Goal: Task Accomplishment & Management: Use online tool/utility

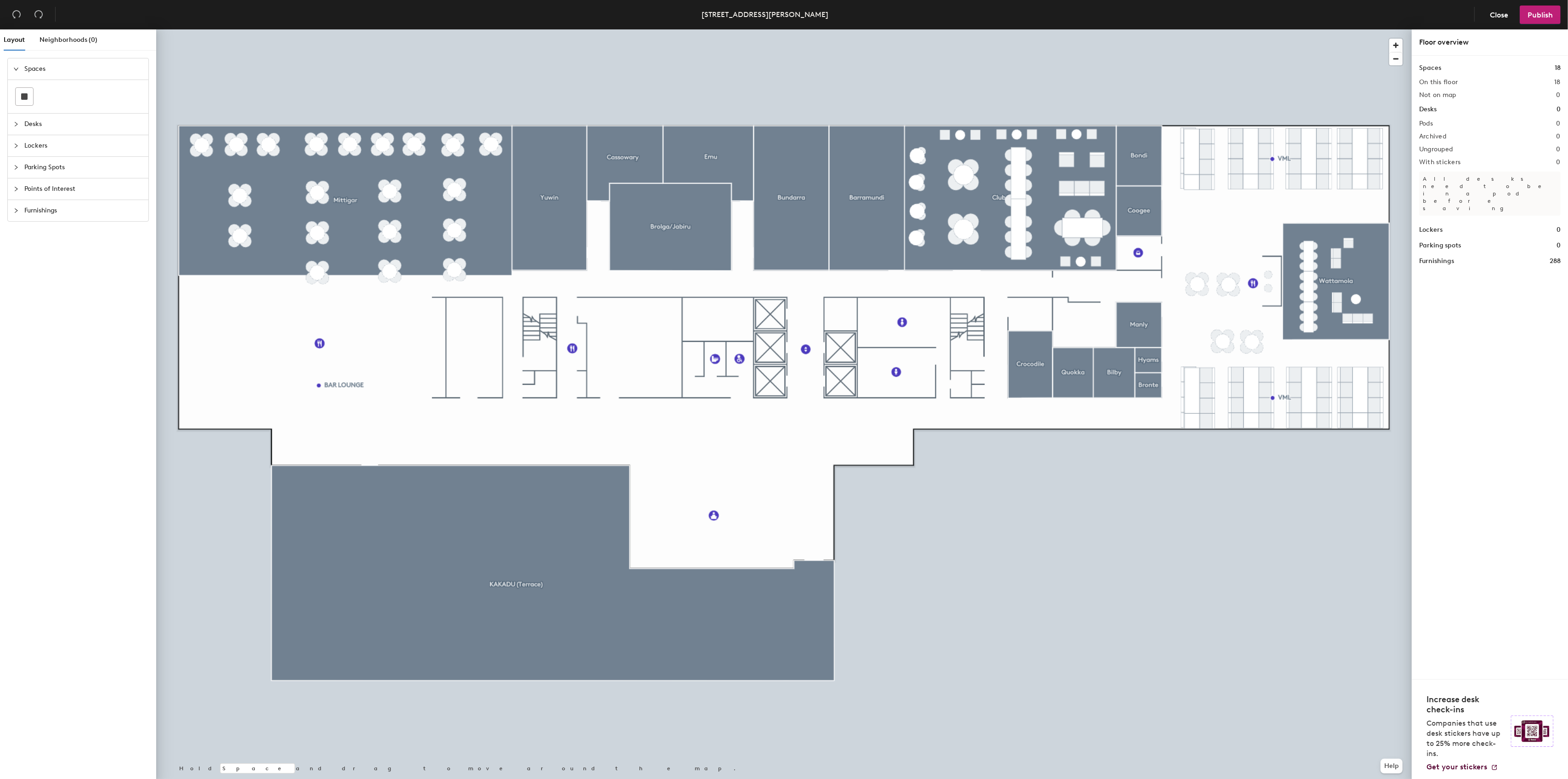
click at [74, 218] on span "Furnishings" at bounding box center [83, 210] width 119 height 21
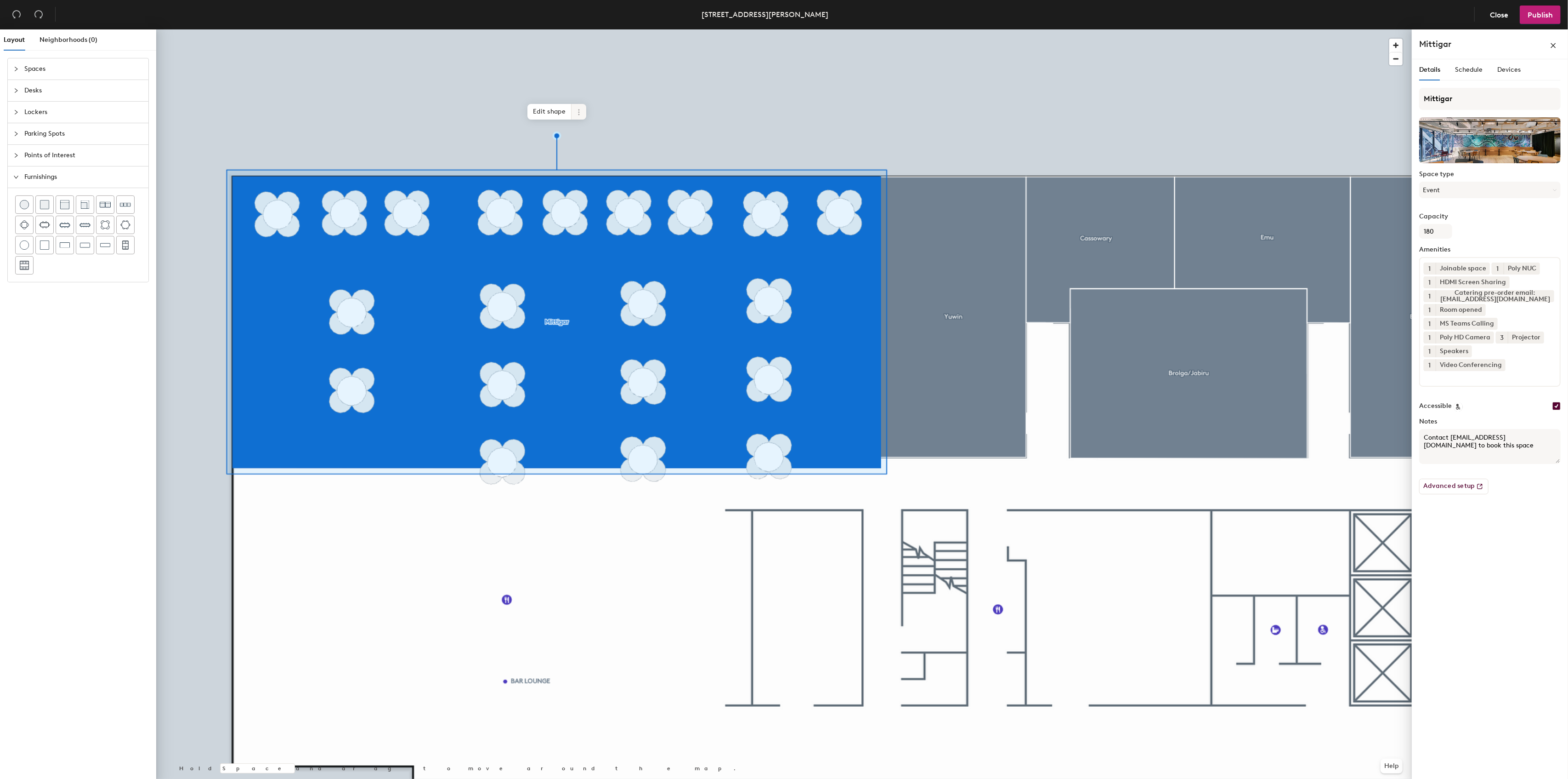
click at [576, 111] on icon at bounding box center [579, 112] width 7 height 7
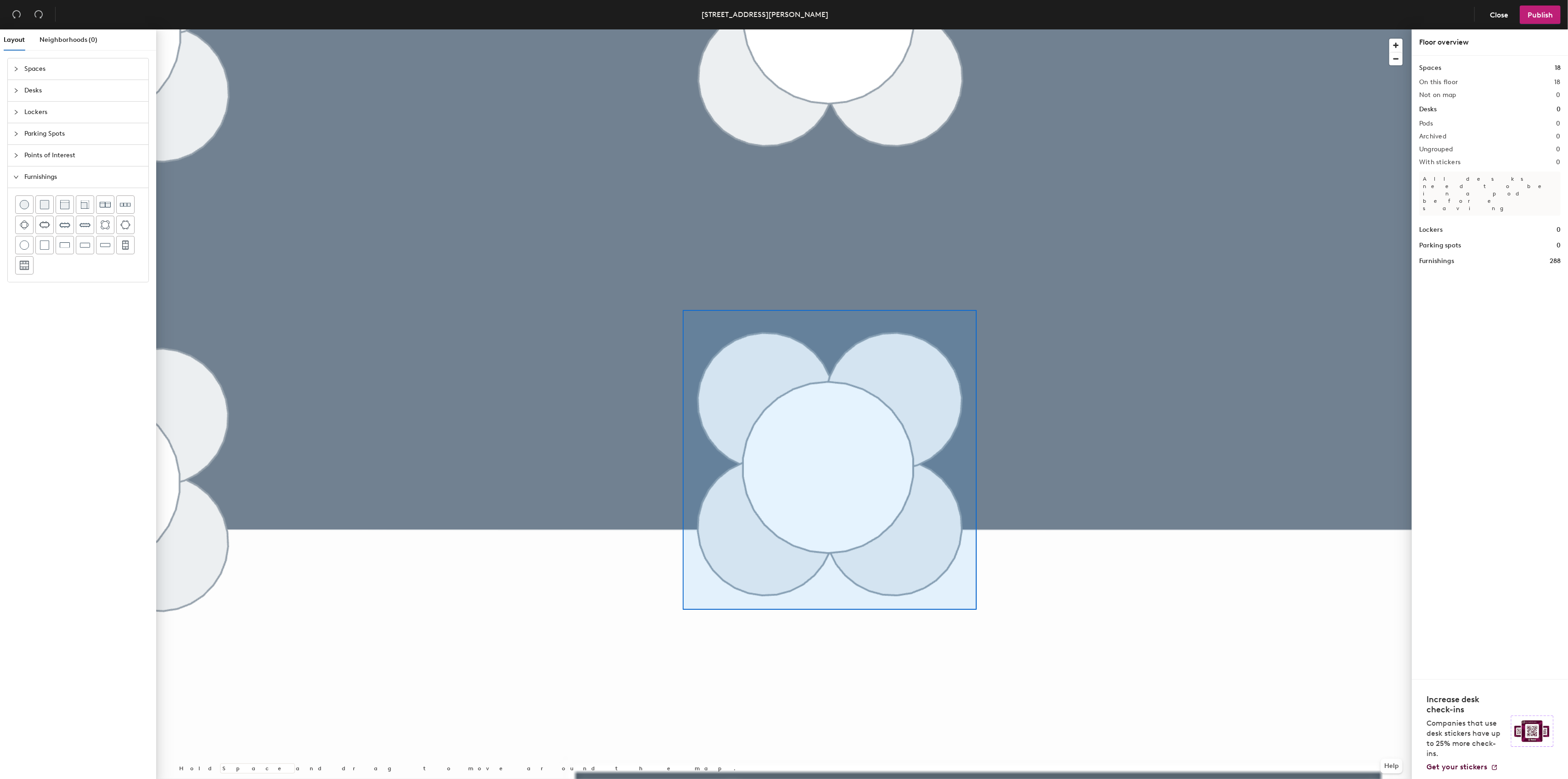
click at [683, 29] on div at bounding box center [784, 29] width 1256 height 0
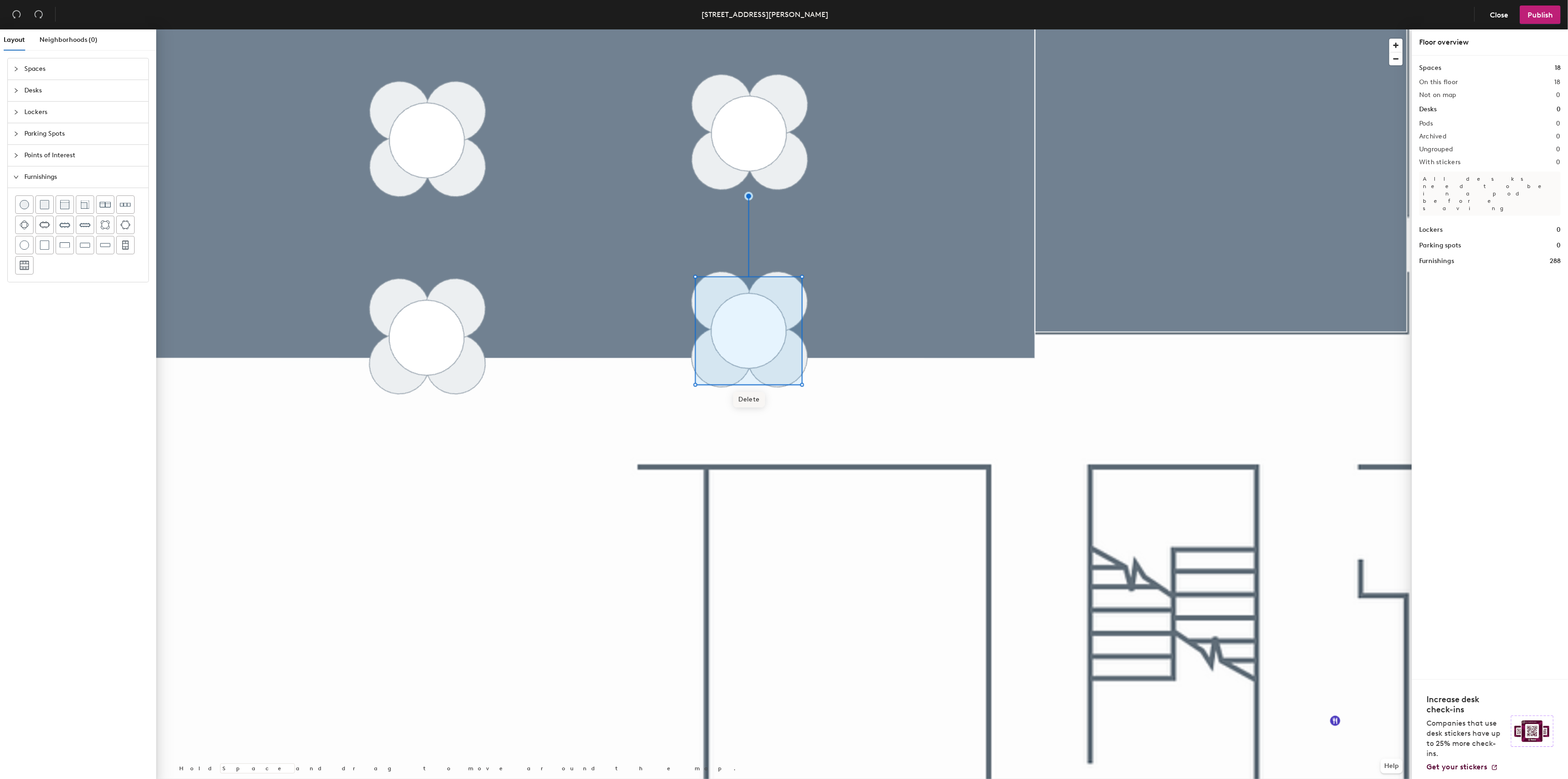
click at [738, 397] on span "Delete" at bounding box center [749, 400] width 32 height 16
click at [726, 361] on span "Delete" at bounding box center [721, 363] width 32 height 16
click at [719, 417] on span "Delete" at bounding box center [721, 418] width 32 height 16
click at [774, 420] on span "Delete" at bounding box center [777, 418] width 32 height 16
click at [779, 365] on span "Delete" at bounding box center [777, 363] width 32 height 16
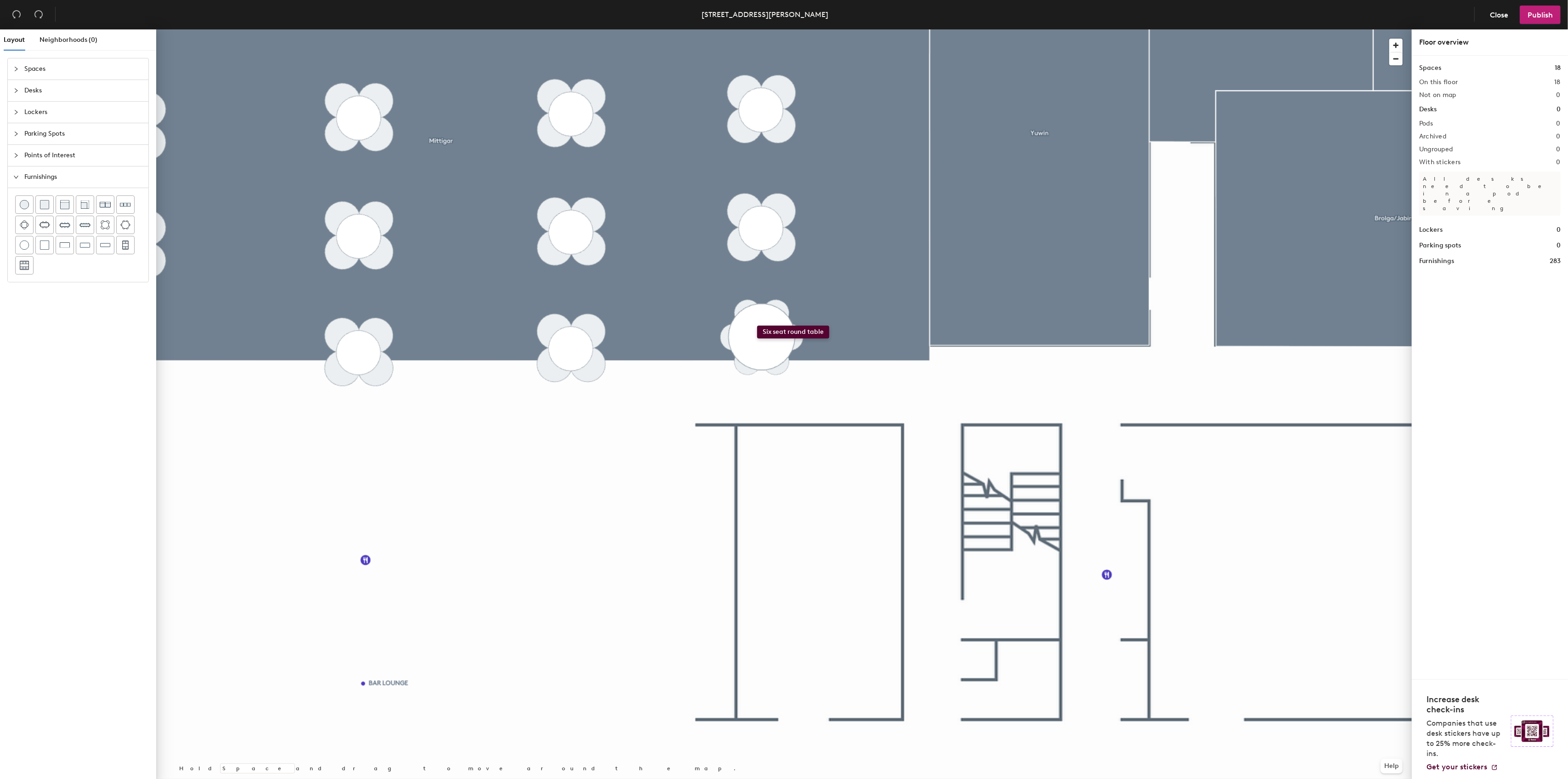
click at [757, 325] on div "Layout Neighborhoods (0) Spaces Desks Lockers Parking Spots Points of Interest …" at bounding box center [784, 406] width 1568 height 753
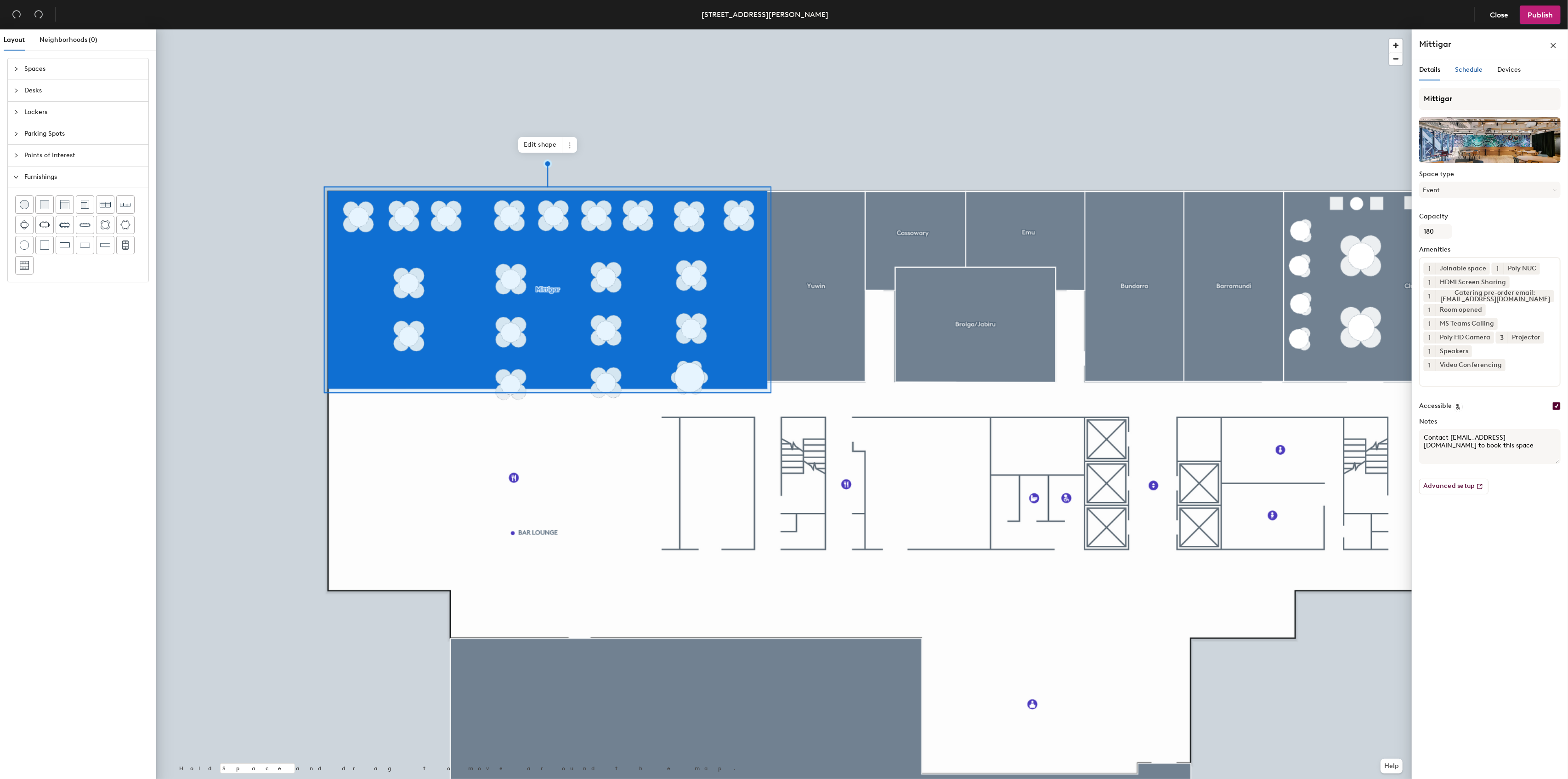
click at [1466, 72] on span "Schedule" at bounding box center [1468, 69] width 27 height 8
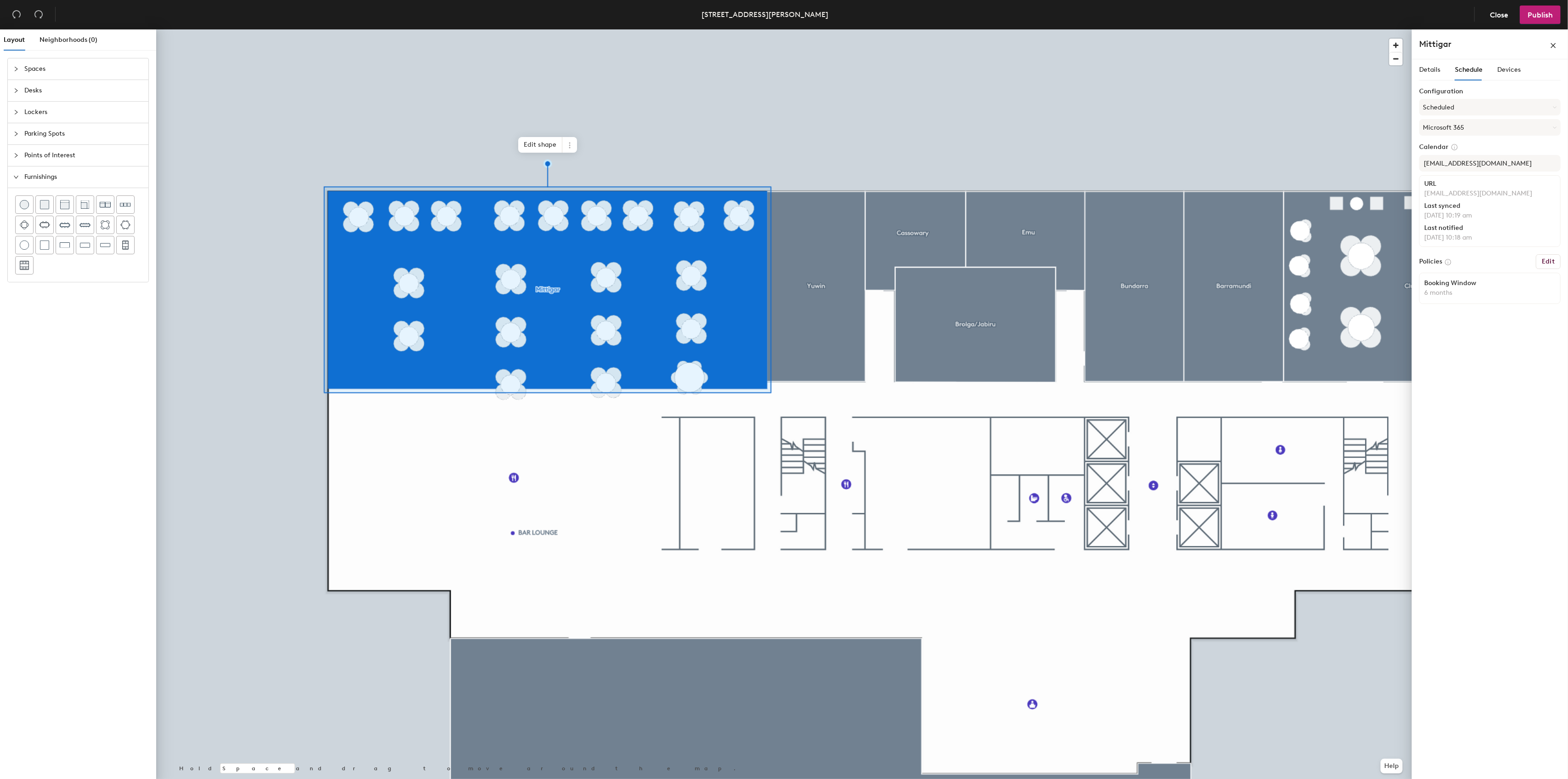
click at [1494, 66] on div "Details Schedule Devices" at bounding box center [1469, 69] width 102 height 21
click at [1499, 68] on span "Devices" at bounding box center [1509, 69] width 23 height 8
click at [1553, 46] on icon "close" at bounding box center [1553, 45] width 7 height 7
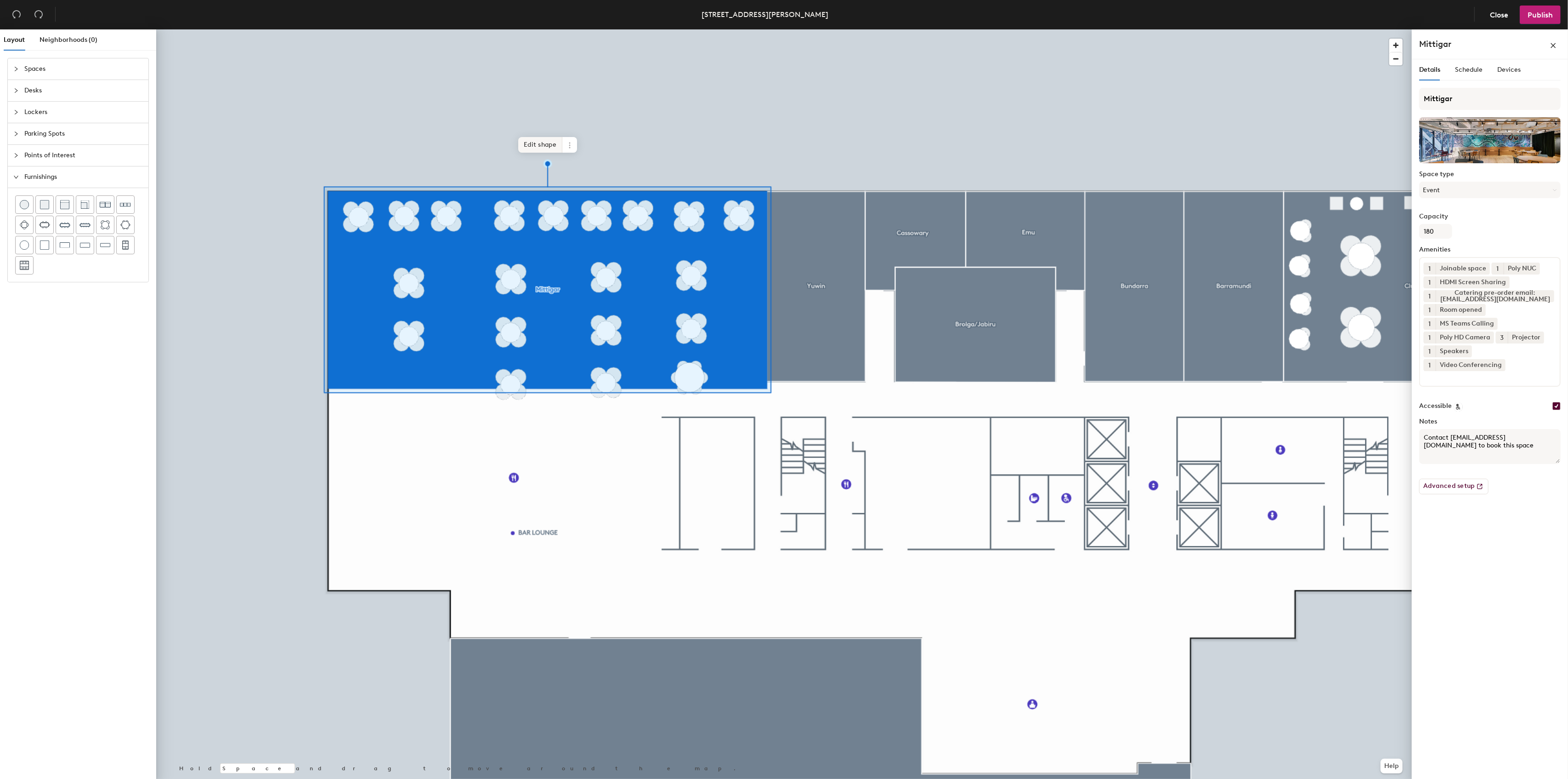
click at [534, 144] on span "Edit shape" at bounding box center [540, 145] width 44 height 16
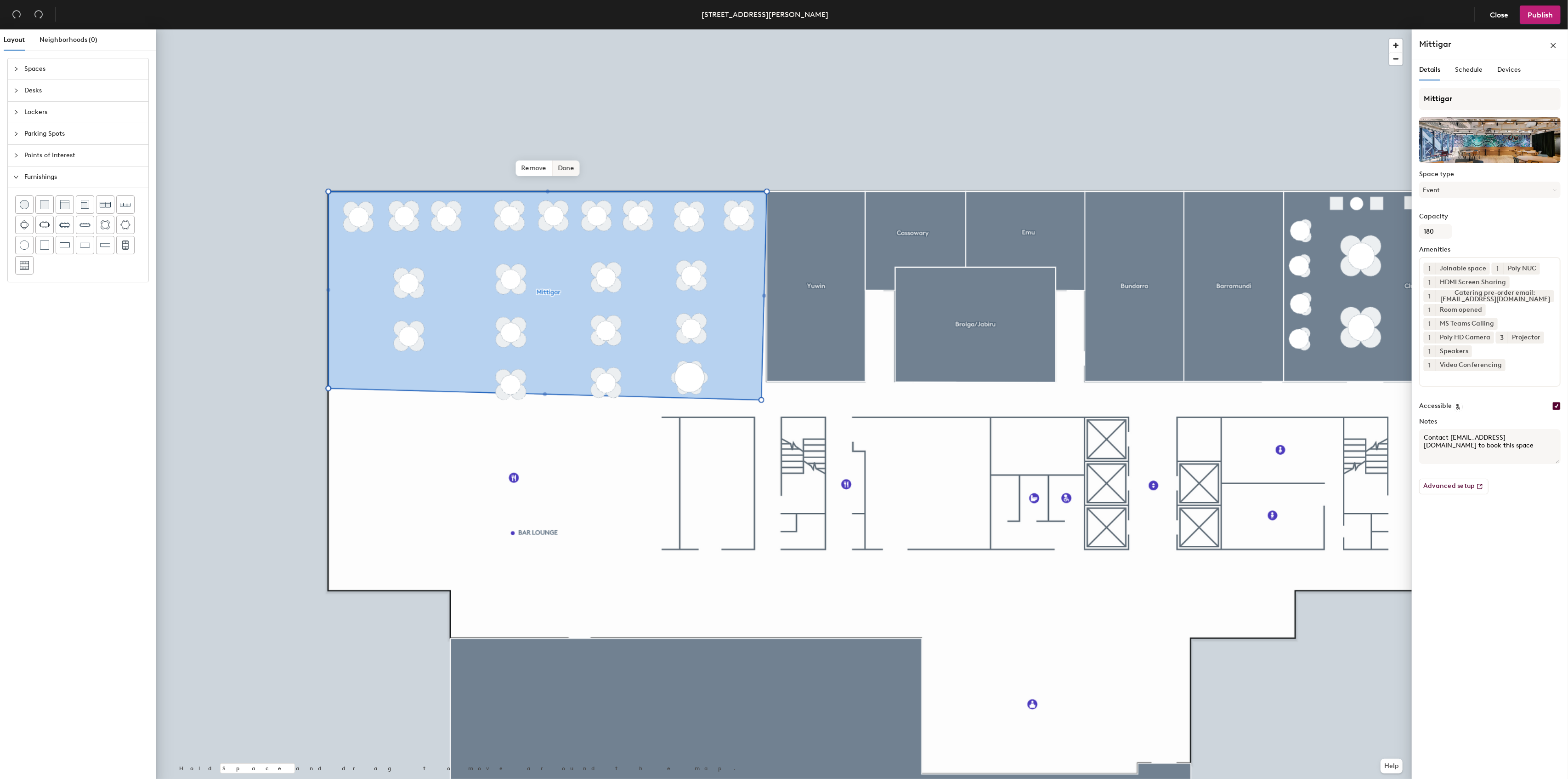
click at [574, 172] on span "Done" at bounding box center [565, 168] width 27 height 16
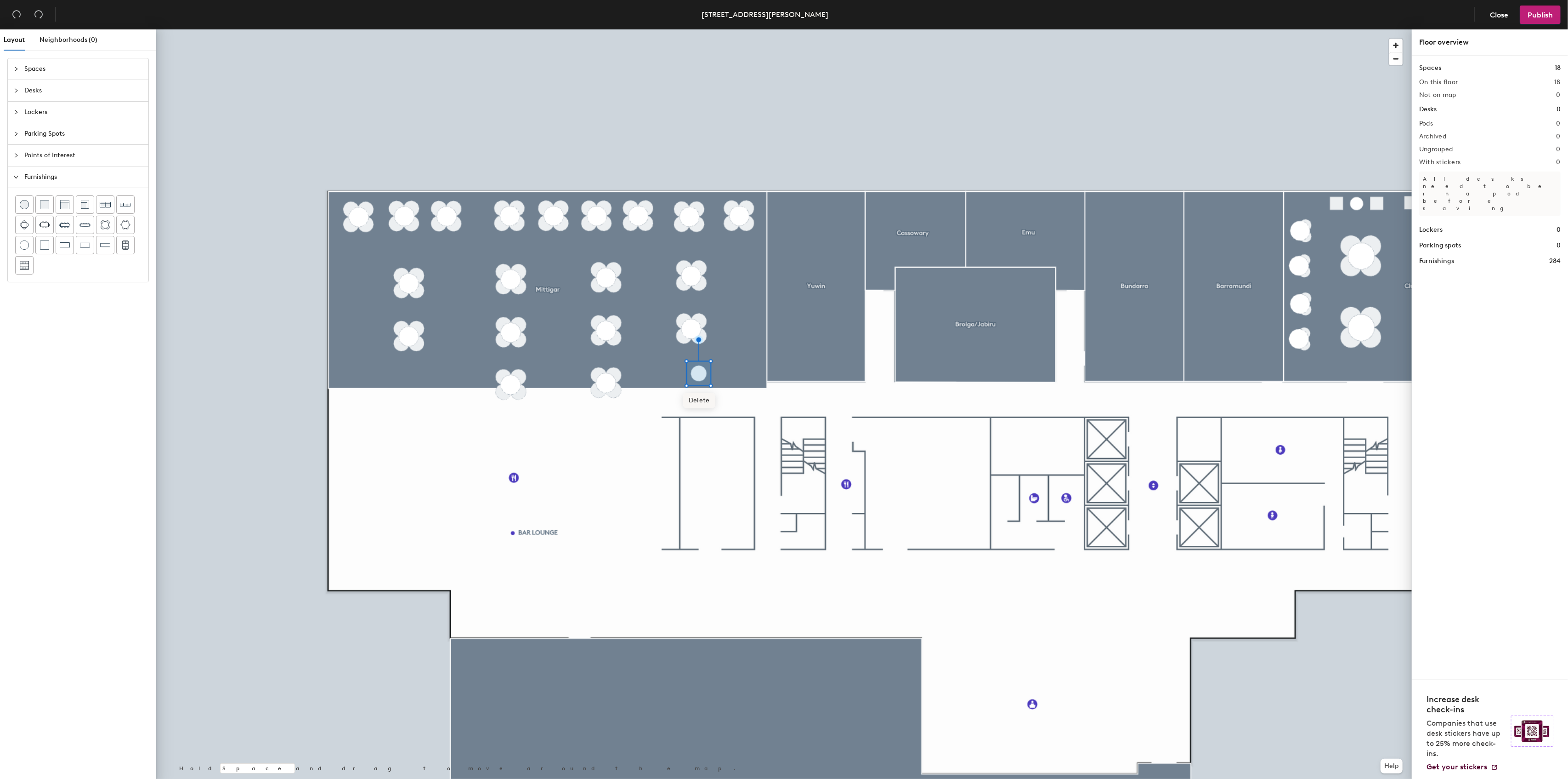
click at [702, 398] on span "Delete" at bounding box center [699, 401] width 32 height 16
click at [438, 29] on div at bounding box center [784, 29] width 1256 height 0
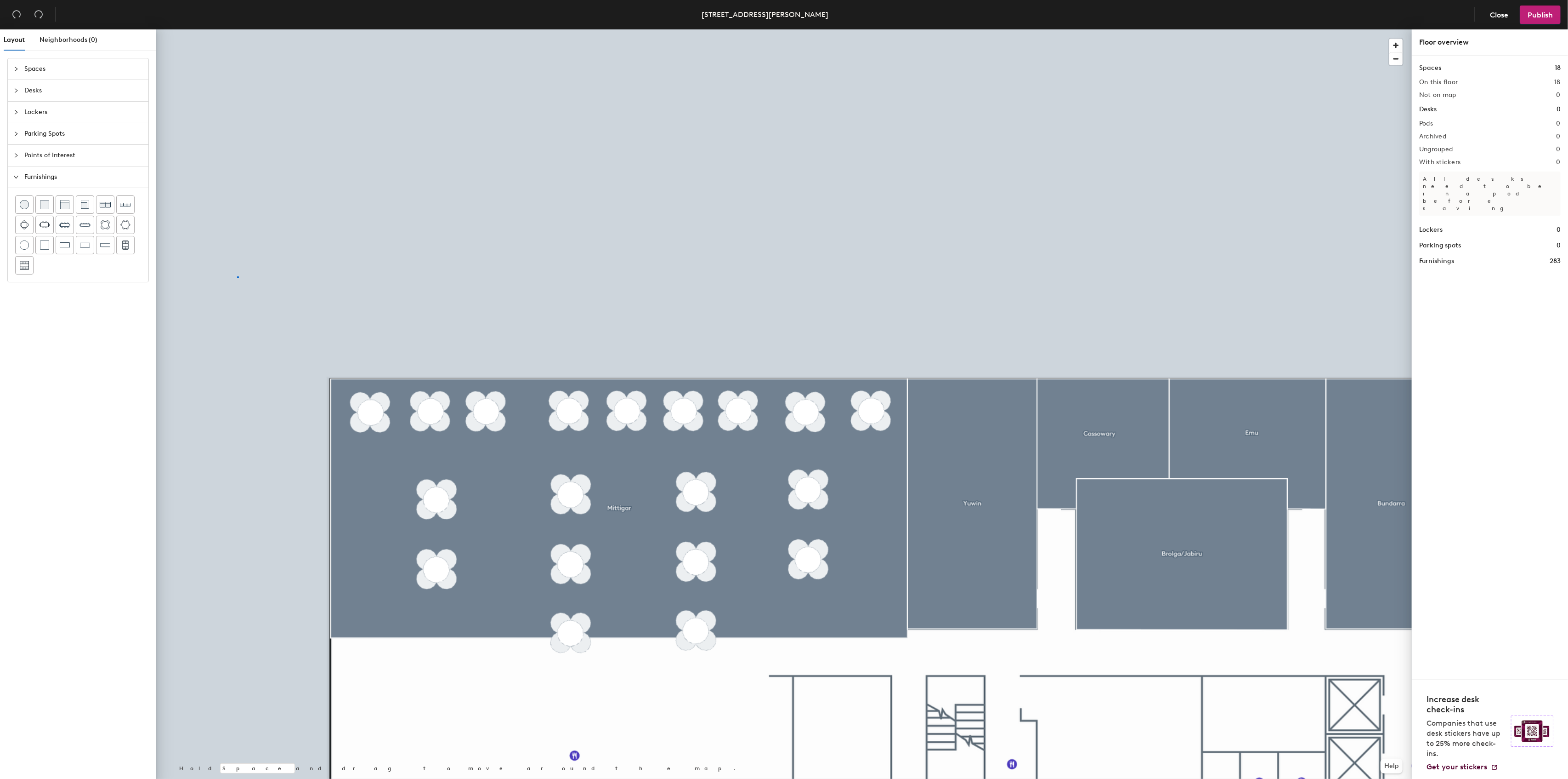
click at [237, 29] on div at bounding box center [784, 29] width 1256 height 0
click at [809, 552] on div "Layout Neighborhoods (0) Spaces Desks Lockers Parking Spots Points of Interest …" at bounding box center [784, 406] width 1568 height 753
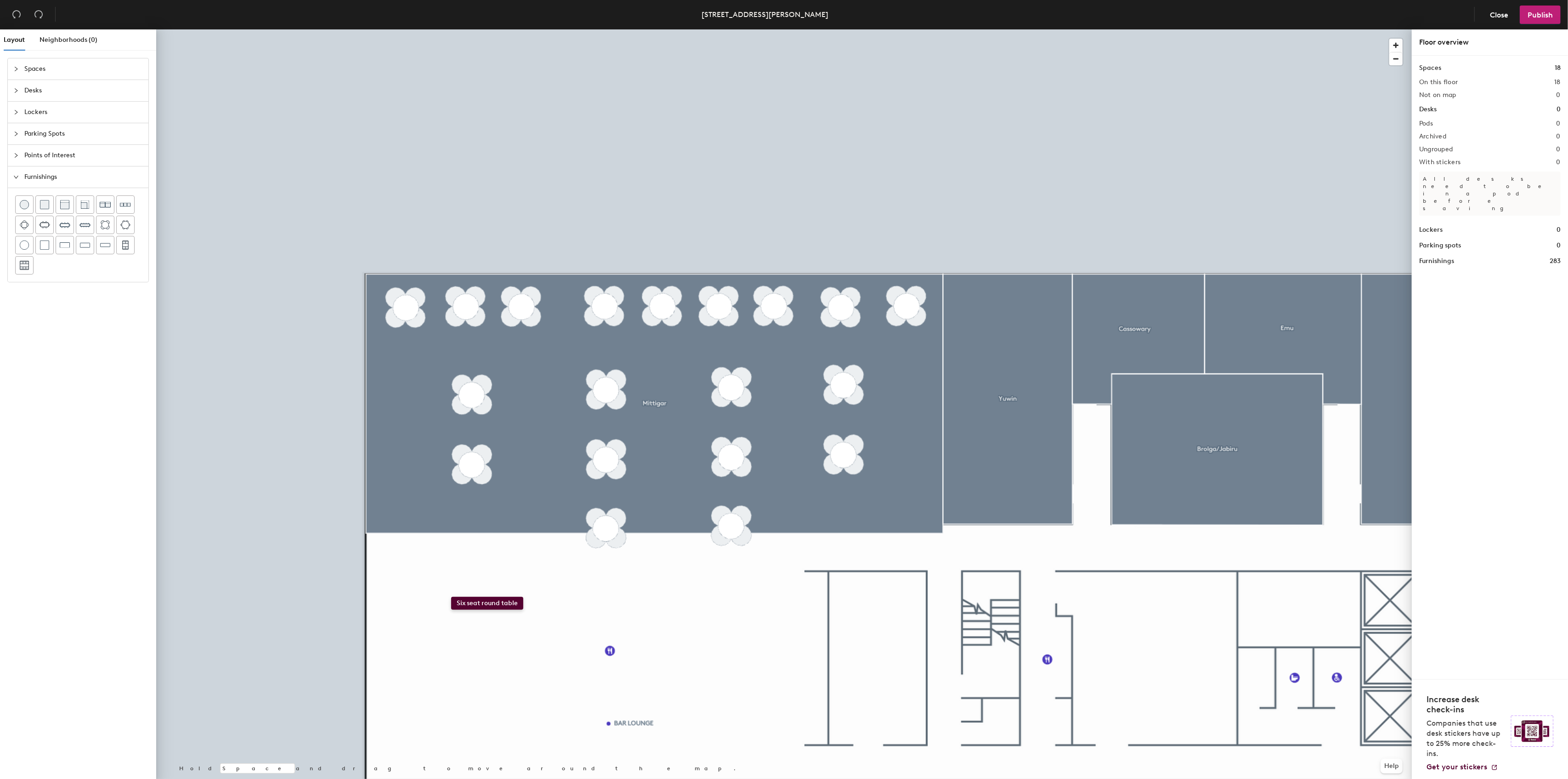
click at [451, 597] on div "Layout Neighborhoods (0) Spaces Desks Lockers Parking Spots Points of Interest …" at bounding box center [784, 406] width 1568 height 753
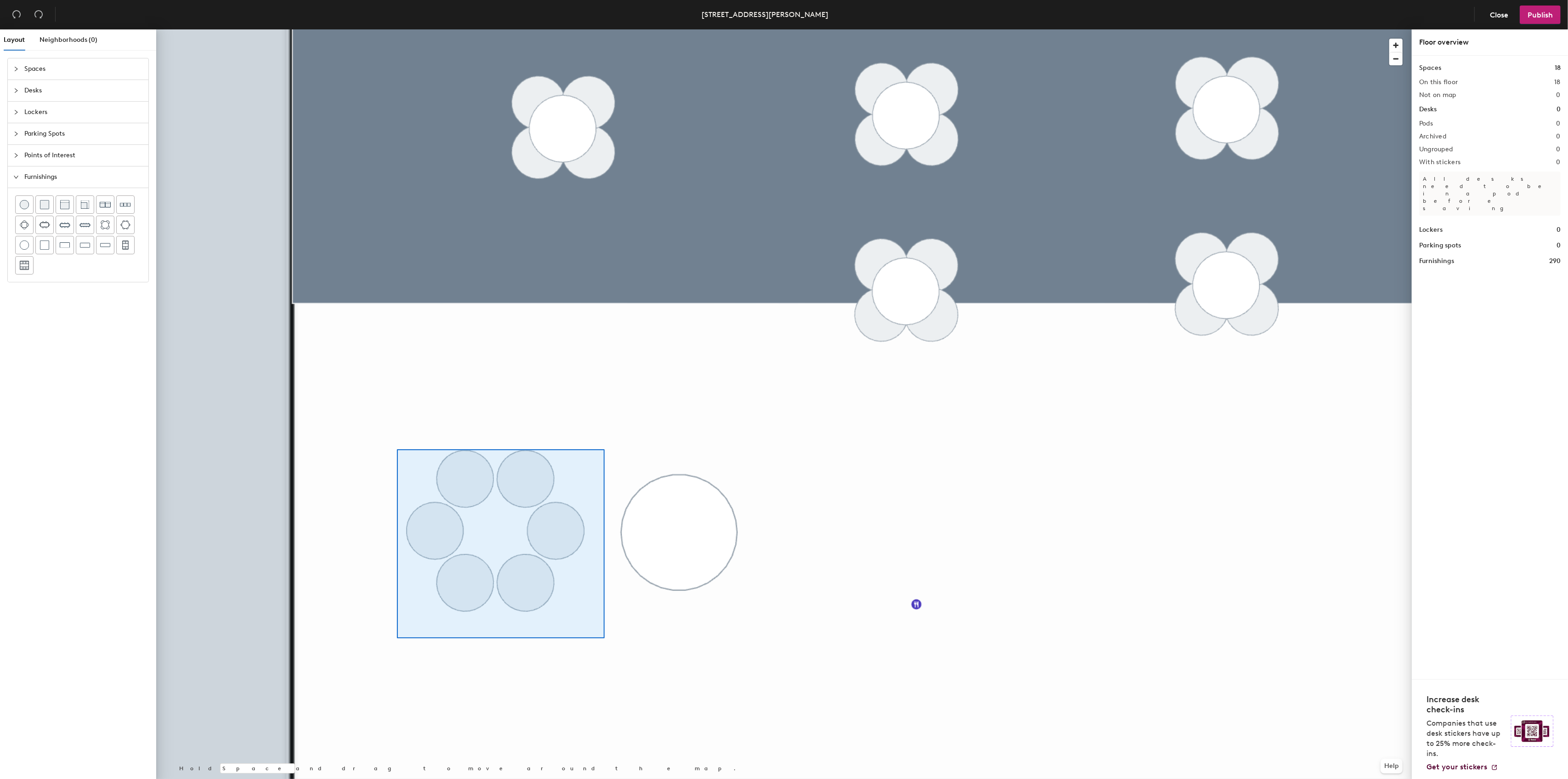
click at [598, 29] on div at bounding box center [784, 29] width 1256 height 0
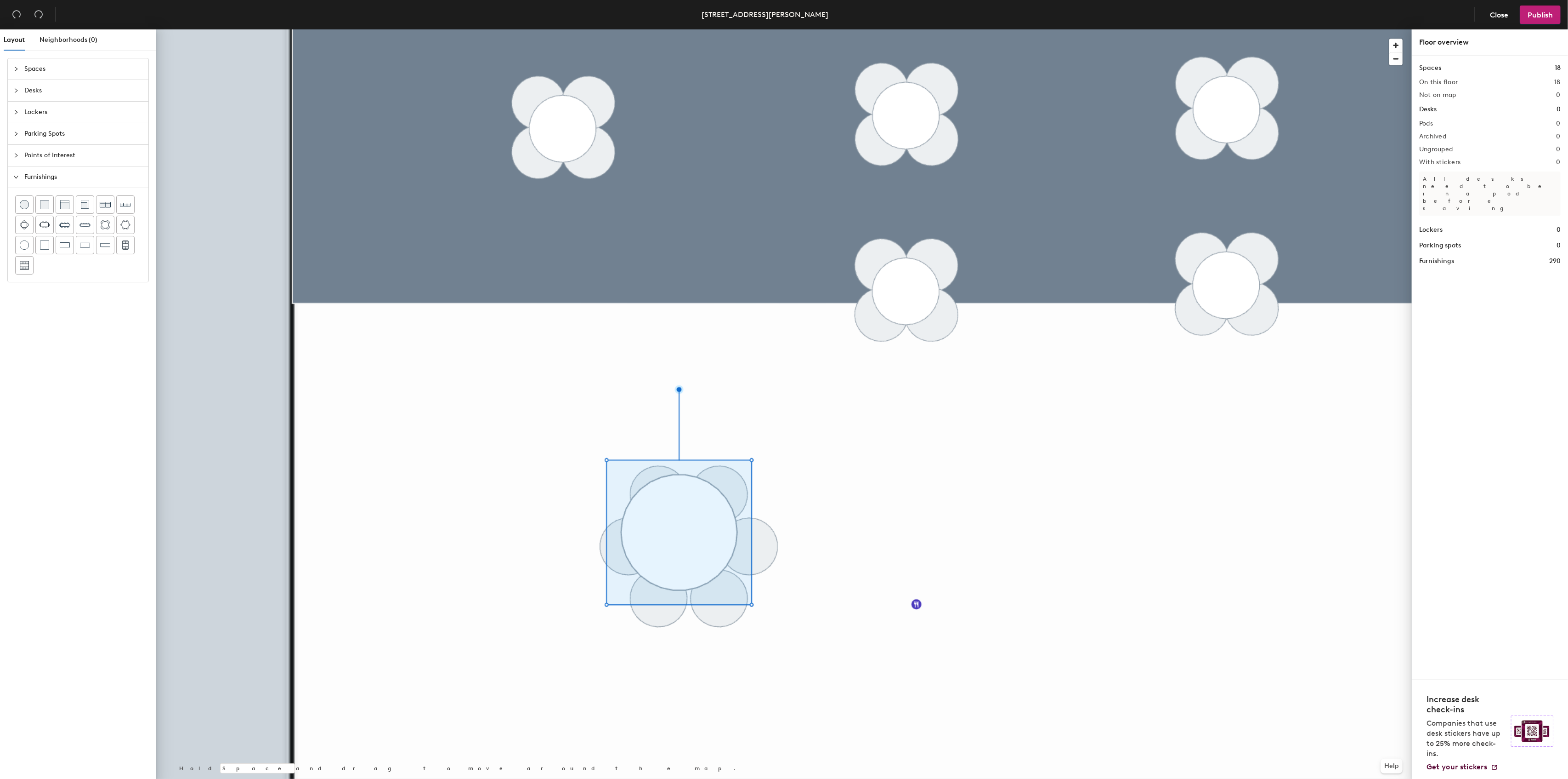
click at [668, 29] on div at bounding box center [784, 29] width 1256 height 0
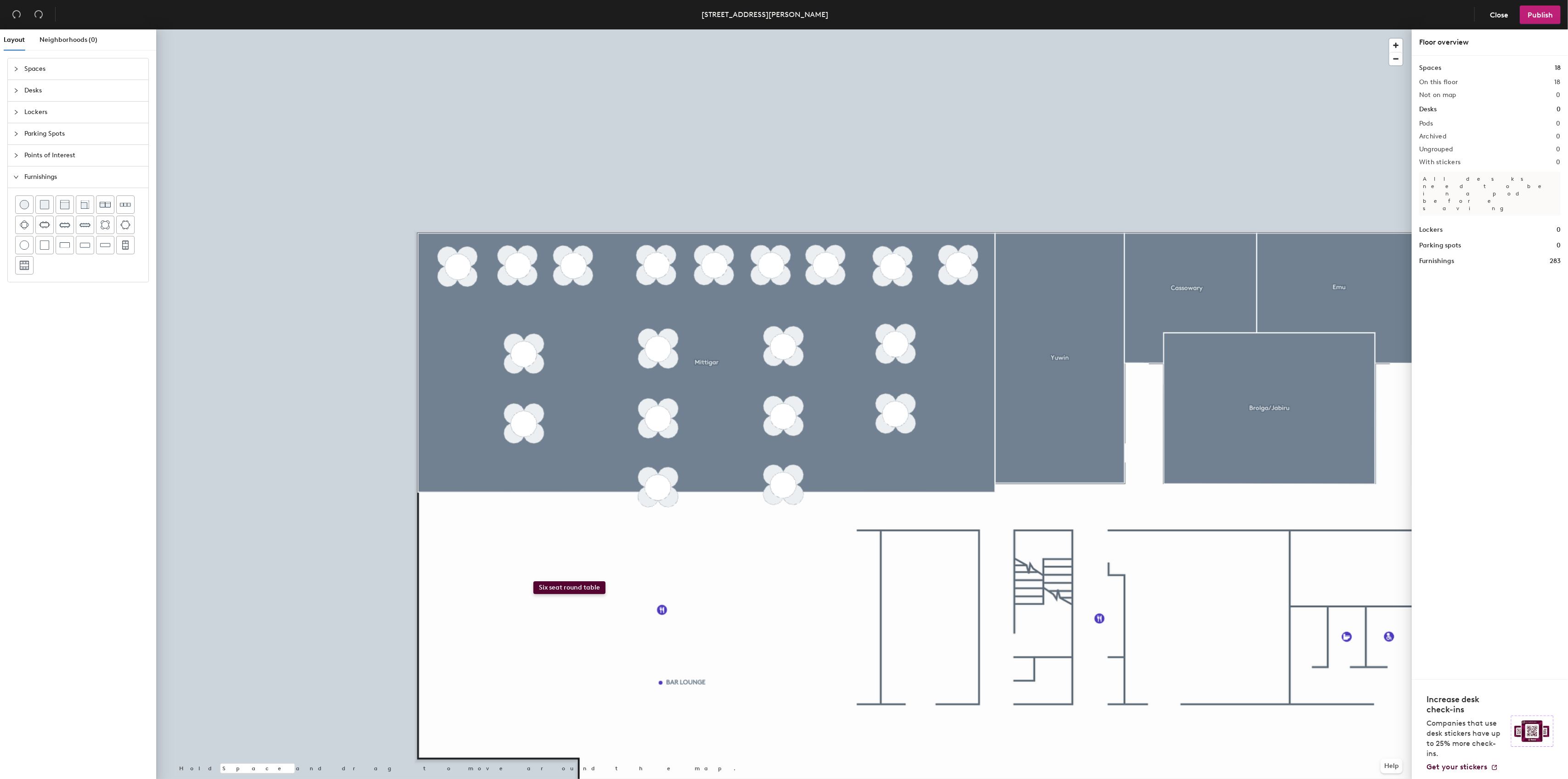
click at [533, 581] on div "Layout Neighborhoods (0) Spaces Desks Lockers Parking Spots Points of Interest …" at bounding box center [784, 406] width 1568 height 753
click at [567, 610] on span "Delete" at bounding box center [566, 614] width 32 height 16
click at [572, 565] on div "Layout Neighborhoods (0) Spaces Desks Lockers Parking Spots Points of Interest …" at bounding box center [784, 406] width 1568 height 753
drag, startPoint x: 125, startPoint y: 226, endPoint x: 498, endPoint y: 518, distance: 473.7
click at [498, 29] on div at bounding box center [784, 29] width 1256 height 0
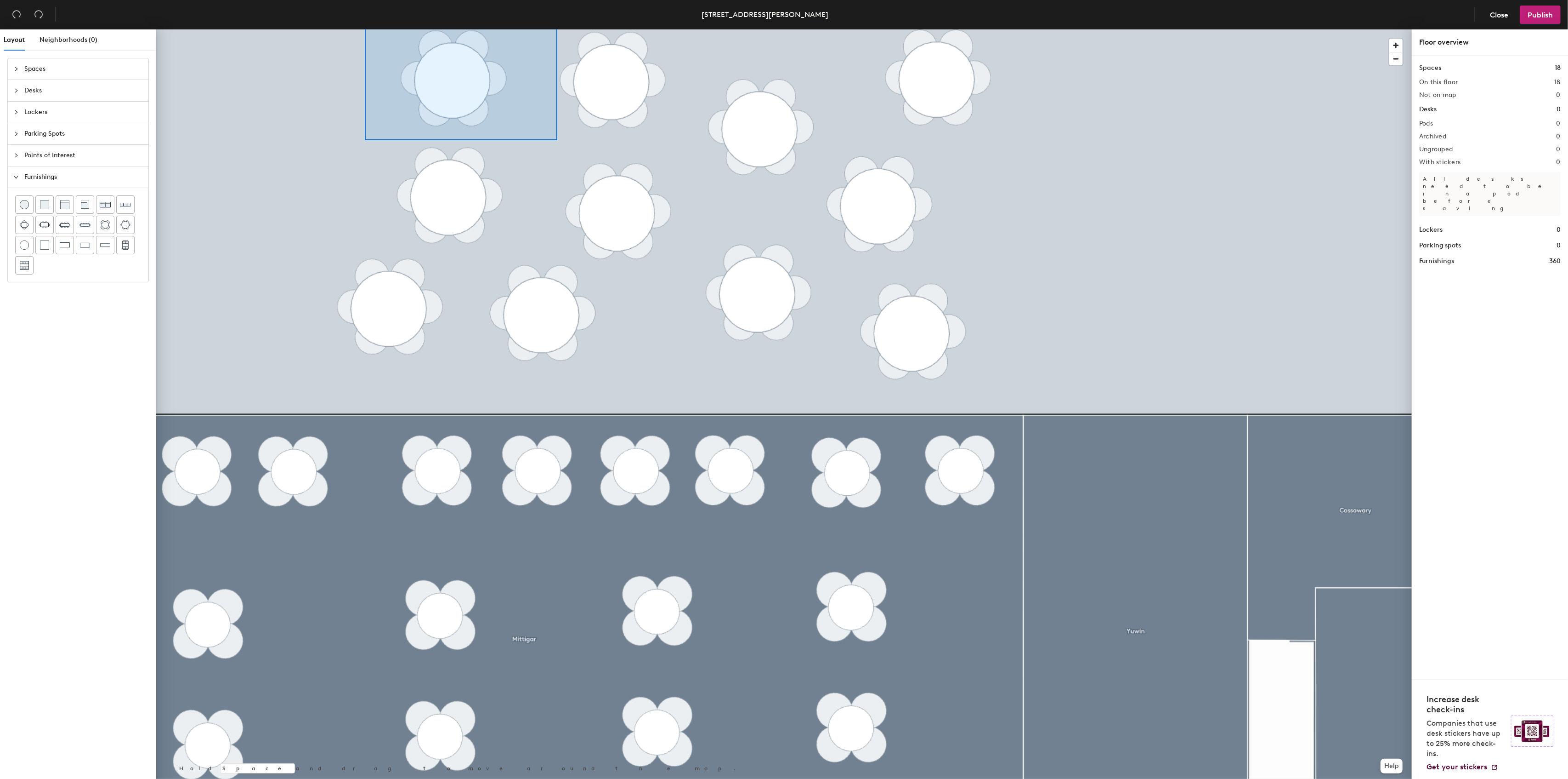
click at [558, 21] on div "Sydney, WPP Campus, 1 Shelley St, Floor 7 Close Publish Layout Neighborhoods (0…" at bounding box center [784, 389] width 1568 height 779
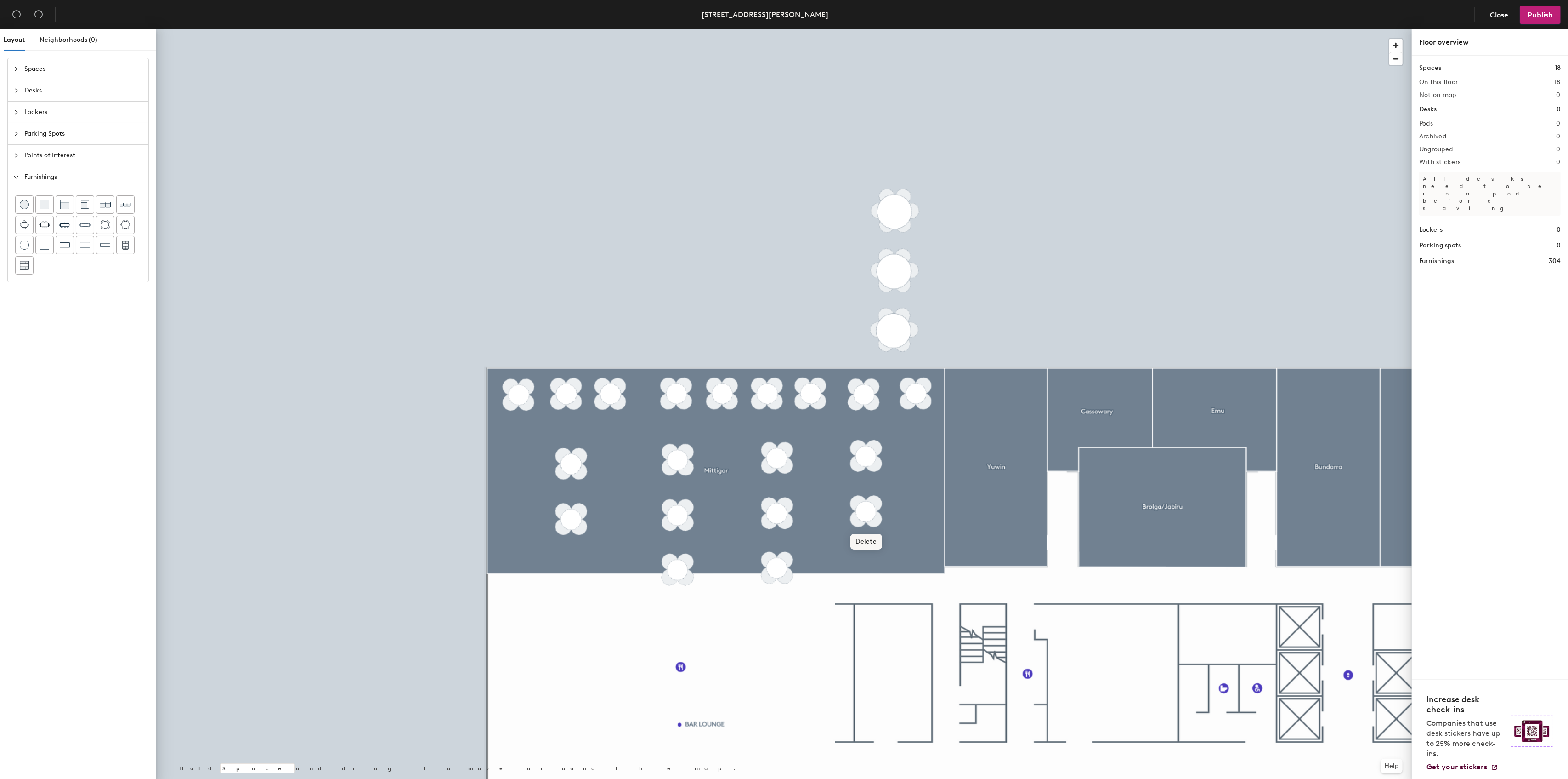
click at [864, 541] on span "Delete" at bounding box center [866, 541] width 32 height 16
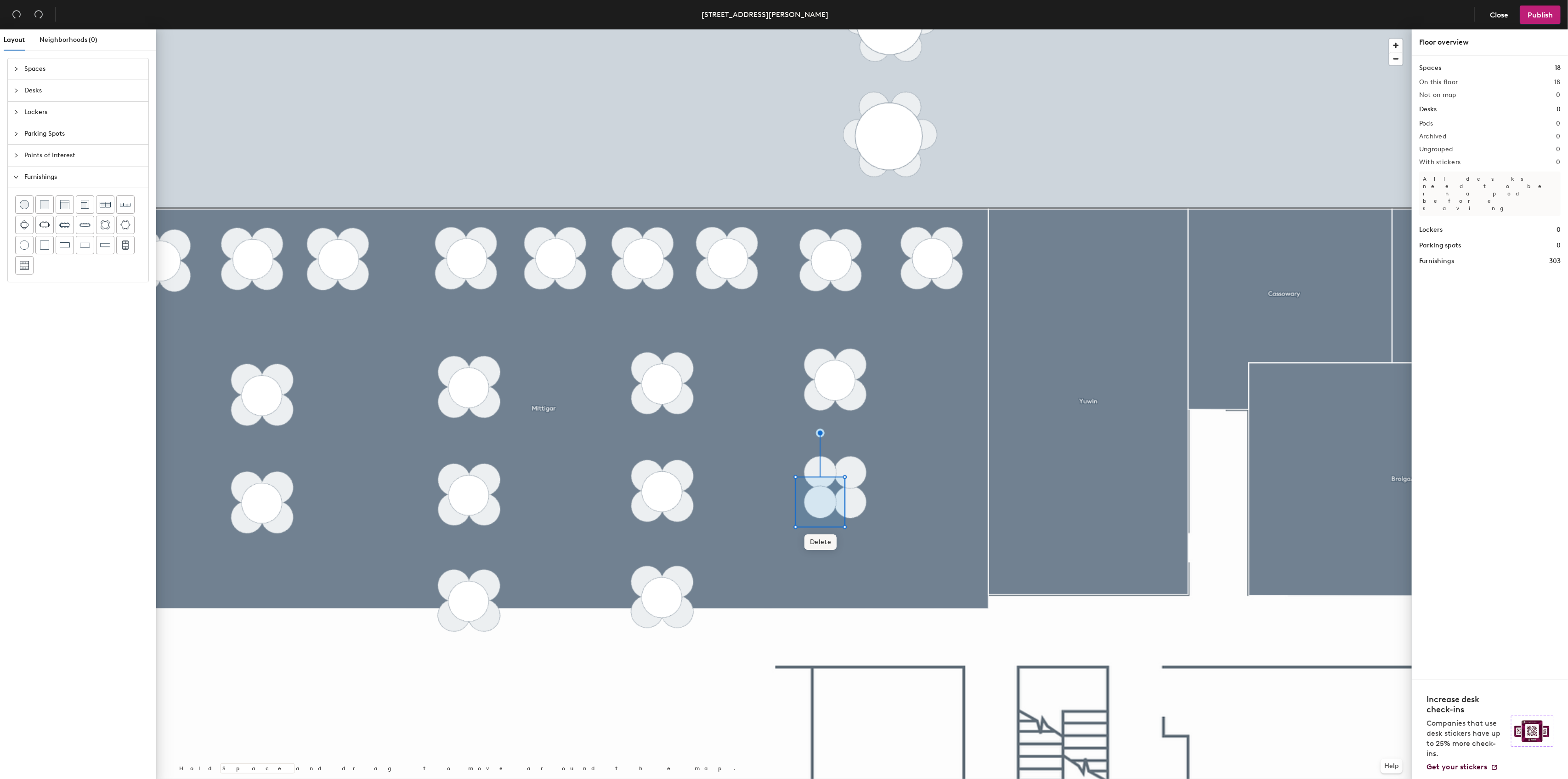
click at [813, 545] on span "Delete" at bounding box center [821, 542] width 32 height 16
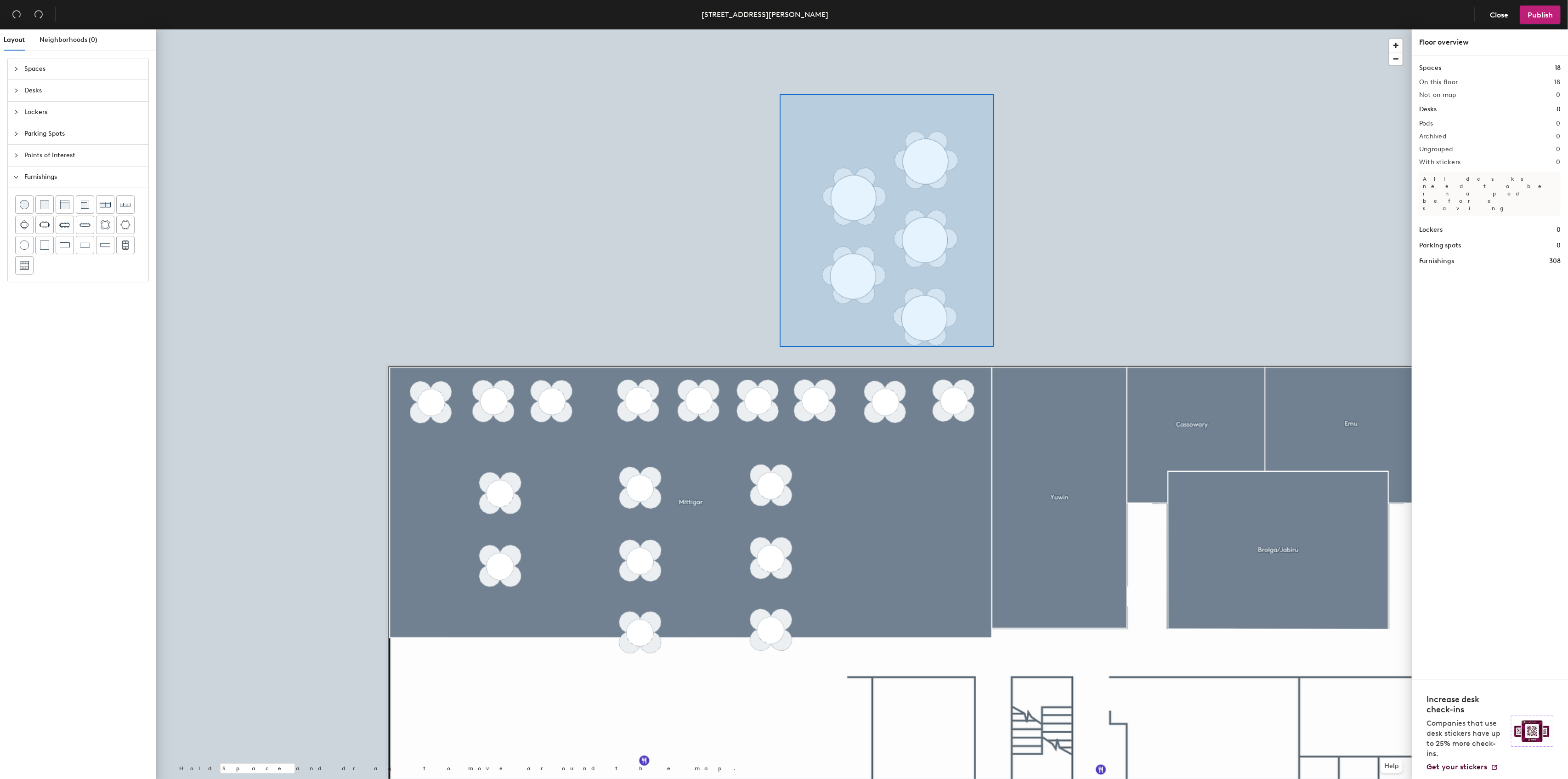
click at [776, 29] on div at bounding box center [784, 29] width 1256 height 0
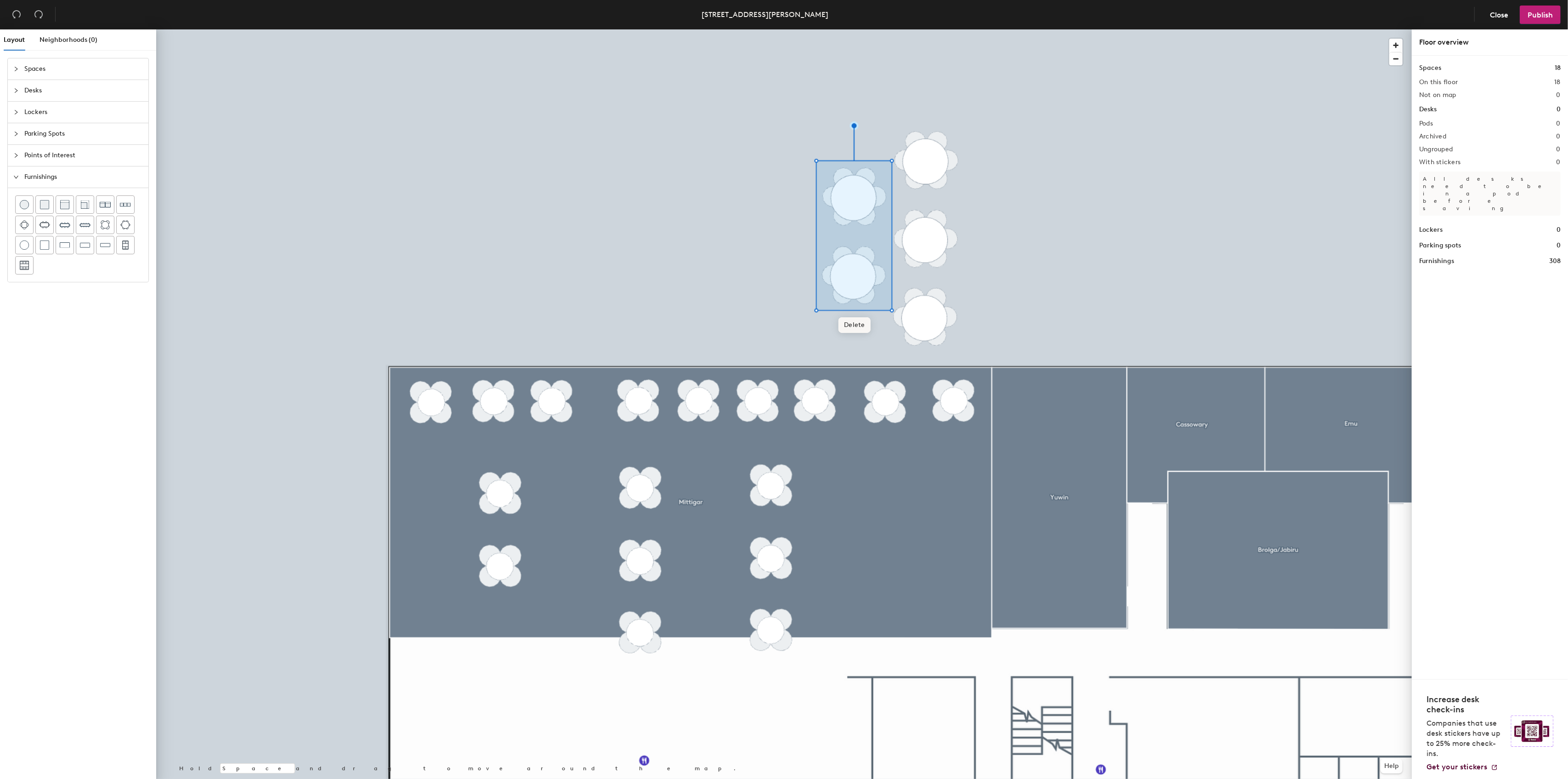
click at [859, 319] on span "Delete" at bounding box center [854, 325] width 32 height 16
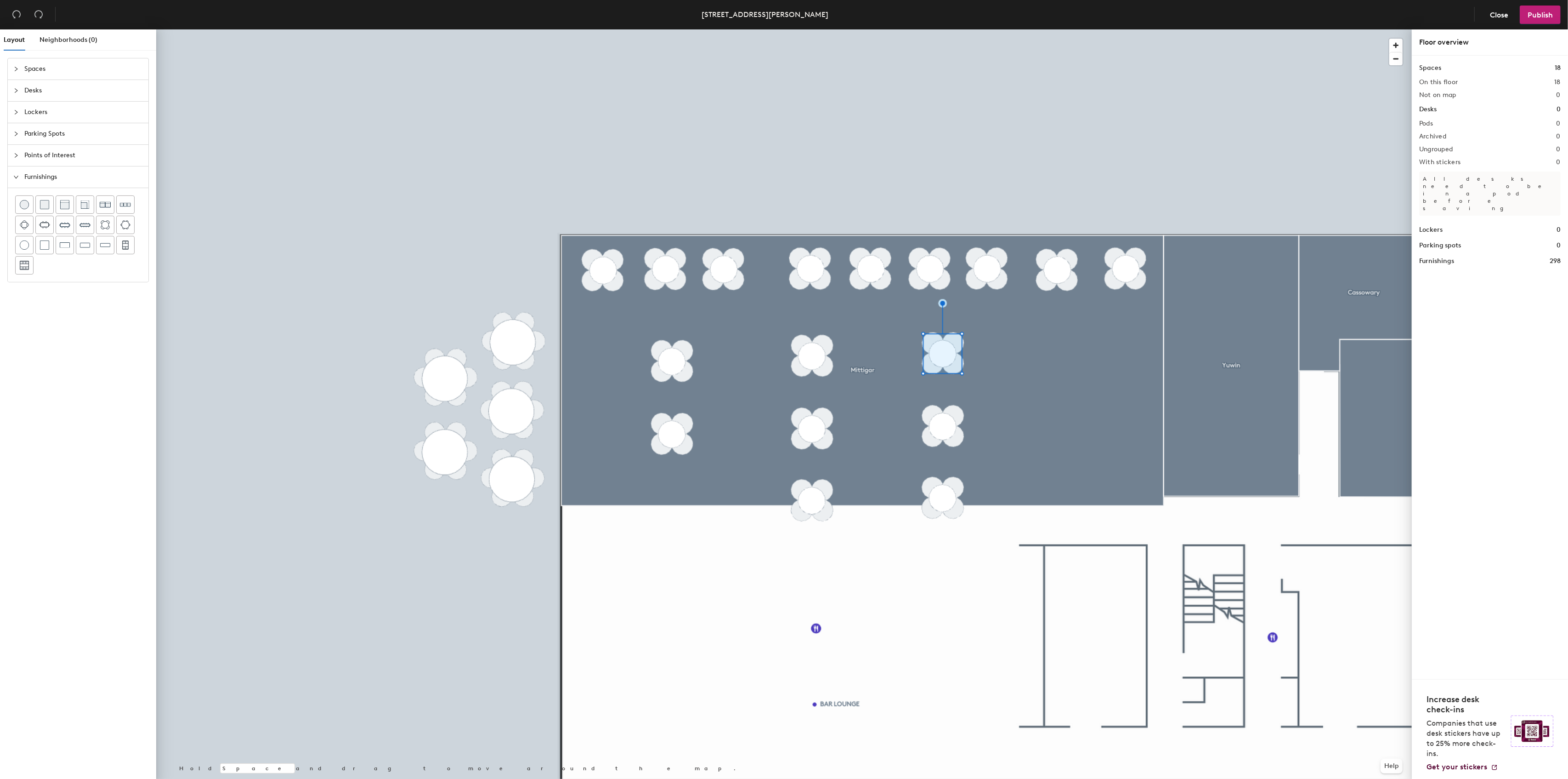
click at [943, 29] on div at bounding box center [784, 29] width 1256 height 0
click at [826, 29] on div at bounding box center [784, 29] width 1256 height 0
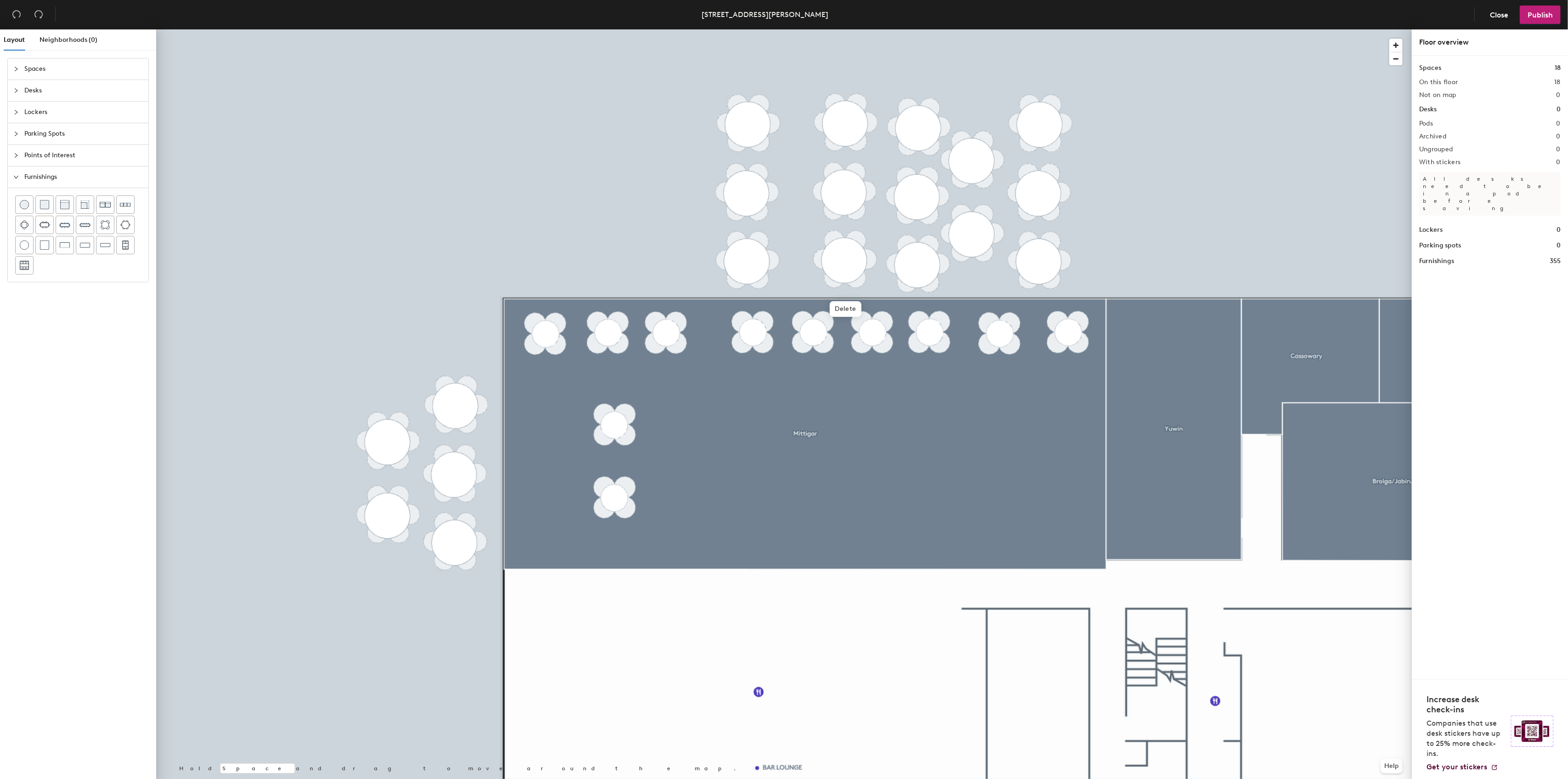
click at [919, 29] on div at bounding box center [784, 29] width 1256 height 0
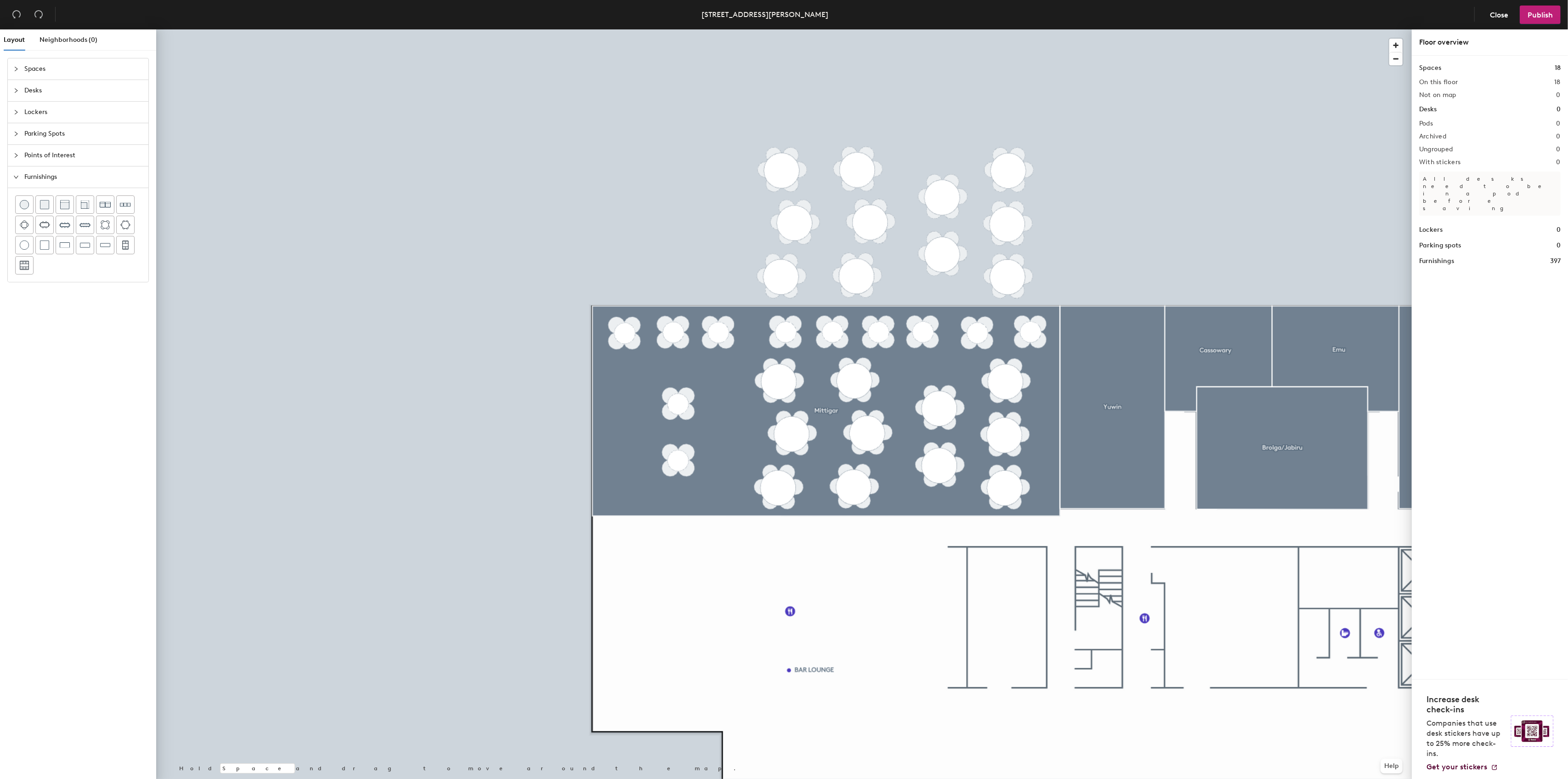
click at [725, 274] on div "Layout Neighborhoods (0) Spaces Desks Lockers Parking Spots Points of Interest …" at bounding box center [784, 406] width 1568 height 753
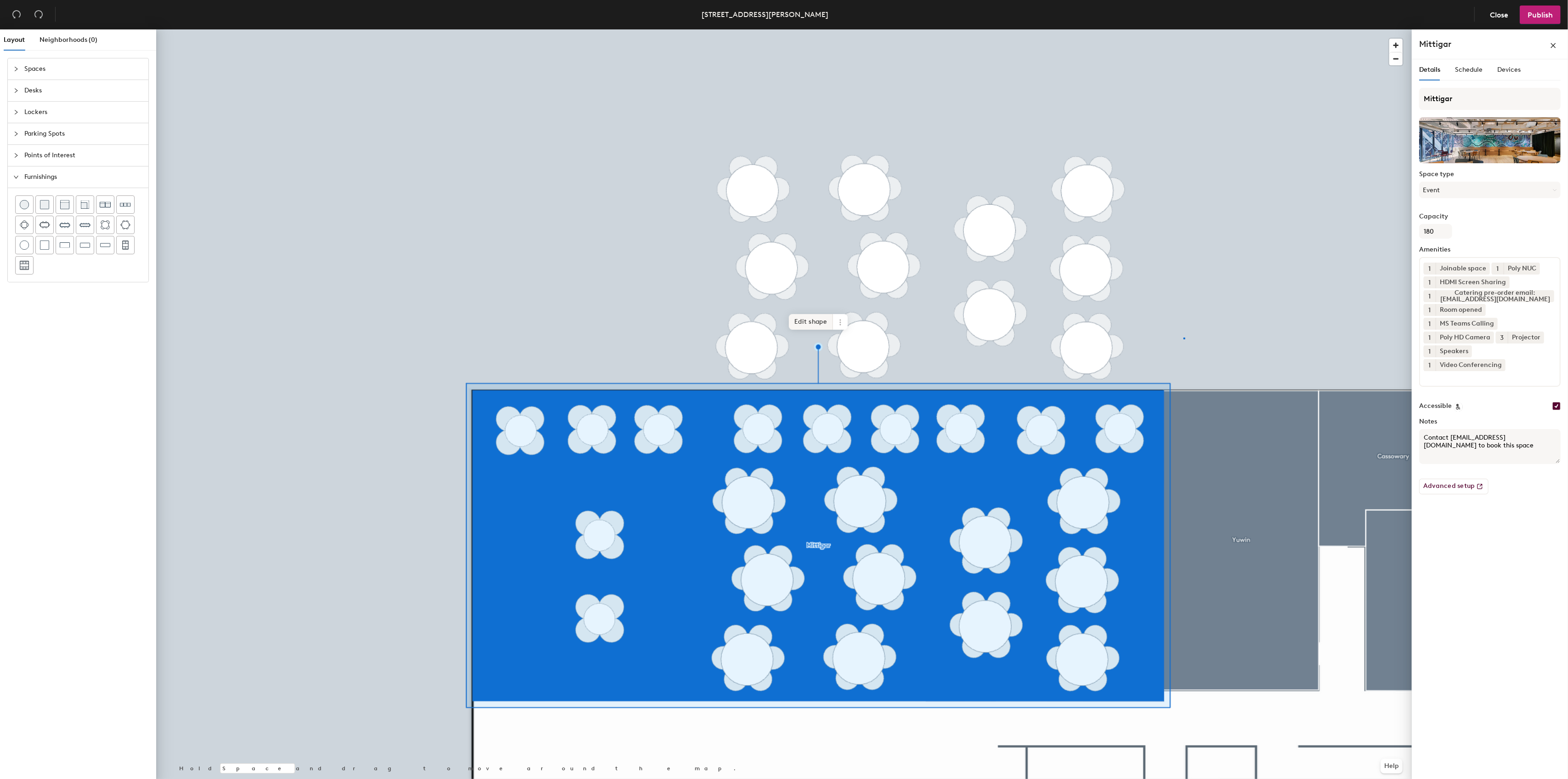
drag, startPoint x: 126, startPoint y: 228, endPoint x: 793, endPoint y: 328, distance: 674.5
click at [1183, 29] on div at bounding box center [784, 29] width 1256 height 0
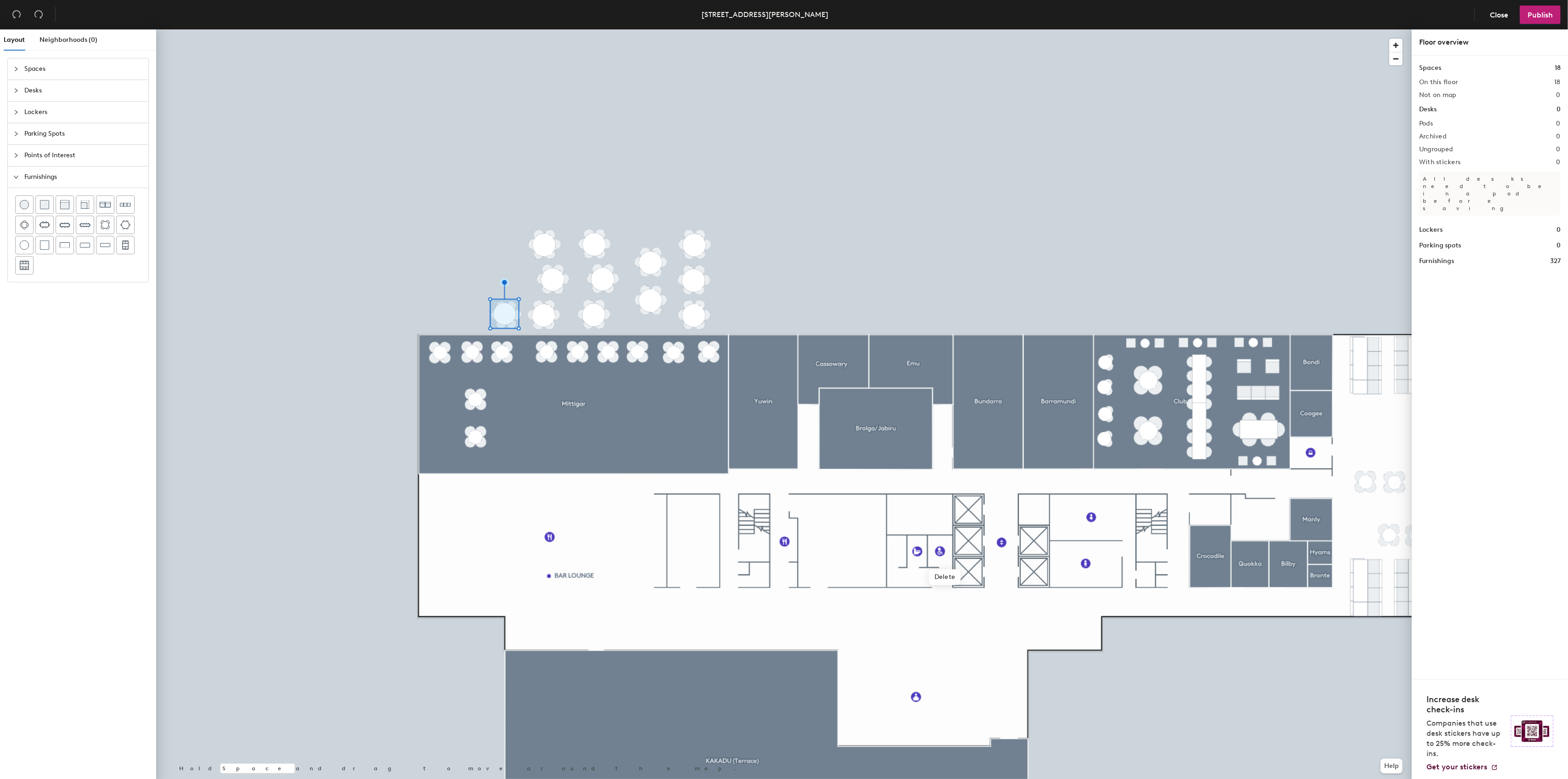
click at [474, 0] on html "Skip navigation Schedule Office People Analytics Visits Deliveries Services Man…" at bounding box center [784, 389] width 1568 height 779
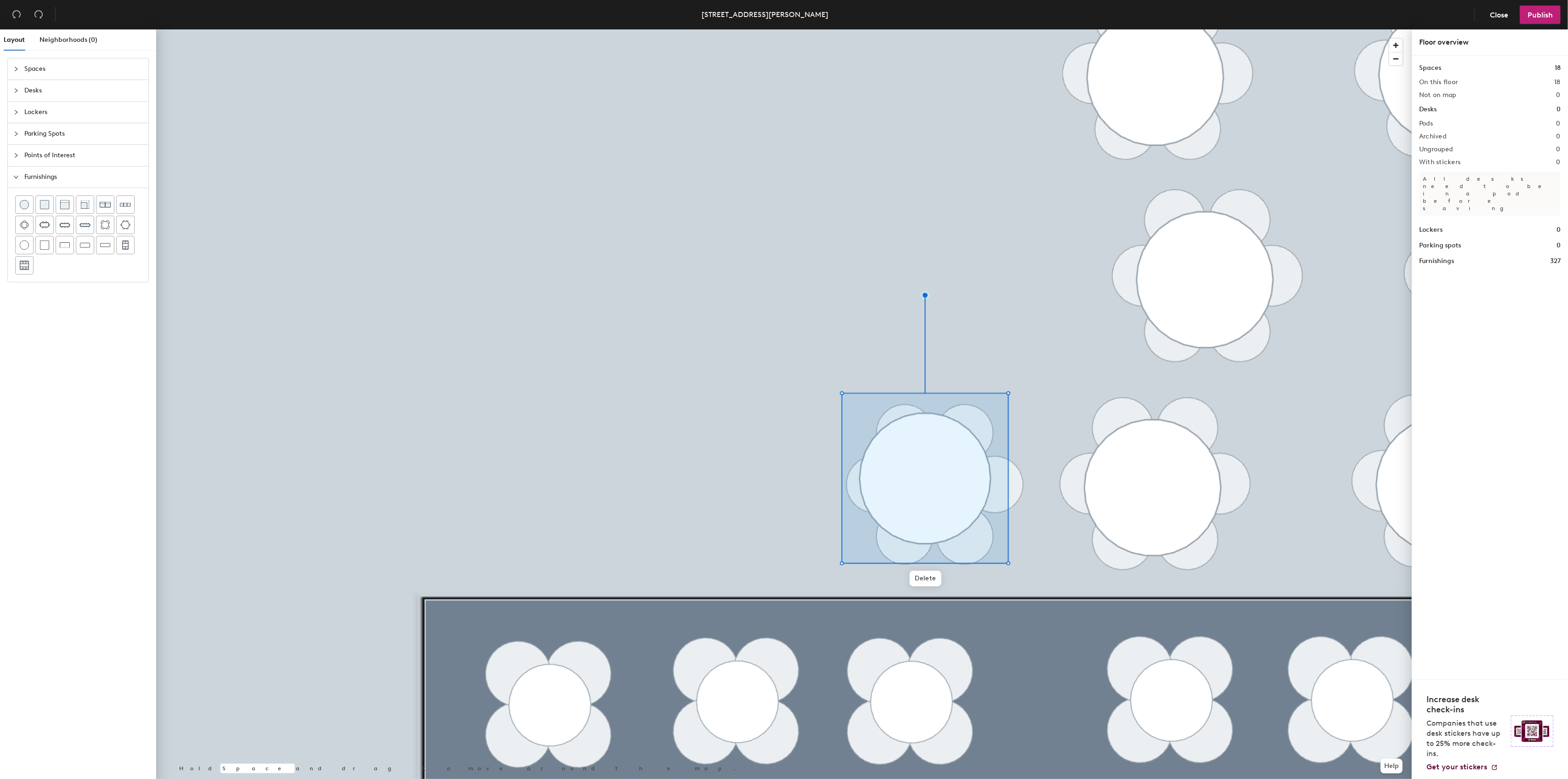
click at [788, 29] on div at bounding box center [784, 29] width 1256 height 0
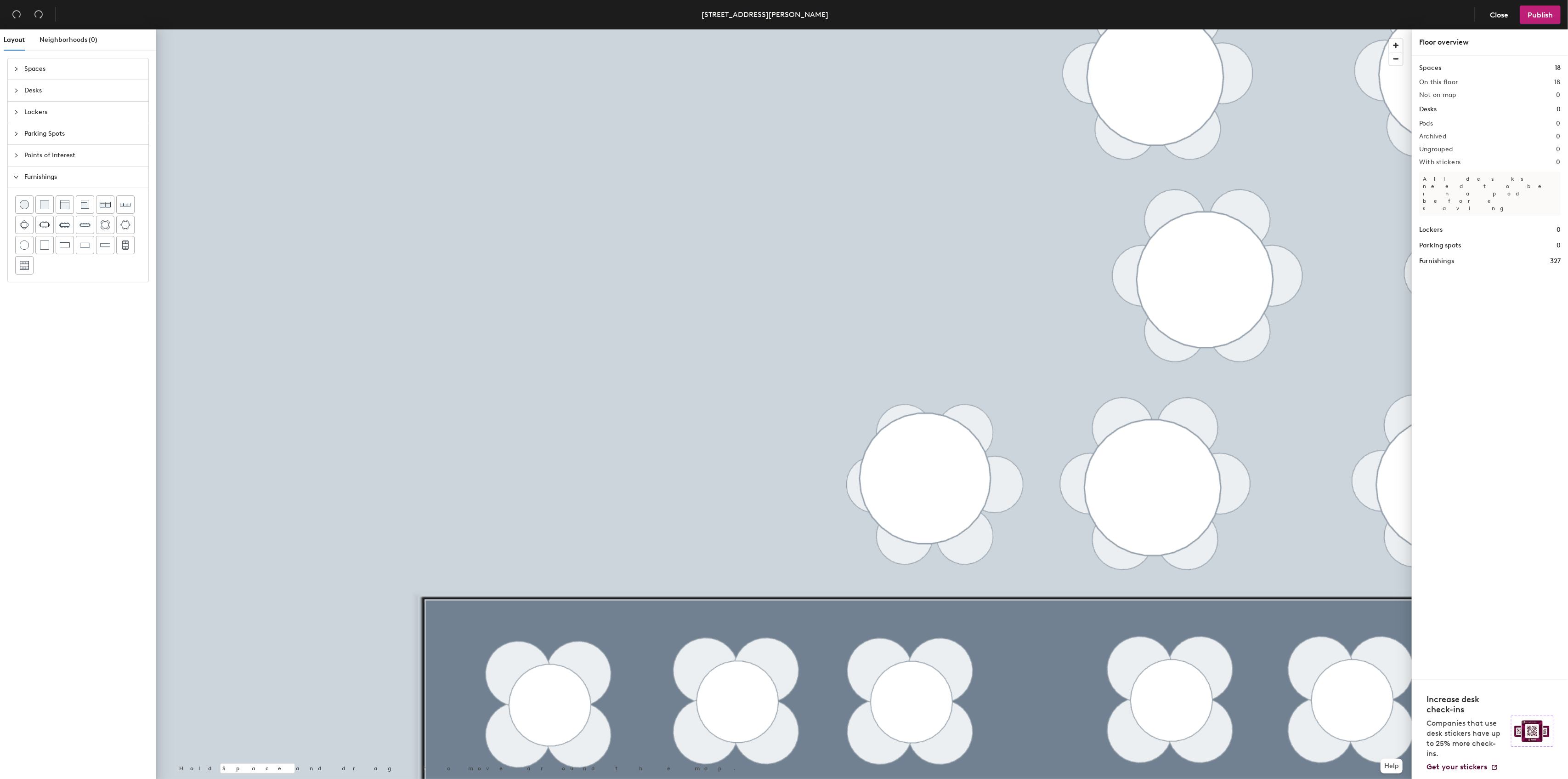
click at [923, 29] on div at bounding box center [784, 29] width 1256 height 0
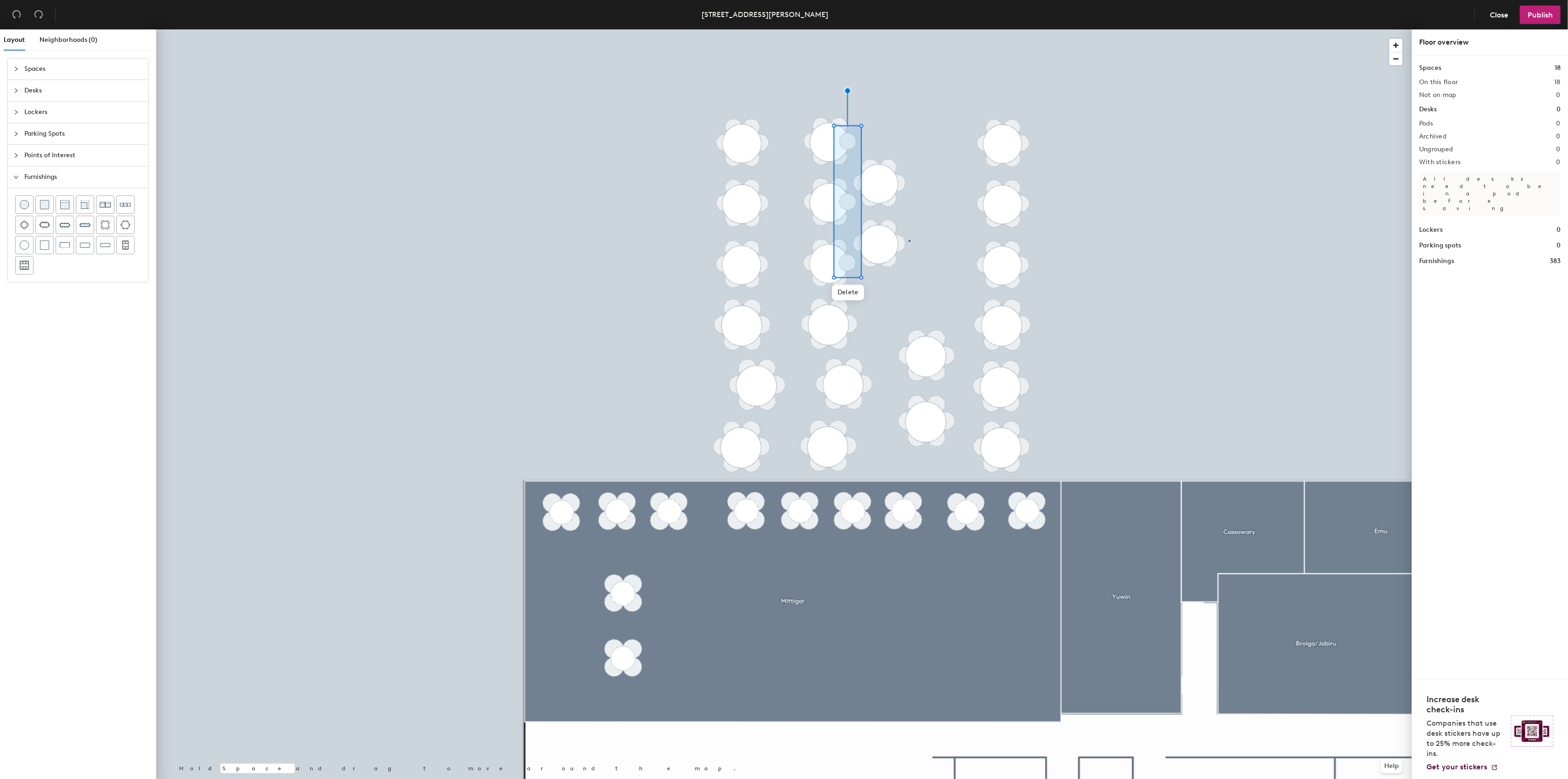
click at [909, 29] on div at bounding box center [784, 29] width 1256 height 0
click at [600, 29] on div at bounding box center [784, 29] width 1256 height 0
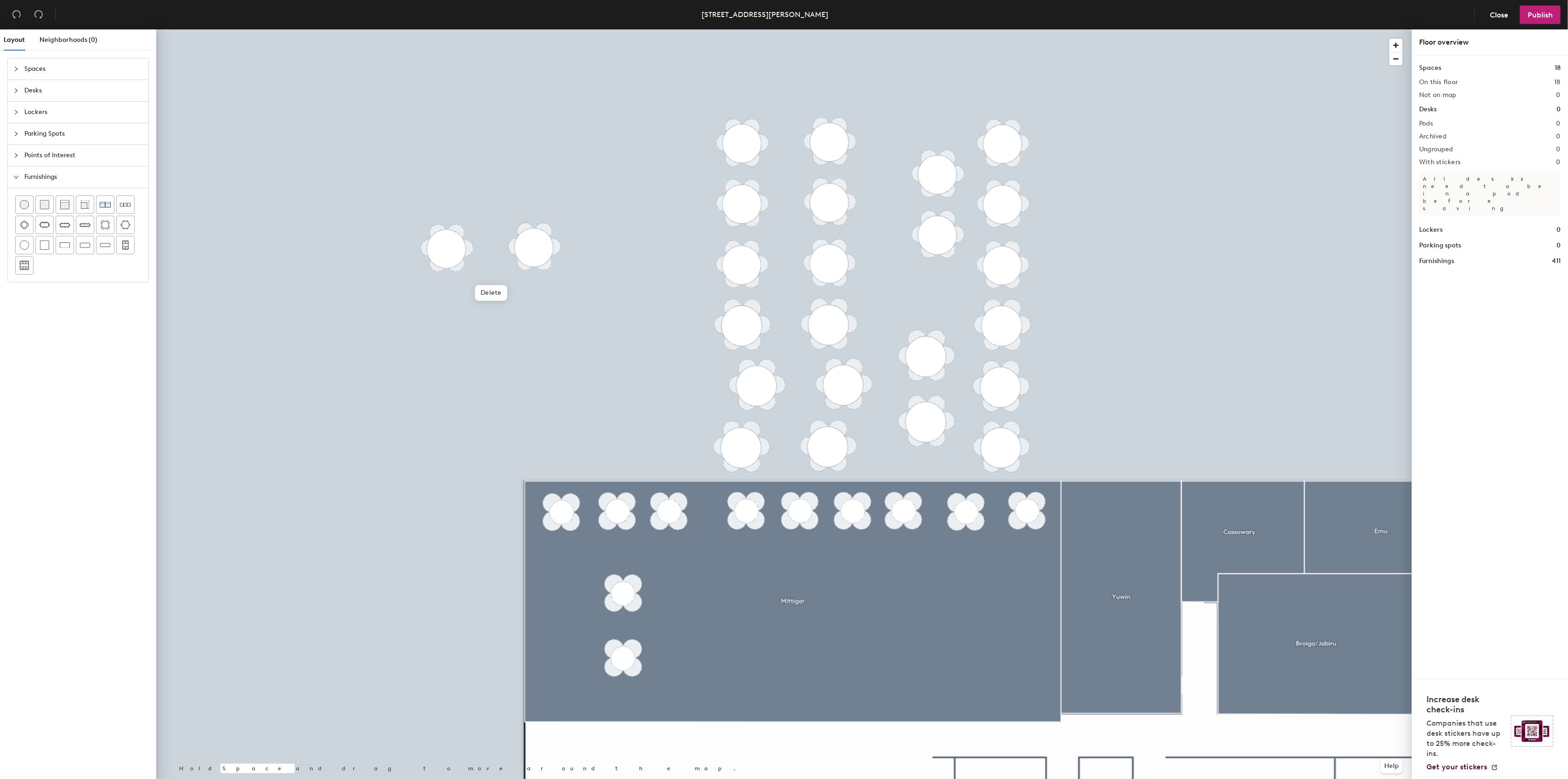
click at [679, 29] on div at bounding box center [784, 29] width 1256 height 0
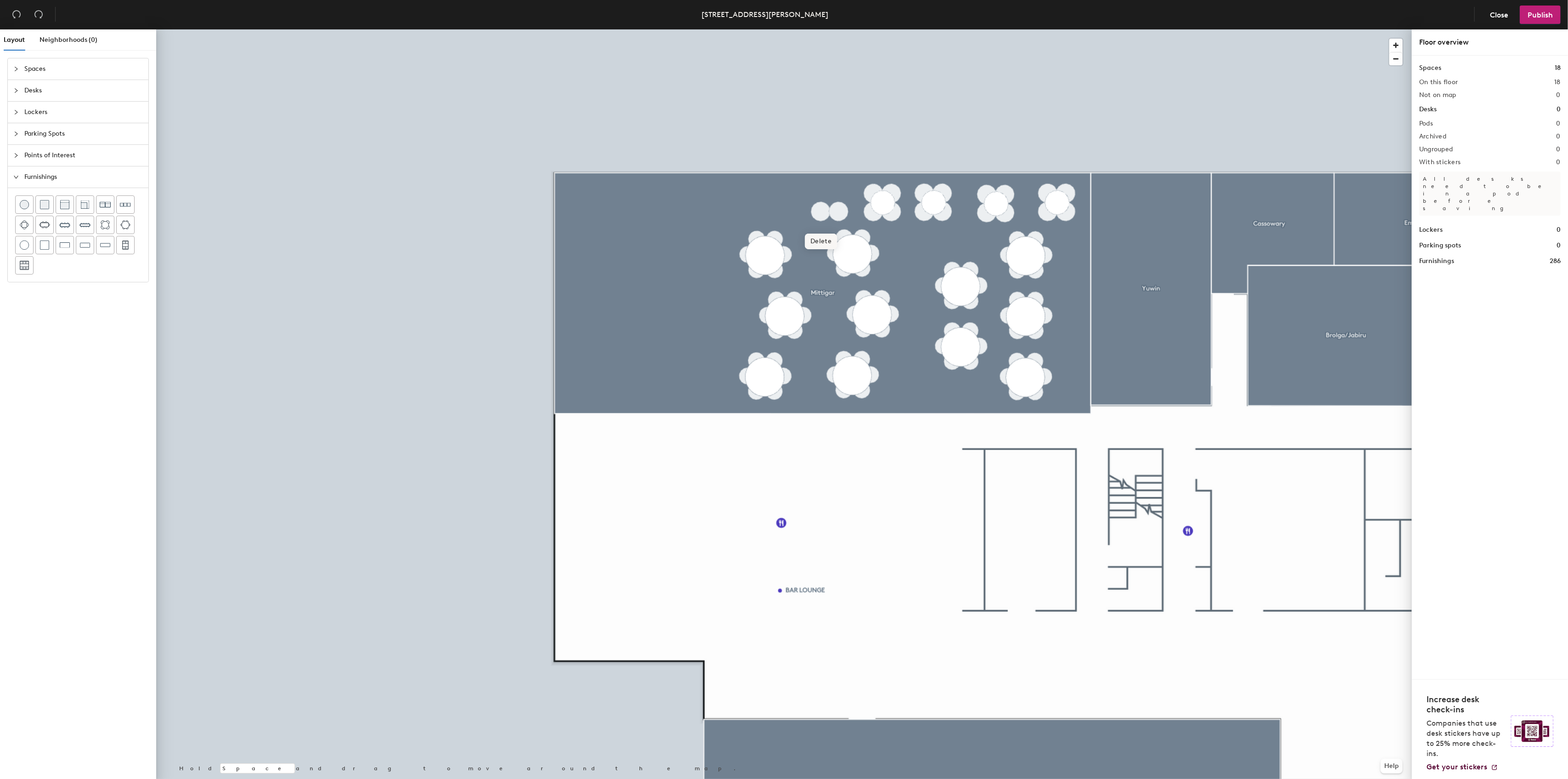
click at [824, 238] on span "Delete" at bounding box center [821, 241] width 32 height 16
click at [878, 232] on span "Delete" at bounding box center [883, 236] width 32 height 16
click at [881, 243] on span "Delete" at bounding box center [873, 242] width 32 height 16
click at [893, 241] on span "Delete" at bounding box center [892, 242] width 32 height 16
click at [887, 225] on span "Delete" at bounding box center [892, 224] width 32 height 16
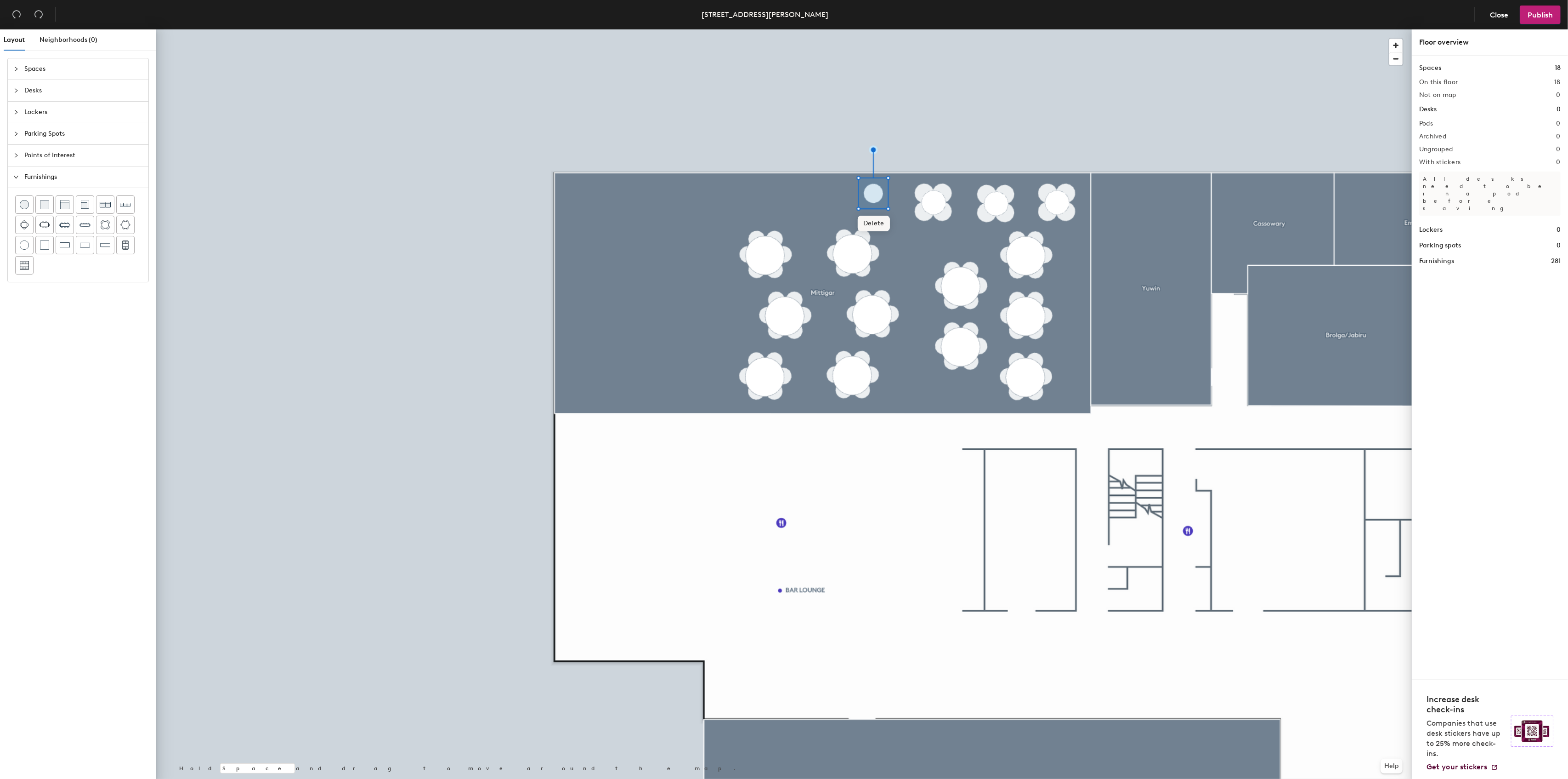
click at [880, 223] on span "Delete" at bounding box center [873, 224] width 32 height 16
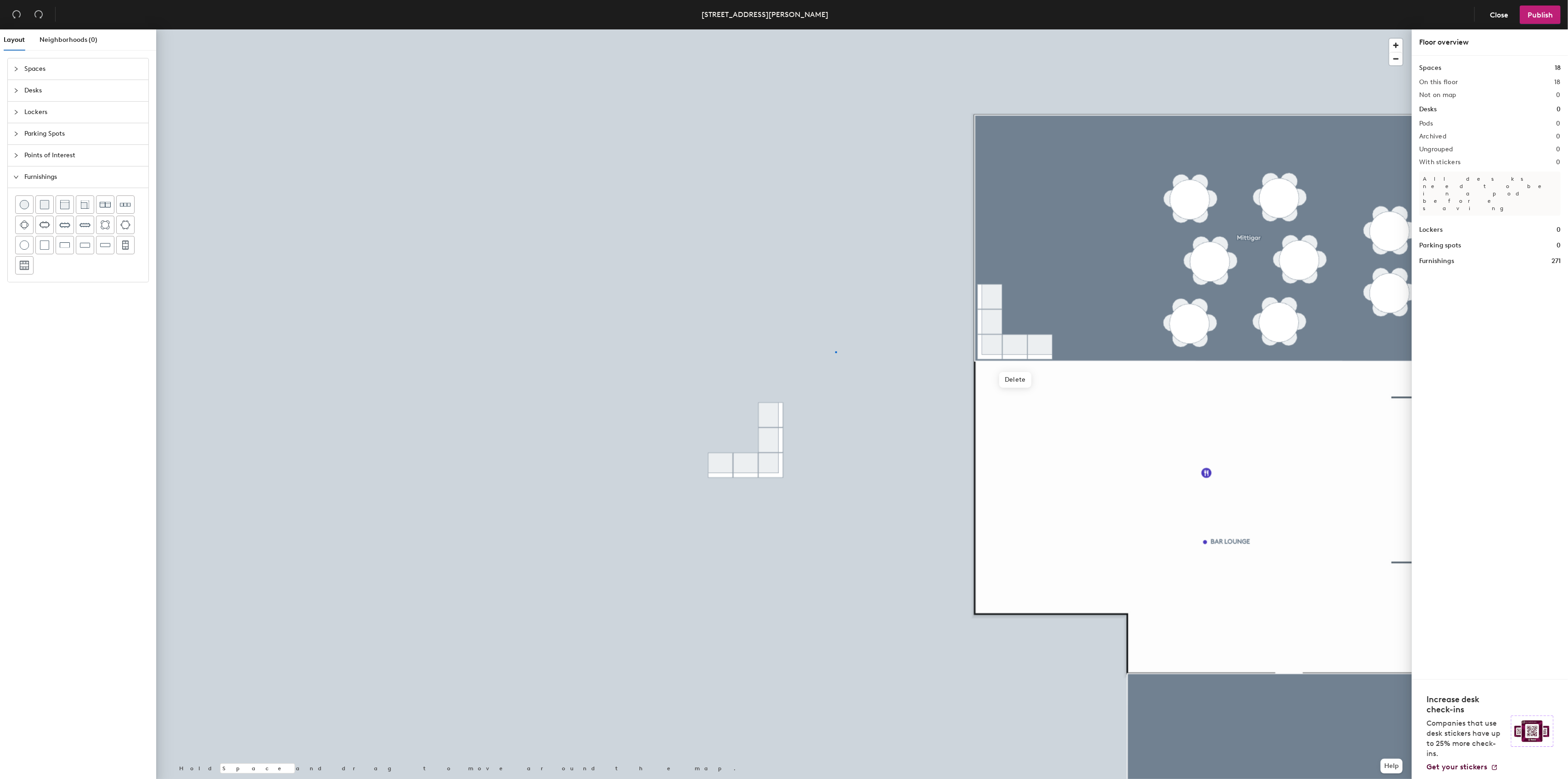
click at [835, 29] on div at bounding box center [784, 29] width 1256 height 0
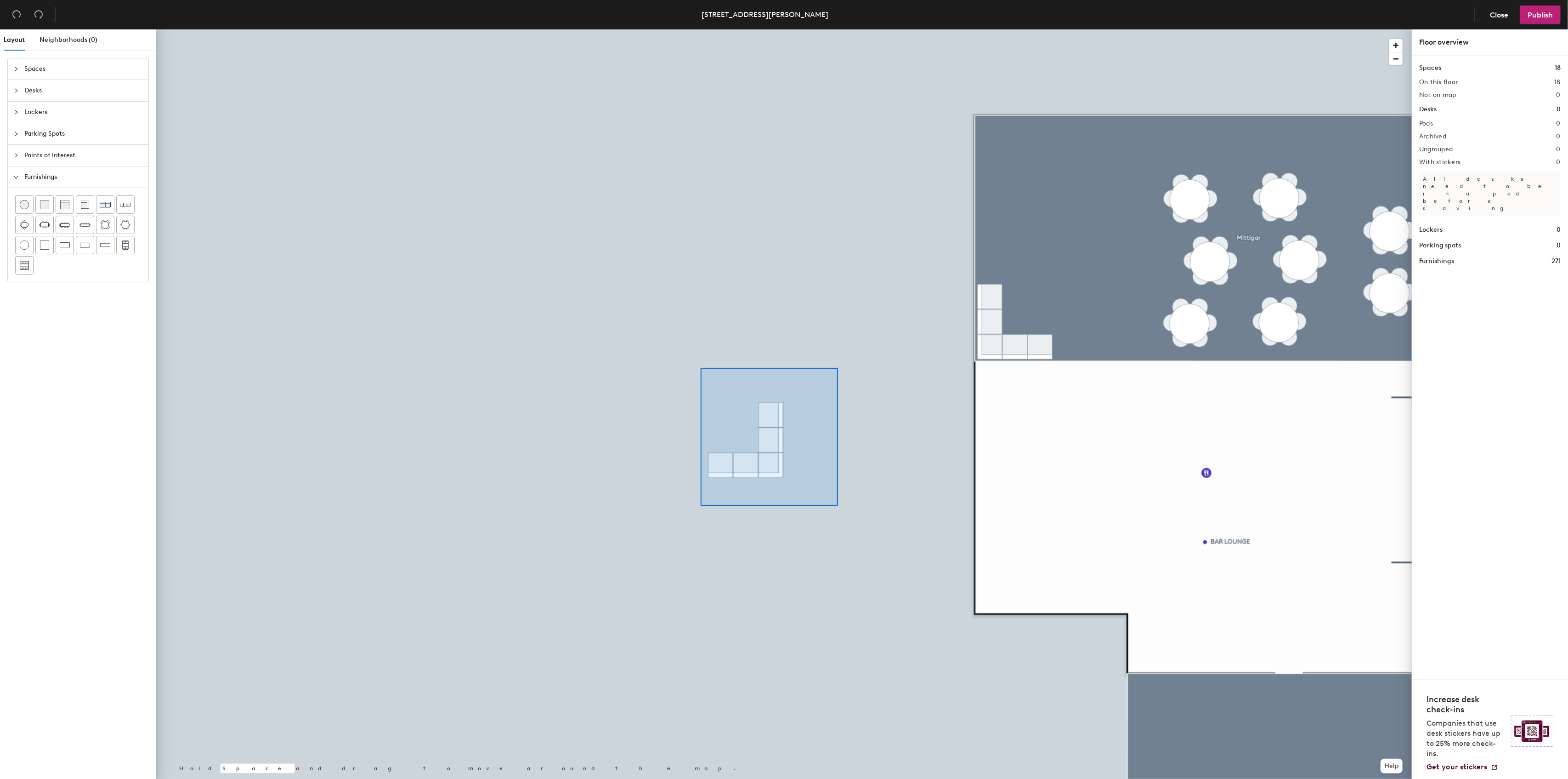
click at [695, 29] on div at bounding box center [784, 29] width 1256 height 0
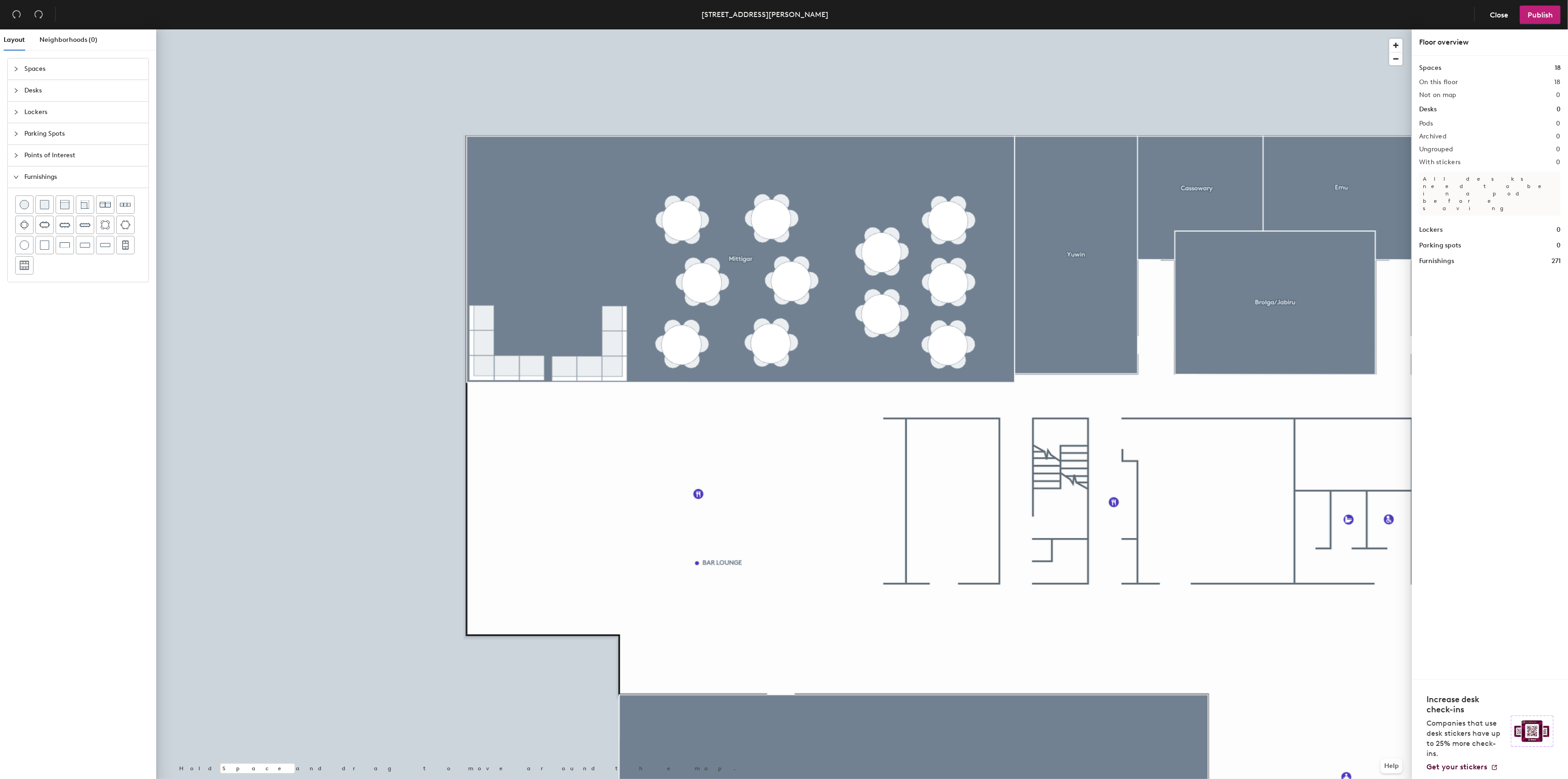
click at [413, 29] on div at bounding box center [784, 29] width 1256 height 0
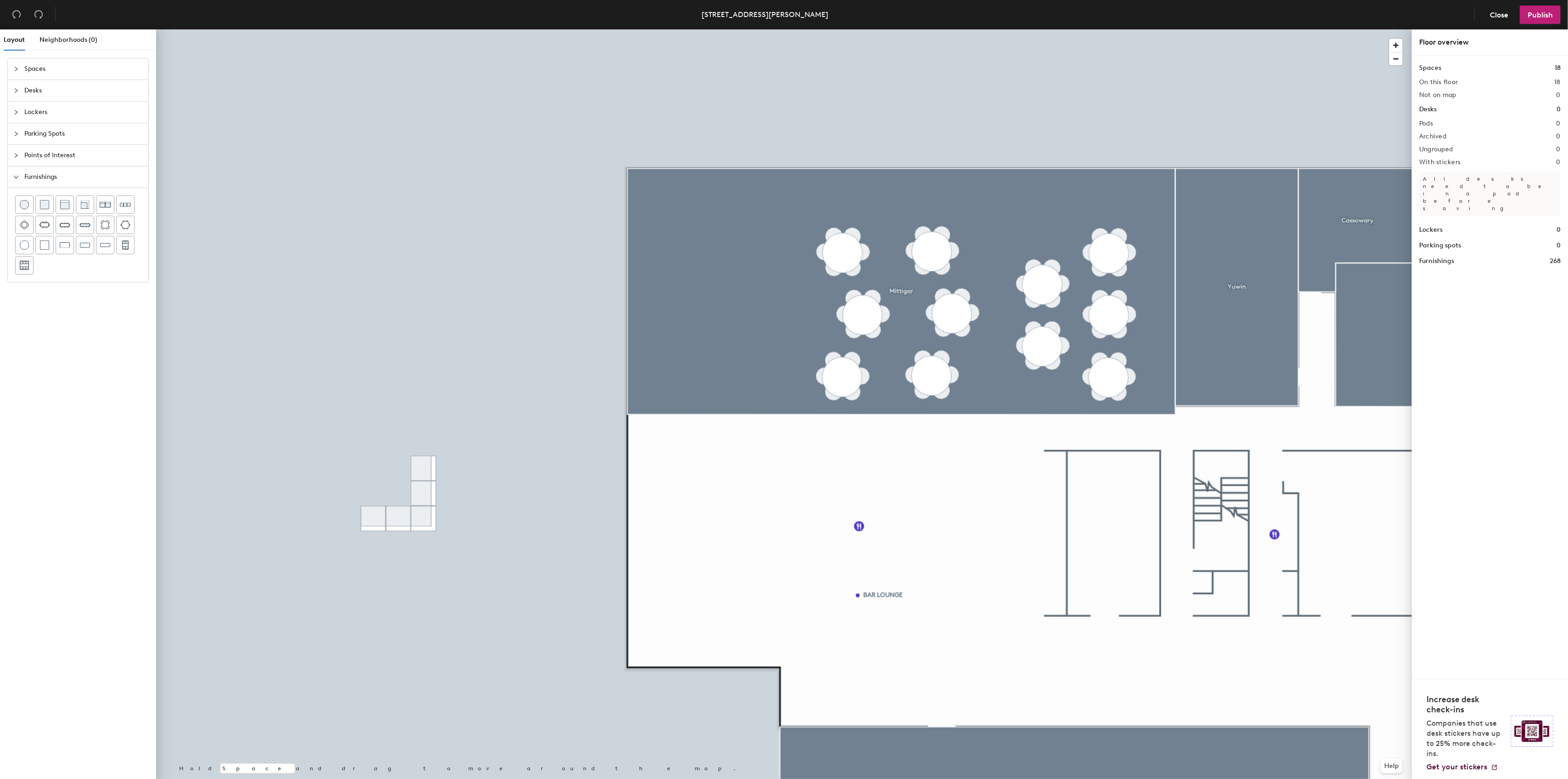
click at [398, 383] on div "Layout Neighborhoods (0) Spaces Desks Lockers Parking Spots Points of Interest …" at bounding box center [784, 406] width 1568 height 753
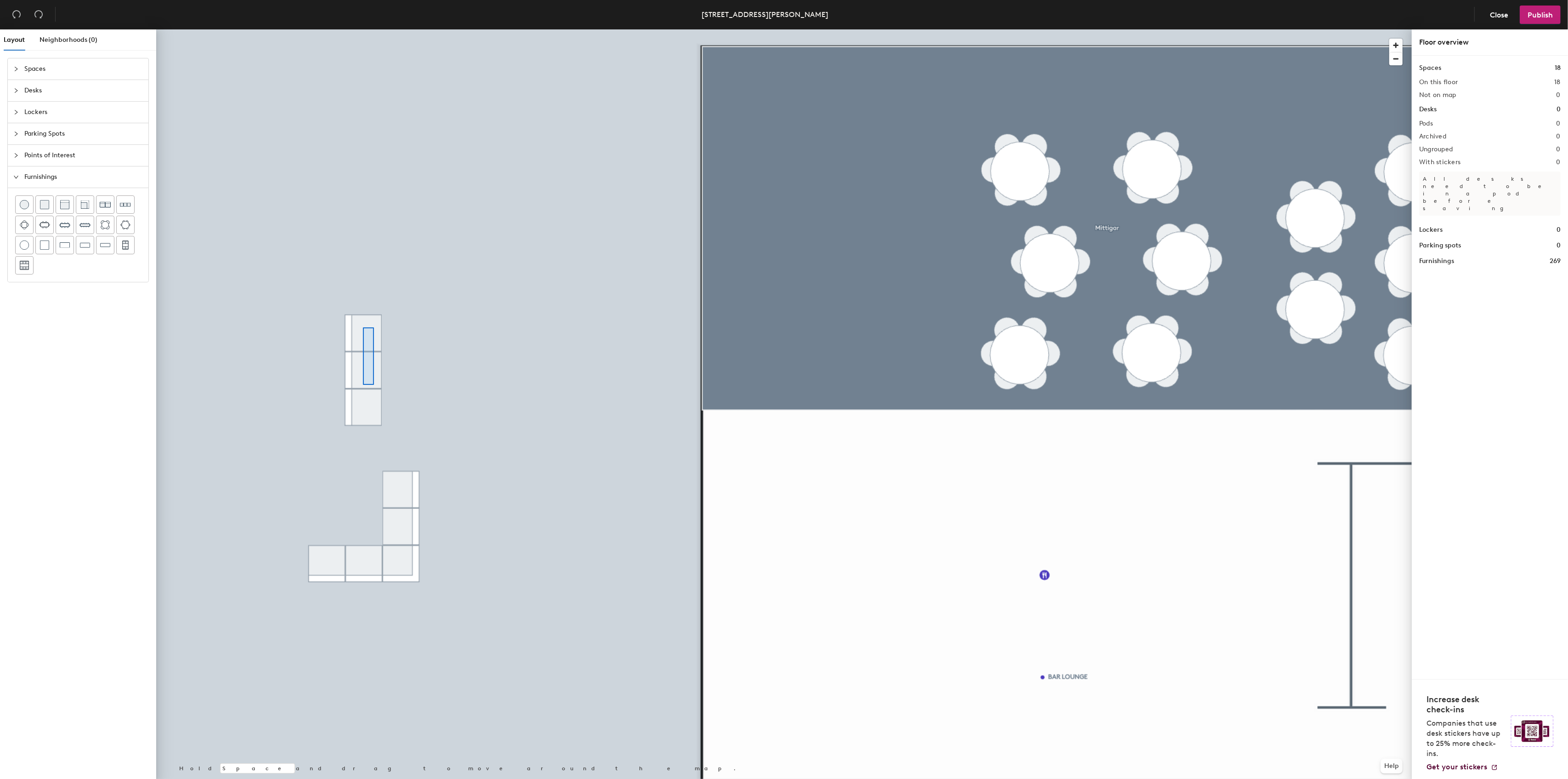
drag, startPoint x: 124, startPoint y: 210, endPoint x: 141, endPoint y: 216, distance: 18.0
click at [363, 29] on div at bounding box center [784, 29] width 1256 height 0
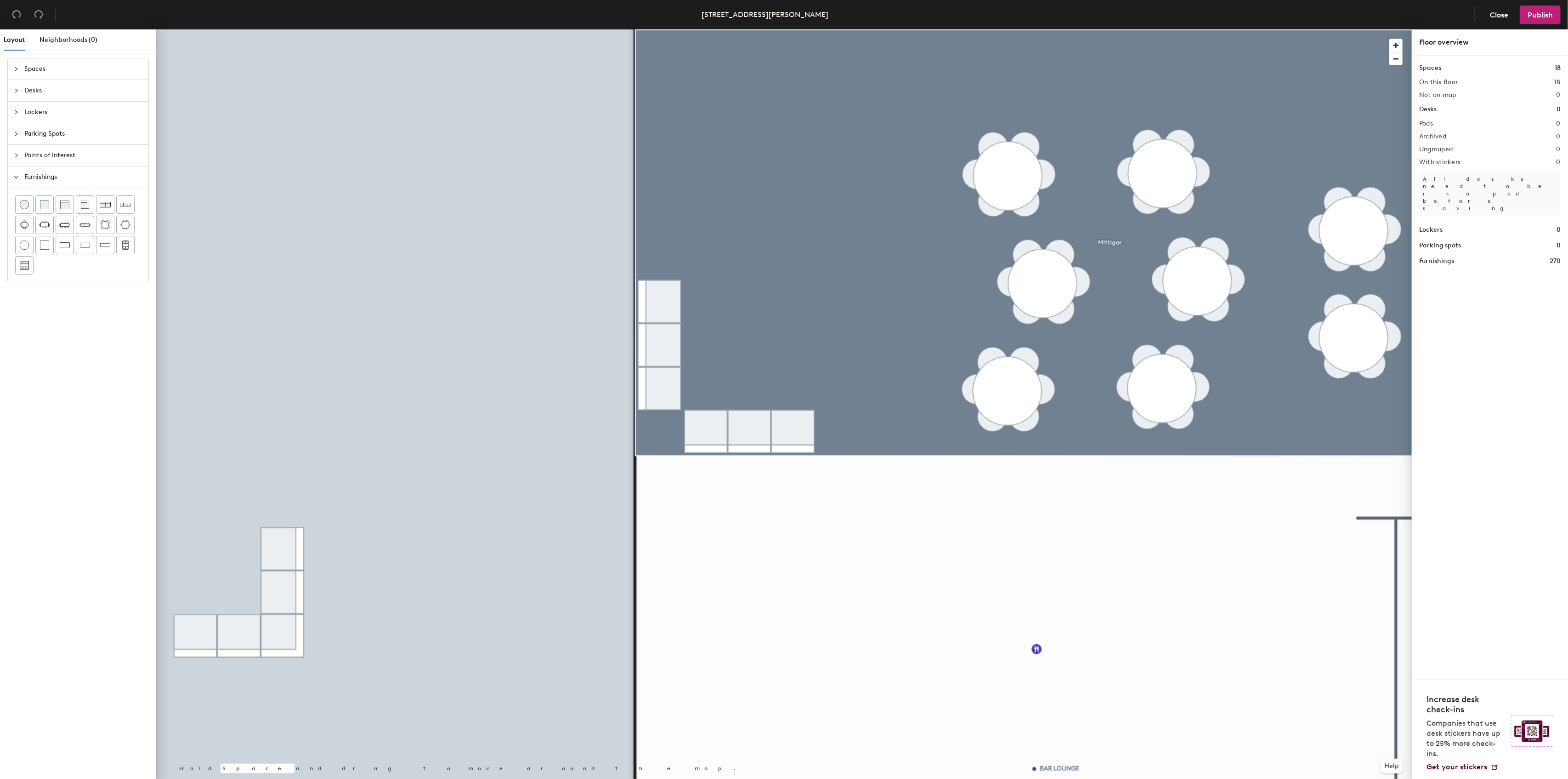
click at [428, 316] on div "Layout Neighborhoods (0) Spaces Desks Lockers Parking Spots Points of Interest …" at bounding box center [784, 406] width 1568 height 753
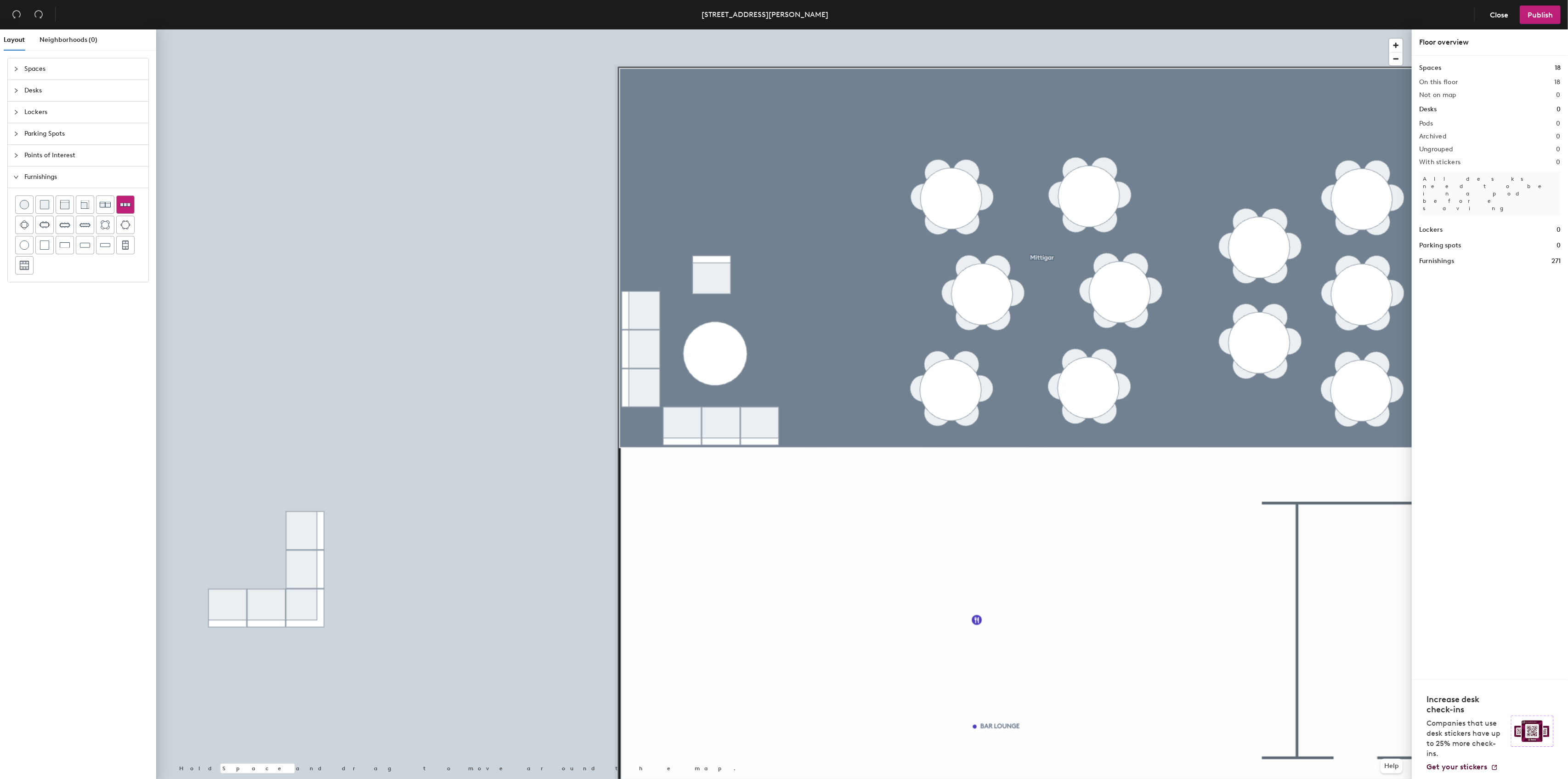
click at [712, 269] on div "Layout Neighborhoods (0) Spaces Desks Lockers Parking Spots Points of Interest …" at bounding box center [784, 406] width 1568 height 753
click at [780, 350] on span "Delete" at bounding box center [771, 352] width 32 height 16
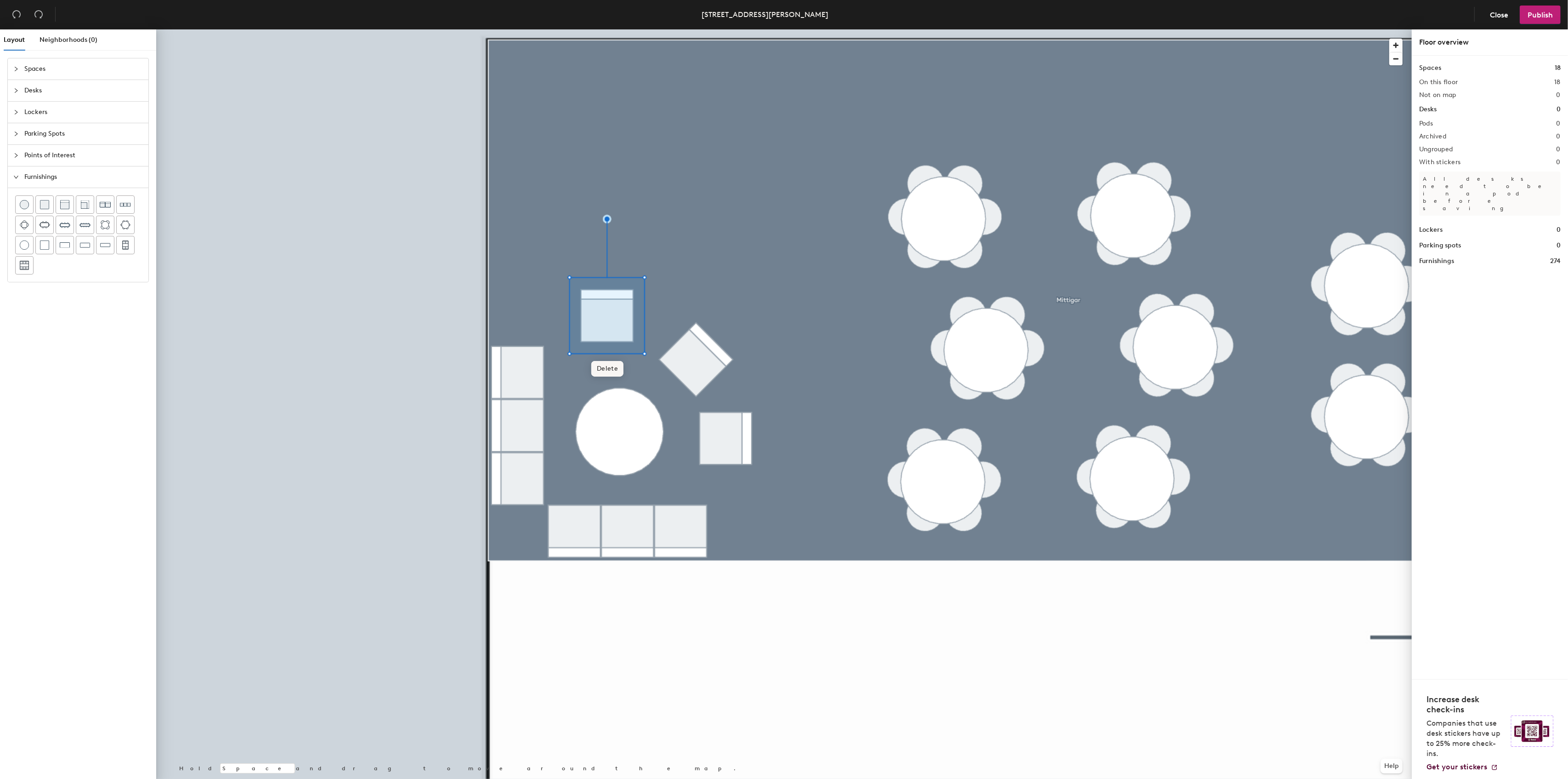
click at [612, 29] on div at bounding box center [784, 29] width 1256 height 0
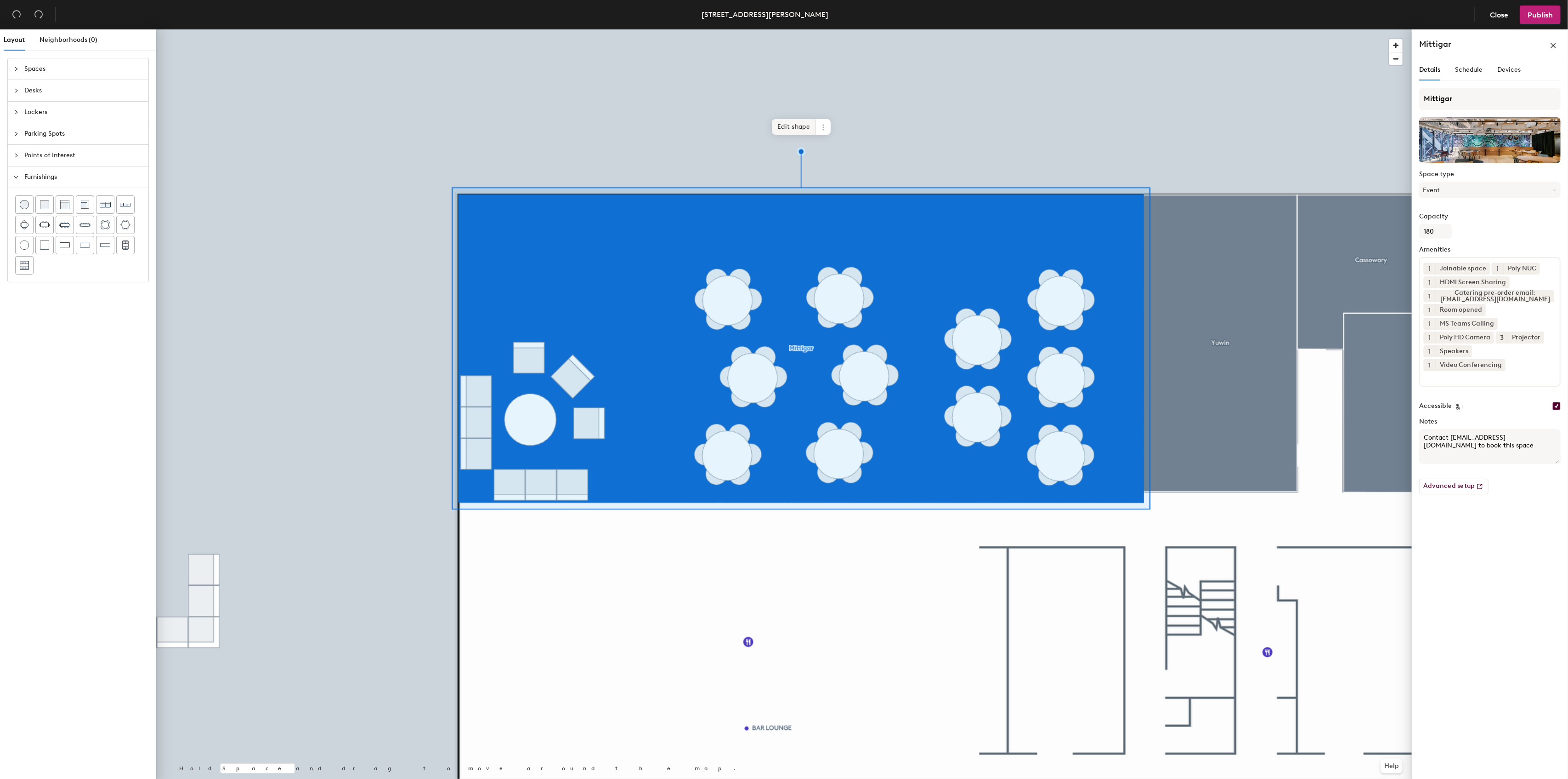
click at [786, 125] on span "Edit shape" at bounding box center [794, 127] width 44 height 16
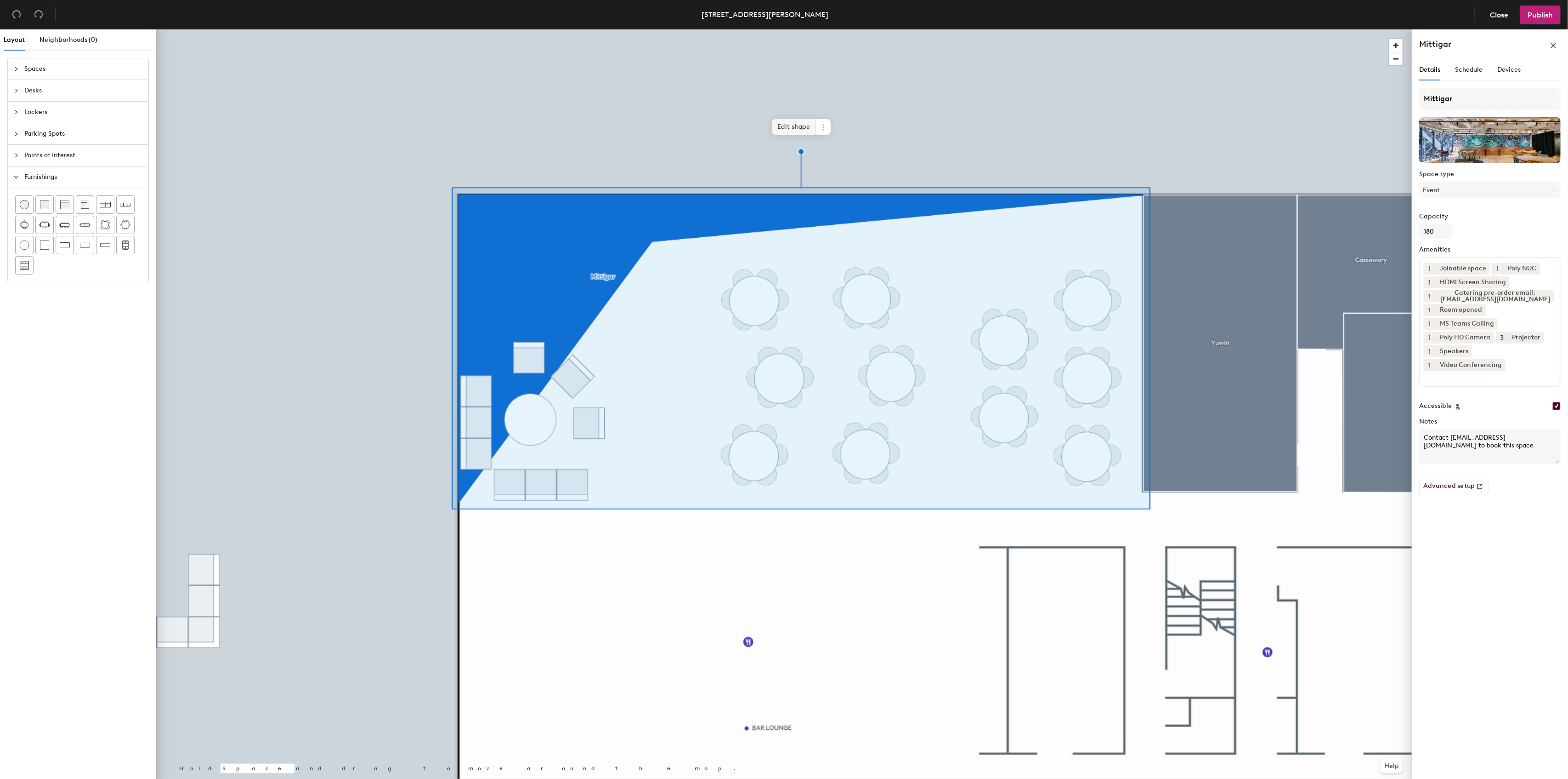
click at [782, 126] on span "Edit shape" at bounding box center [794, 127] width 44 height 16
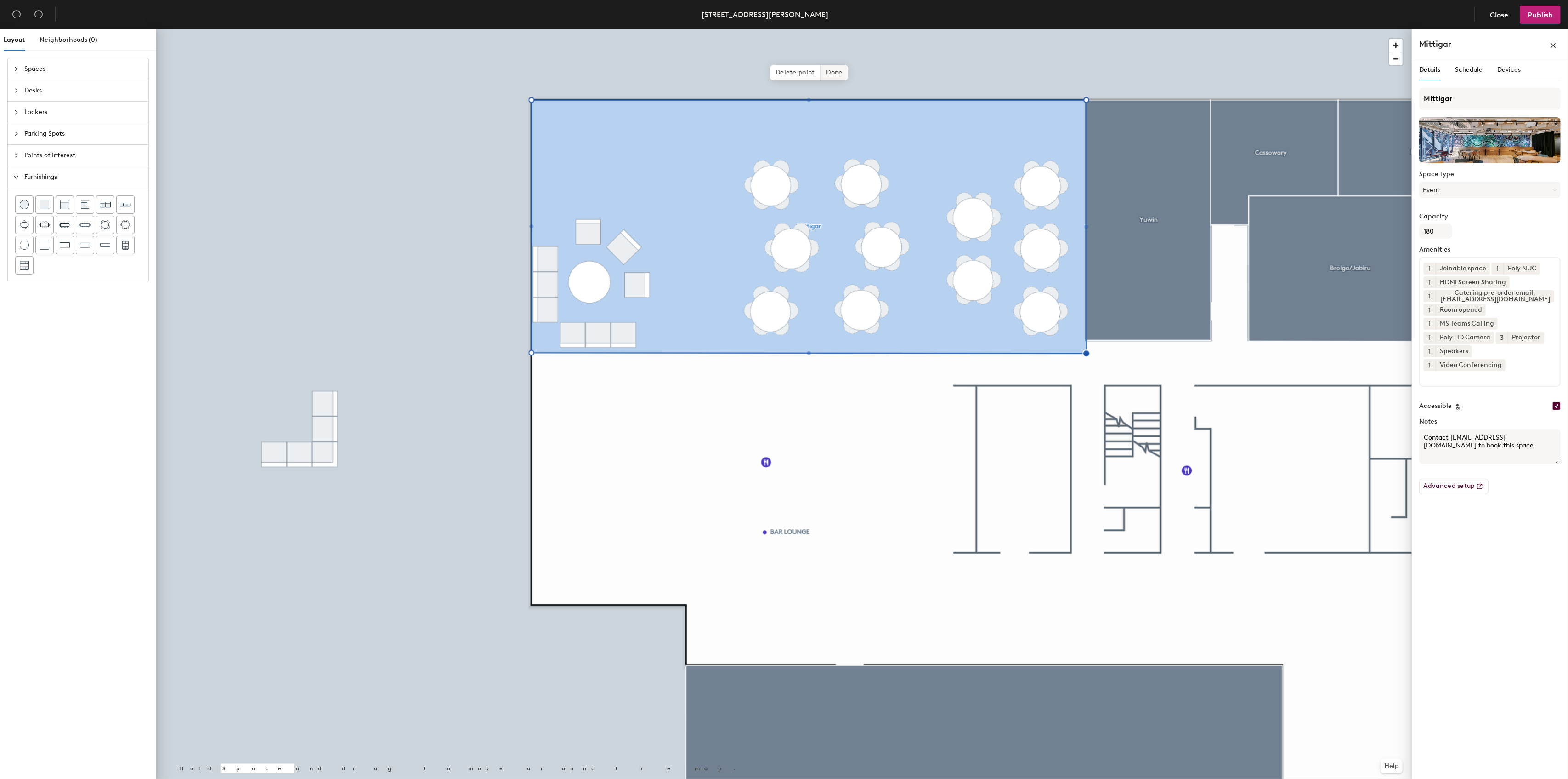
click at [889, 61] on div "Hold Space and drag to move around the map. Help Delete point Done" at bounding box center [784, 406] width 1256 height 753
click at [847, 74] on span "Done" at bounding box center [835, 72] width 27 height 16
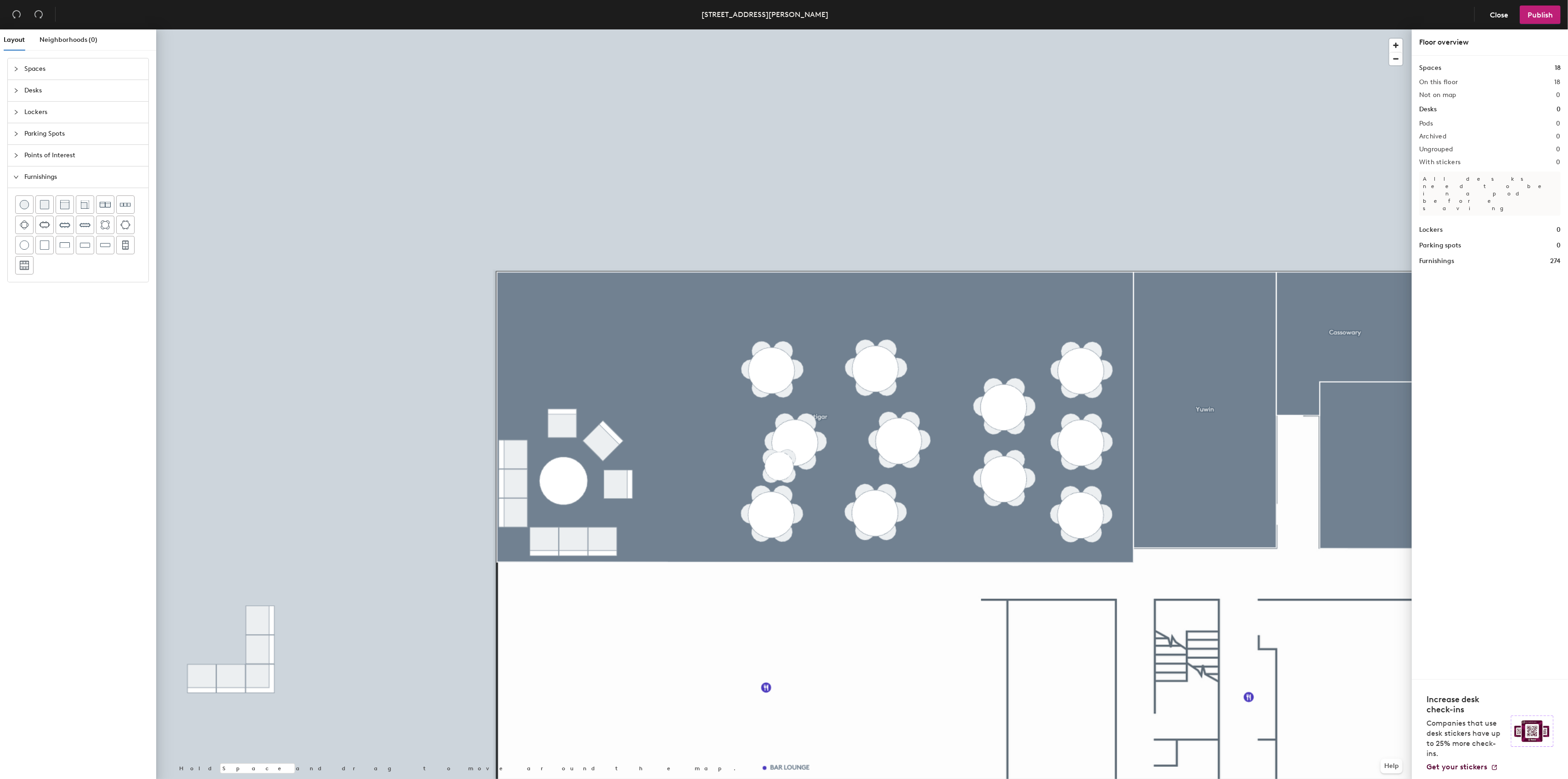
click at [387, 468] on div "Layout Neighborhoods (0) Spaces Desks Lockers Parking Spots Points of Interest …" at bounding box center [784, 406] width 1568 height 753
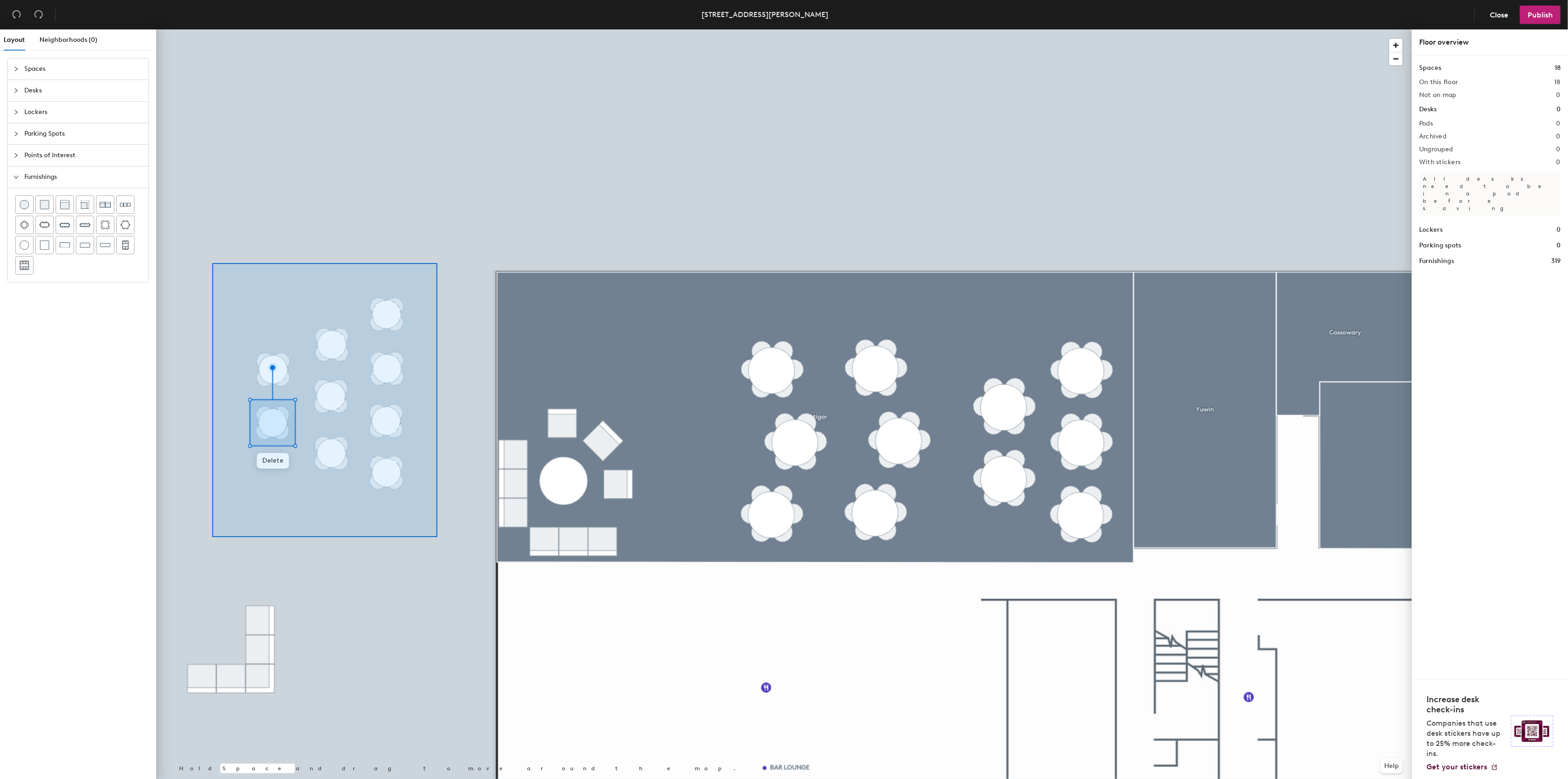
drag, startPoint x: 141, startPoint y: 234, endPoint x: 422, endPoint y: 515, distance: 397.4
click at [434, 29] on div at bounding box center [784, 29] width 1256 height 0
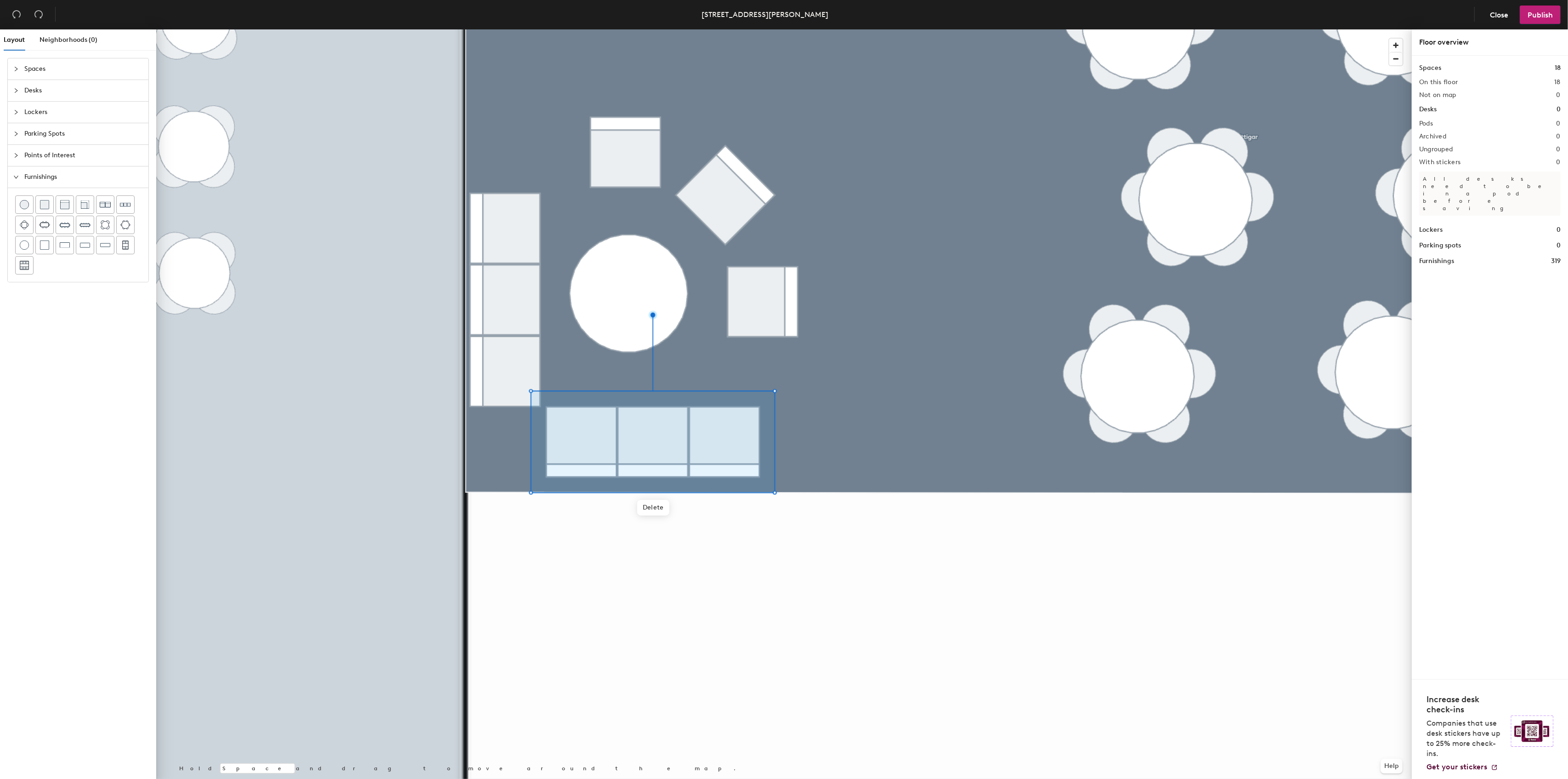
click at [460, 29] on div at bounding box center [784, 29] width 1256 height 0
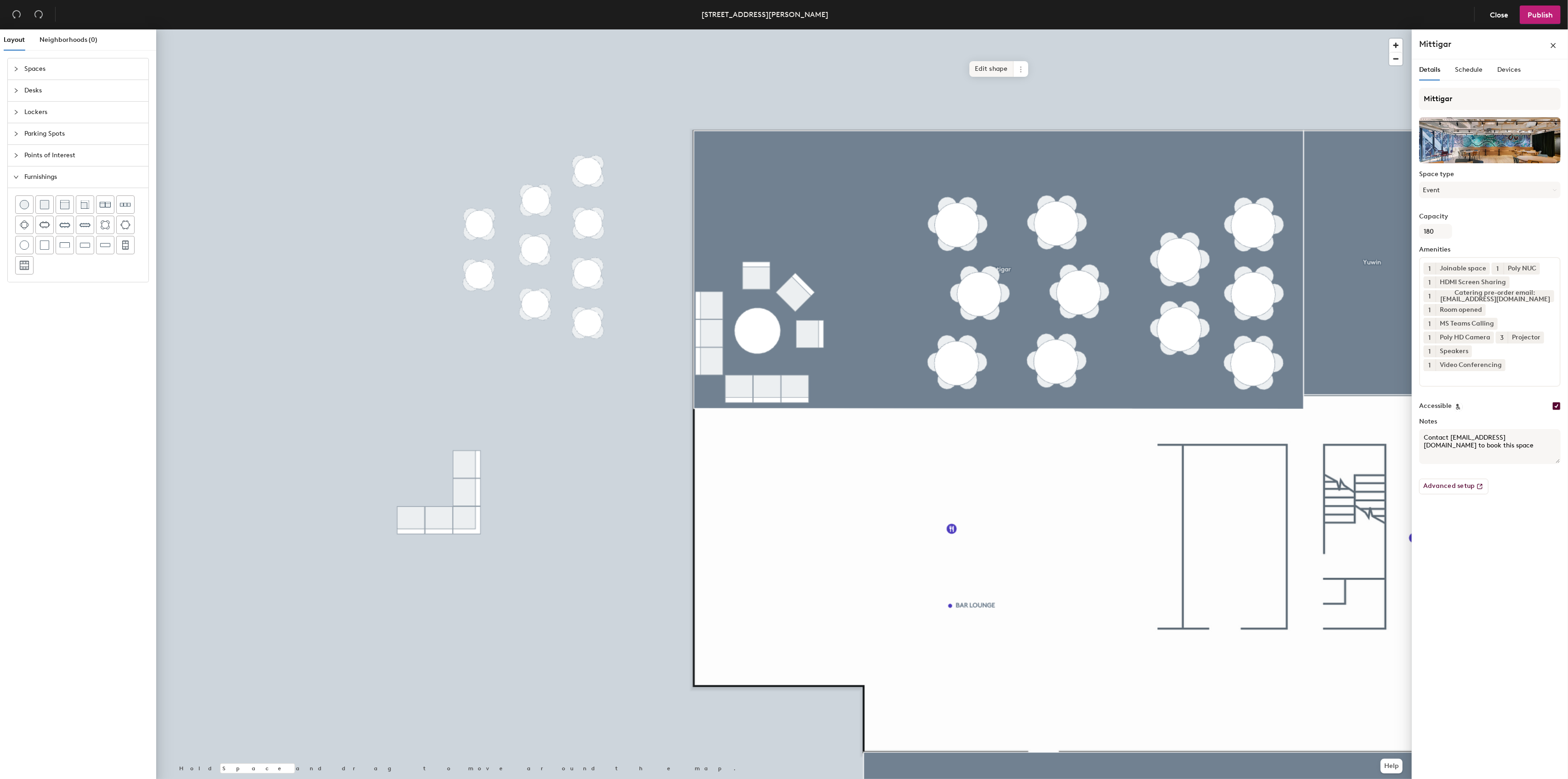
click at [990, 72] on span "Edit shape" at bounding box center [992, 69] width 44 height 16
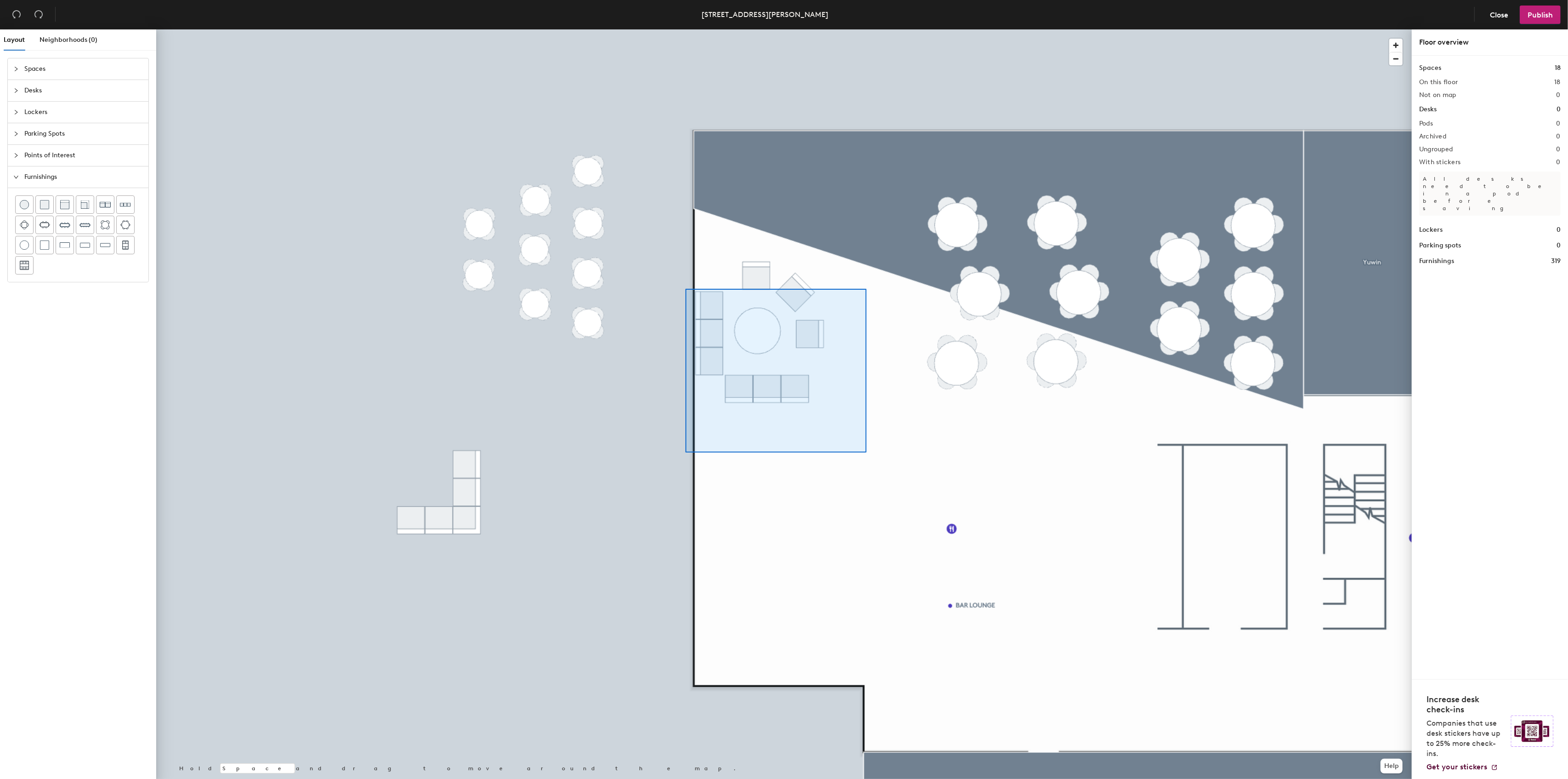
click at [681, 29] on div at bounding box center [784, 29] width 1256 height 0
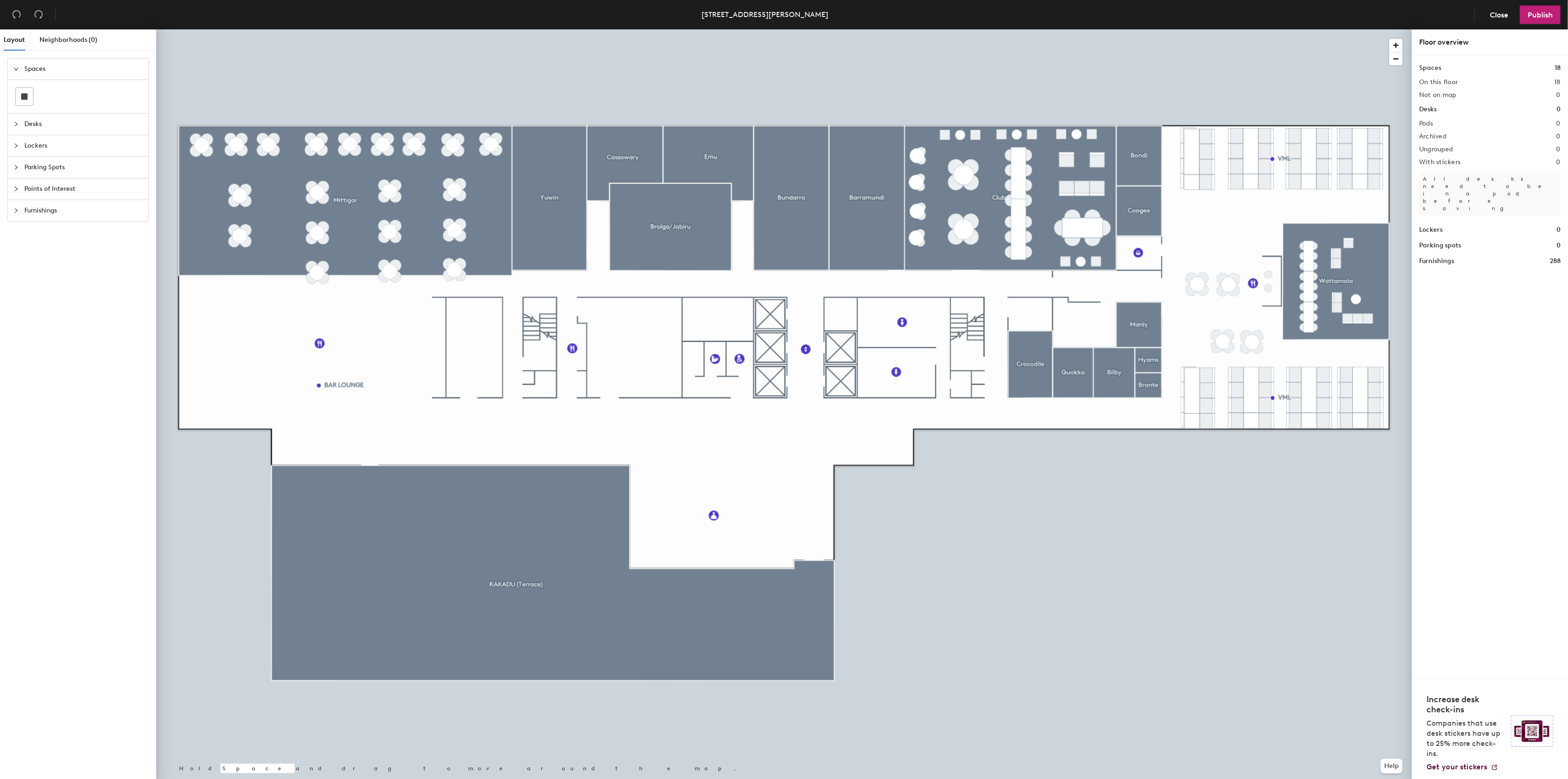
click at [29, 208] on span "Furnishings" at bounding box center [83, 210] width 119 height 21
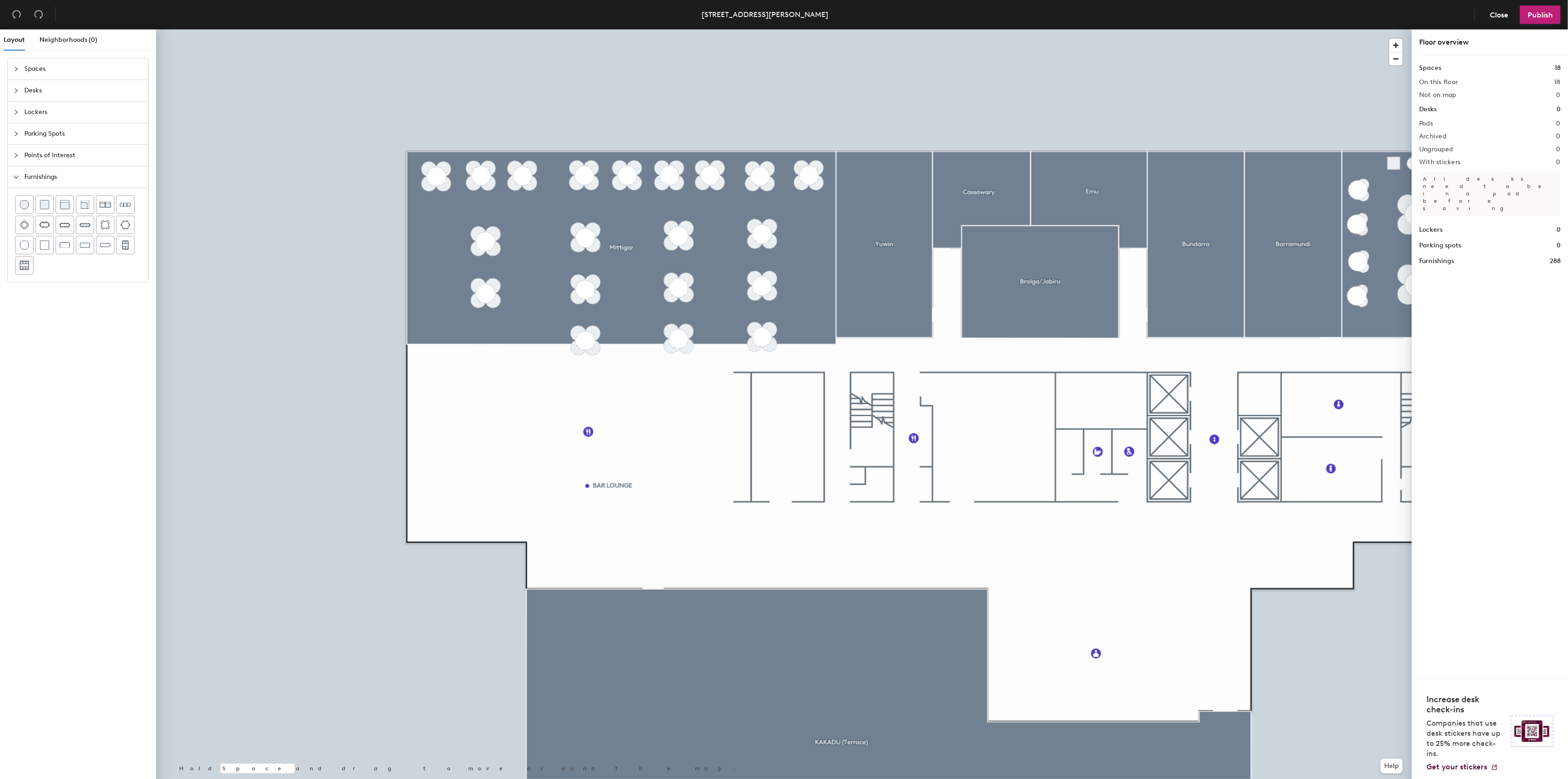
click at [414, 29] on div at bounding box center [784, 29] width 1256 height 0
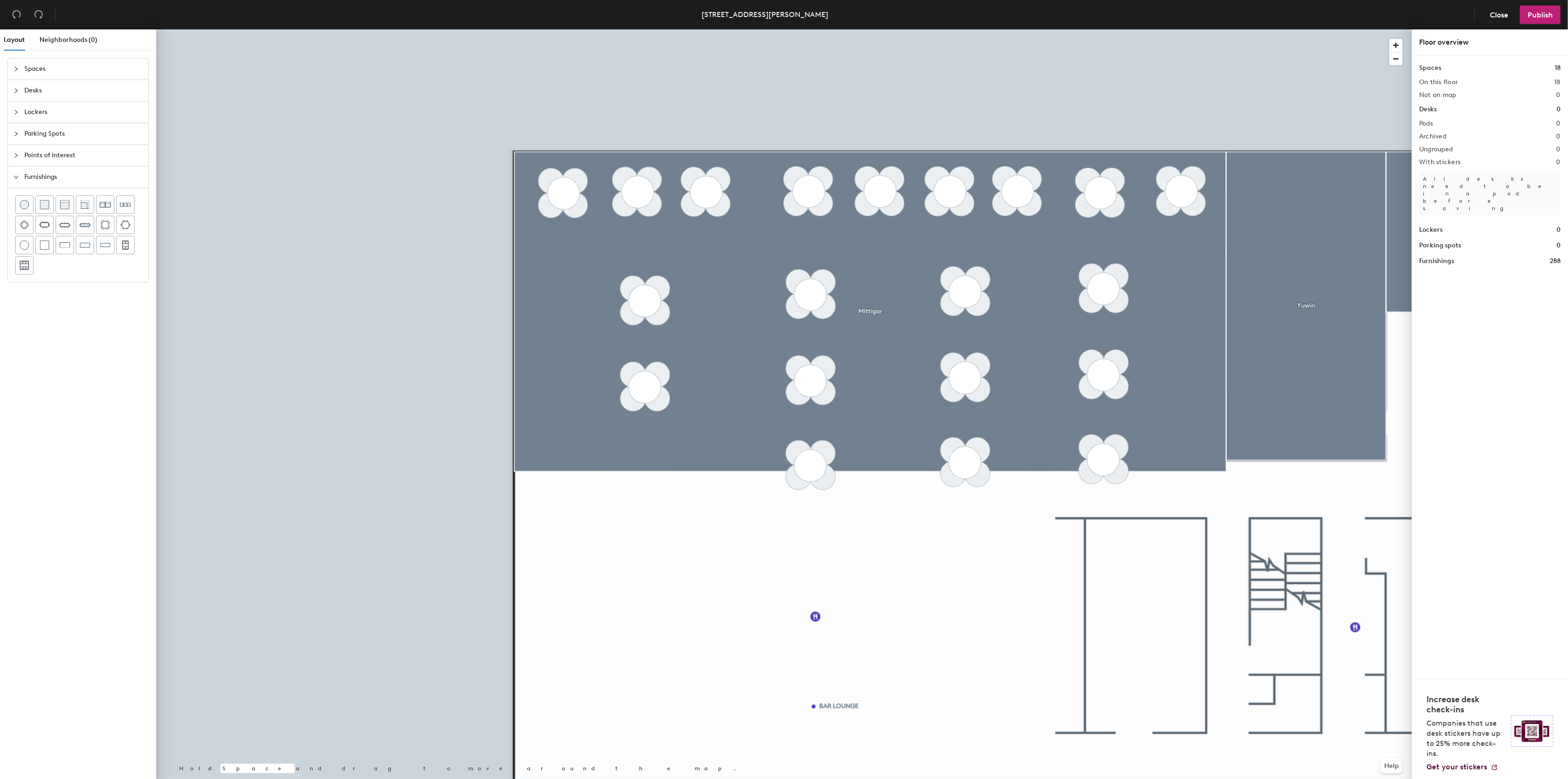
click at [287, 29] on div at bounding box center [784, 29] width 1256 height 0
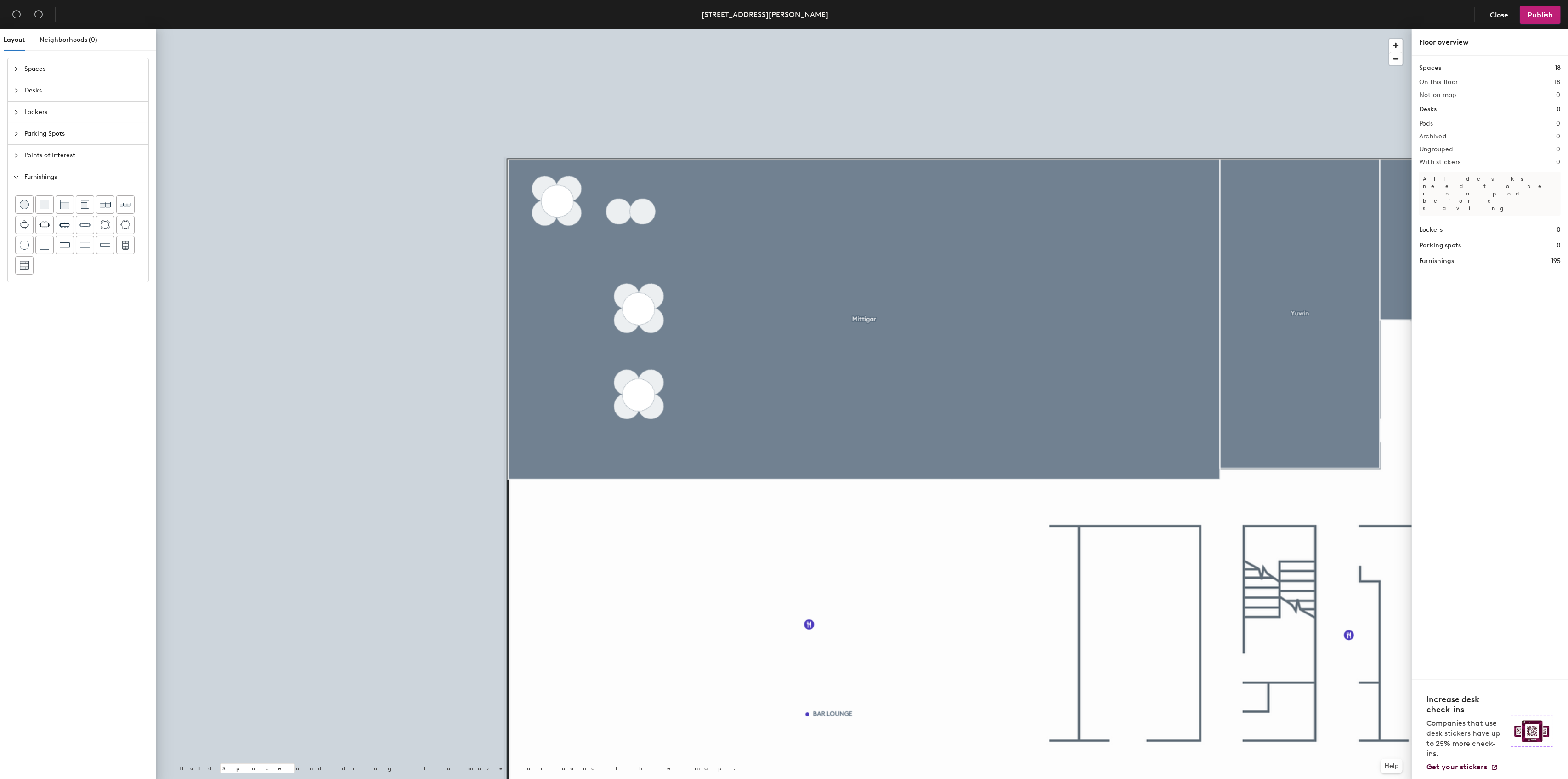
click at [649, 29] on div at bounding box center [784, 29] width 1256 height 0
click at [629, 29] on div at bounding box center [784, 29] width 1256 height 0
click at [644, 29] on div at bounding box center [784, 29] width 1256 height 0
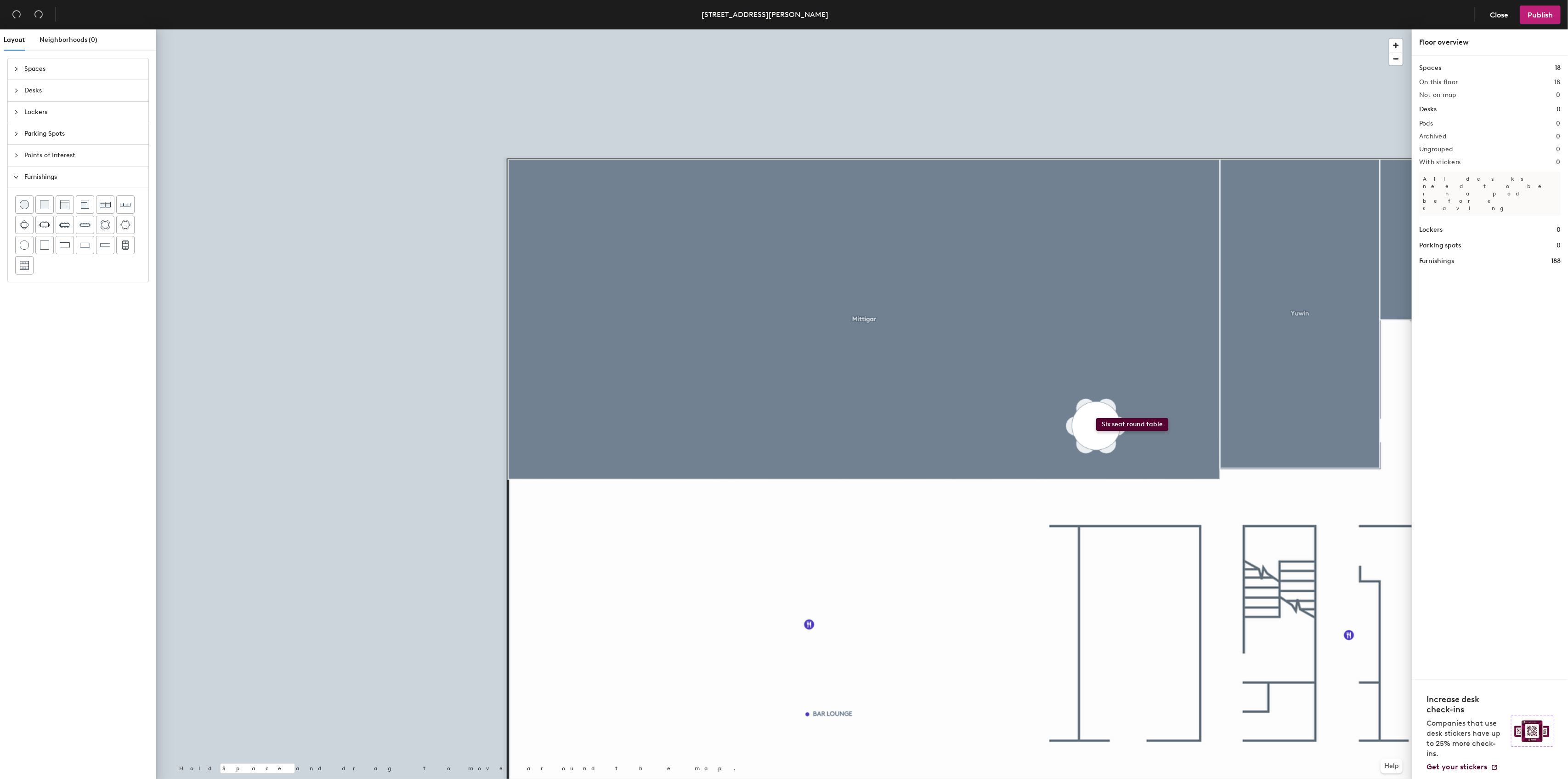
click at [1096, 418] on div "Layout Neighborhoods (0) Spaces Desks Lockers Parking Spots Points of Interest …" at bounding box center [784, 406] width 1568 height 753
click at [1096, 345] on div "Layout Neighborhoods (0) Spaces Desks Lockers Parking Spots Points of Interest …" at bounding box center [784, 406] width 1568 height 753
click at [227, 256] on div "Layout Neighborhoods (0) Spaces Desks Lockers Parking Spots Points of Interest …" at bounding box center [784, 406] width 1568 height 753
click at [1095, 269] on div "Layout Neighborhoods (0) Spaces Desks Lockers Parking Spots Points of Interest …" at bounding box center [784, 406] width 1568 height 753
click at [914, 418] on div "Layout Neighborhoods (0) Spaces Desks Lockers Parking Spots Points of Interest …" at bounding box center [784, 406] width 1568 height 753
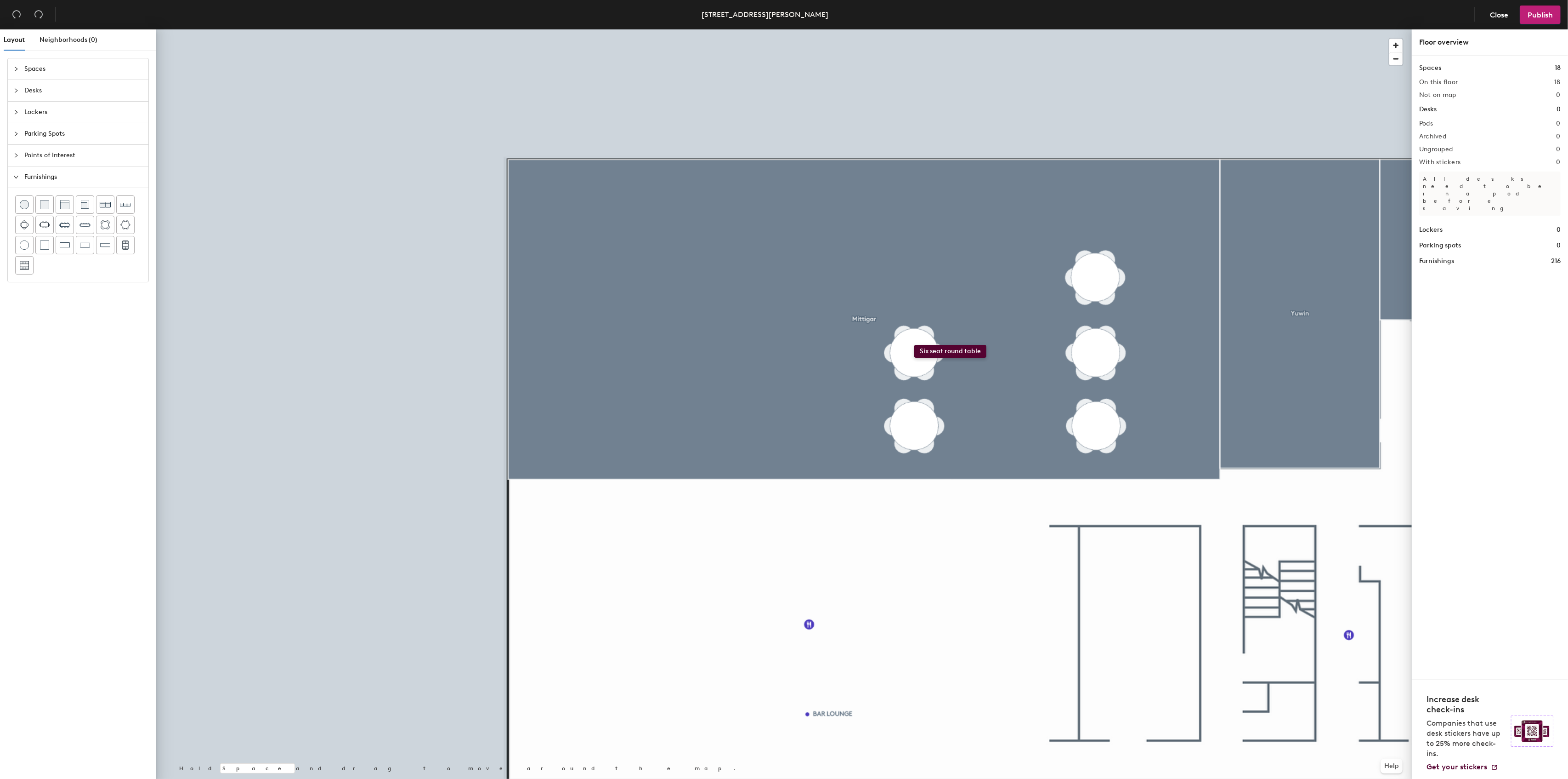
click at [914, 345] on div "Layout Neighborhoods (0) Spaces Desks Lockers Parking Spots Points of Interest …" at bounding box center [784, 406] width 1568 height 753
click at [915, 269] on div "Layout Neighborhoods (0) Spaces Desks Lockers Parking Spots Points of Interest …" at bounding box center [784, 406] width 1568 height 753
click at [754, 418] on div "Layout Neighborhoods (0) Spaces Desks Lockers Parking Spots Points of Interest …" at bounding box center [784, 406] width 1568 height 753
click at [760, 342] on div "Layout Neighborhoods (0) Spaces Desks Lockers Parking Spots Points of Interest …" at bounding box center [784, 406] width 1568 height 753
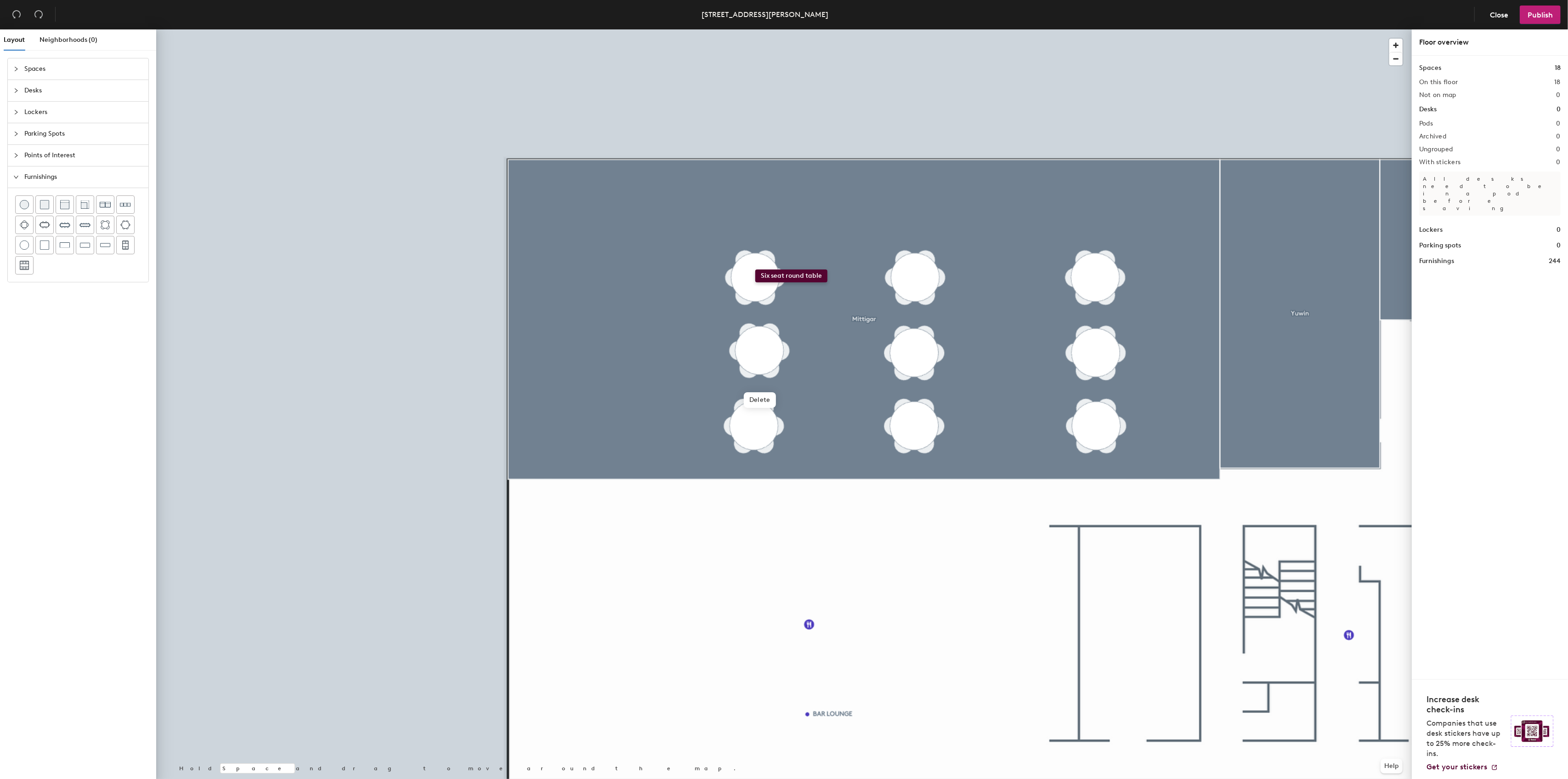
click at [755, 269] on div "Layout Neighborhoods (0) Spaces Desks Lockers Parking Spots Points of Interest …" at bounding box center [784, 406] width 1568 height 753
click at [1013, 308] on div "Layout Neighborhoods (0) Spaces Desks Lockers Parking Spots Points of Interest …" at bounding box center [784, 406] width 1568 height 753
click at [1013, 387] on div "Layout Neighborhoods (0) Spaces Desks Lockers Parking Spots Points of Interest …" at bounding box center [784, 406] width 1568 height 753
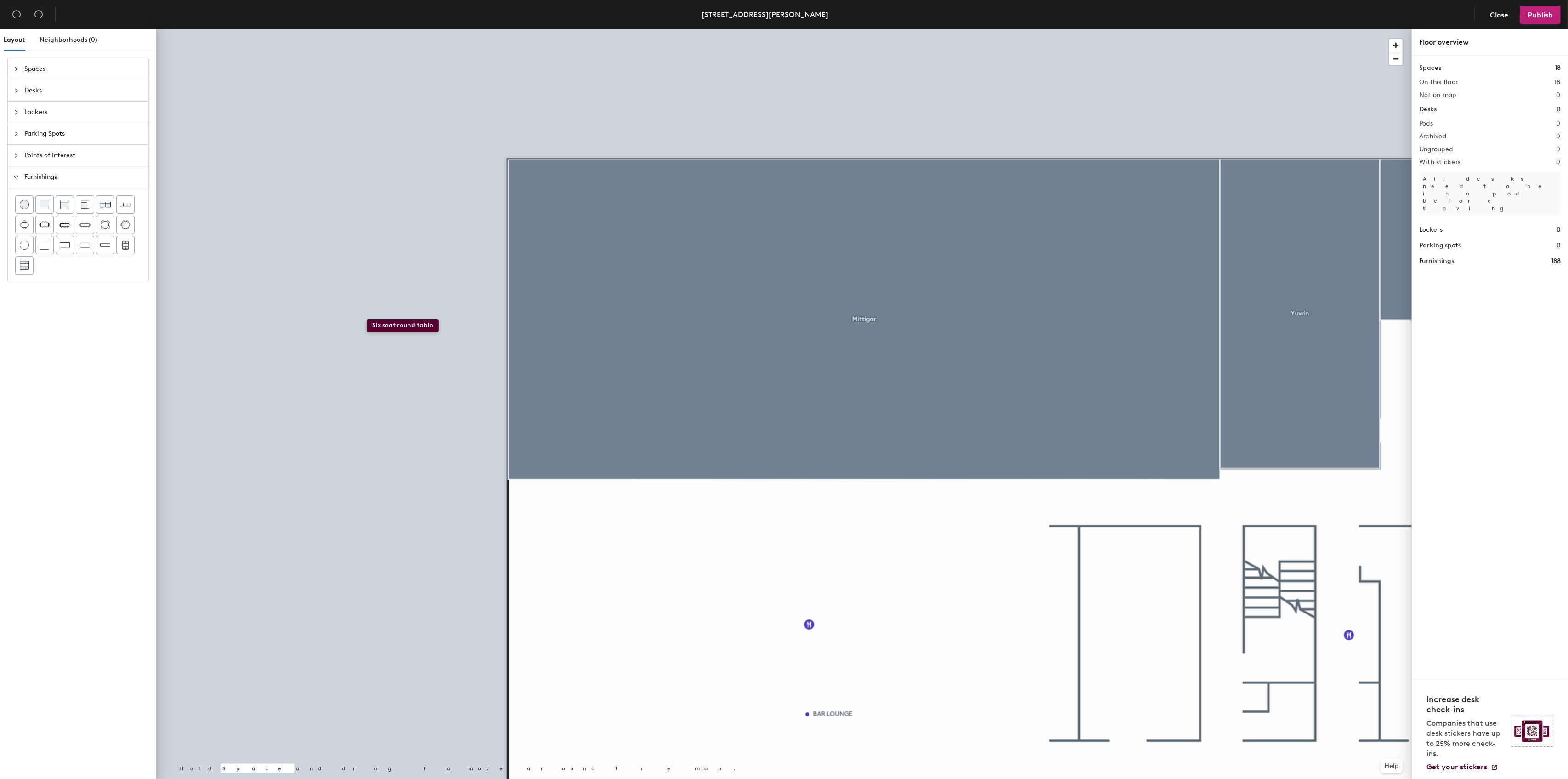
click at [366, 319] on div "Layout Neighborhoods (0) Spaces Desks Lockers Parking Spots Points of Interest …" at bounding box center [784, 406] width 1568 height 753
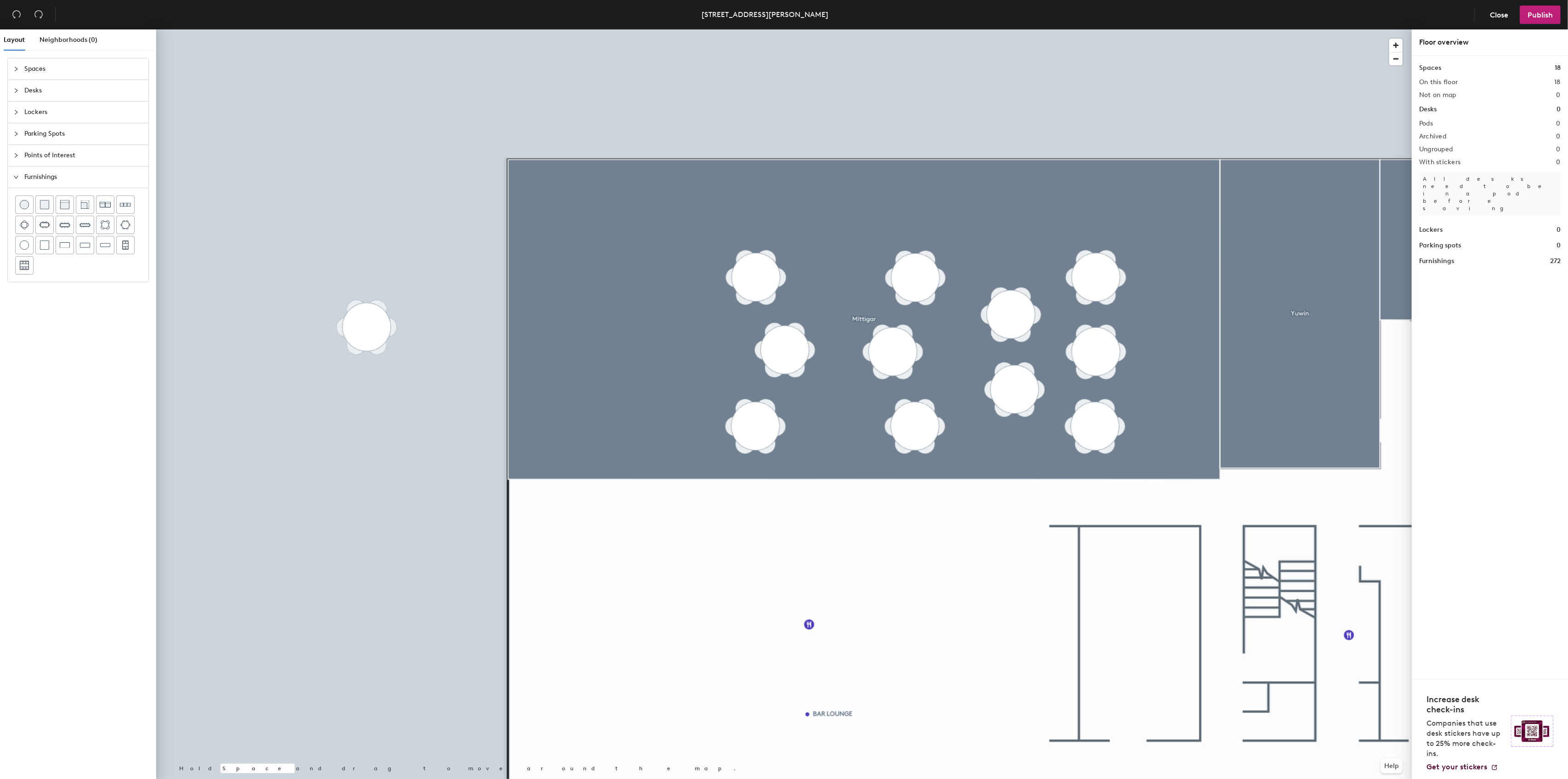
click at [353, 443] on div "Layout Neighborhoods (0) Spaces Desks Lockers Parking Spots Points of Interest …" at bounding box center [784, 406] width 1568 height 753
click at [348, 29] on div at bounding box center [784, 29] width 1256 height 0
click at [565, 406] on div "Layout Neighborhoods (0) Spaces Desks Lockers Parking Spots Points of Interest …" at bounding box center [784, 406] width 1568 height 753
click at [579, 367] on div "Layout Neighborhoods (0) Spaces Desks Lockers Parking Spots Points of Interest …" at bounding box center [784, 406] width 1568 height 753
drag, startPoint x: 68, startPoint y: 211, endPoint x: 579, endPoint y: 411, distance: 548.7
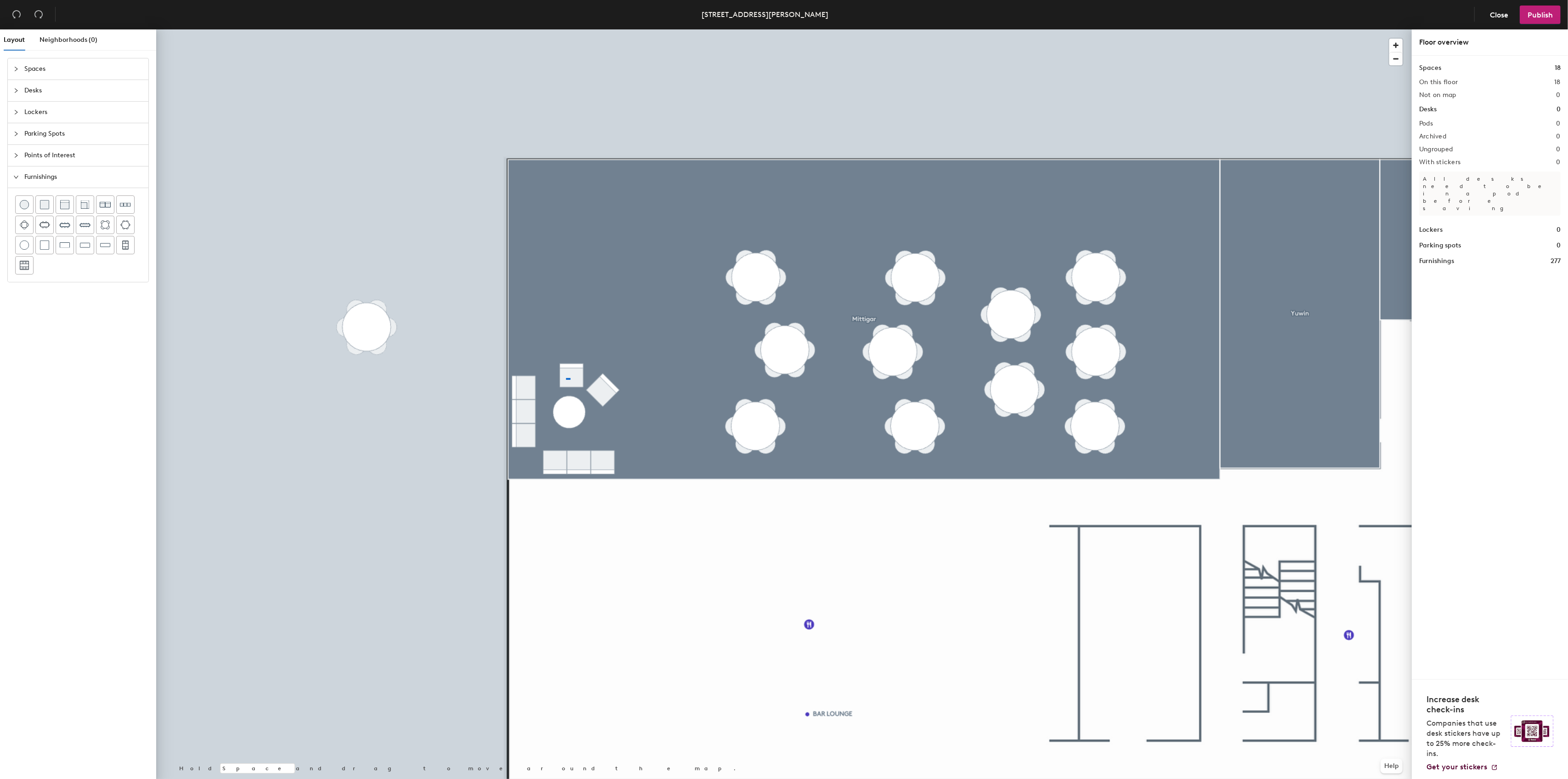
click at [565, 29] on div at bounding box center [784, 29] width 1256 height 0
click at [332, 428] on div "Layout Neighborhoods (0) Spaces Desks Lockers Parking Spots Points of Interest …" at bounding box center [784, 406] width 1568 height 753
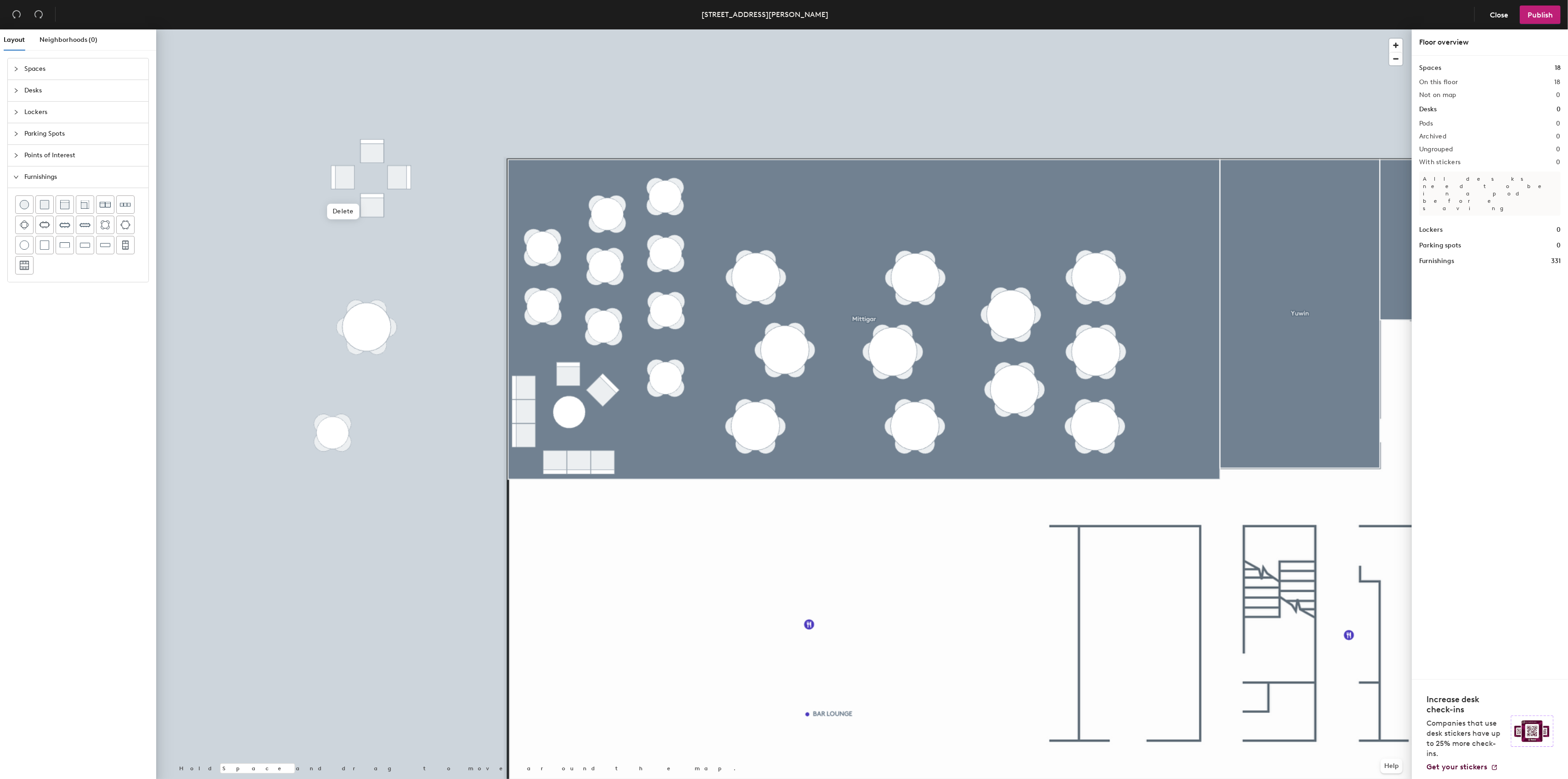
drag, startPoint x: 110, startPoint y: 227, endPoint x: 337, endPoint y: 475, distance: 336.2
click at [368, 29] on div at bounding box center [784, 29] width 1256 height 0
click at [372, 172] on div "Layout Neighborhoods (0) Spaces Desks Lockers Parking Spots Points of Interest …" at bounding box center [784, 406] width 1568 height 753
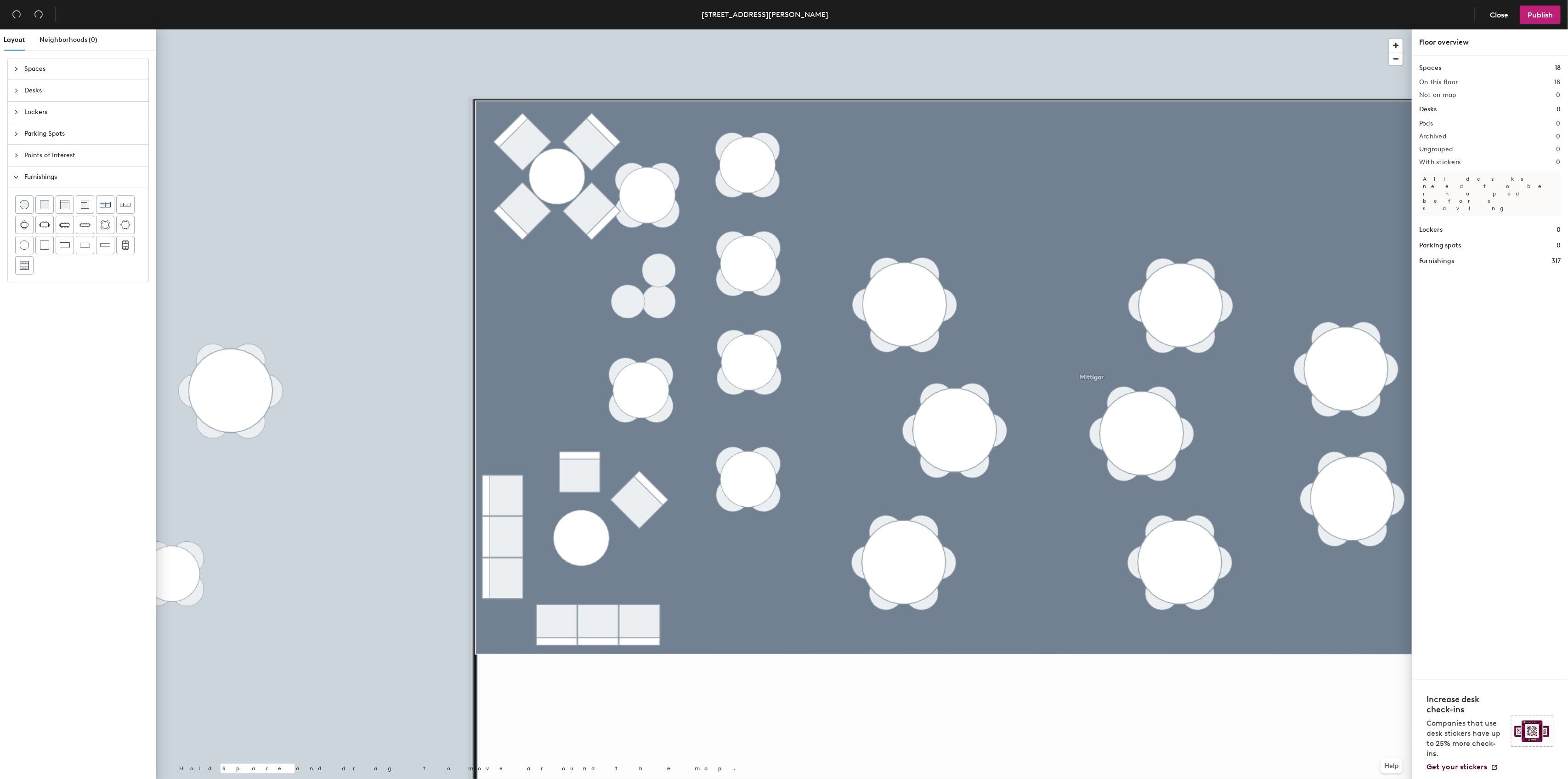
click at [640, 29] on div at bounding box center [784, 29] width 1256 height 0
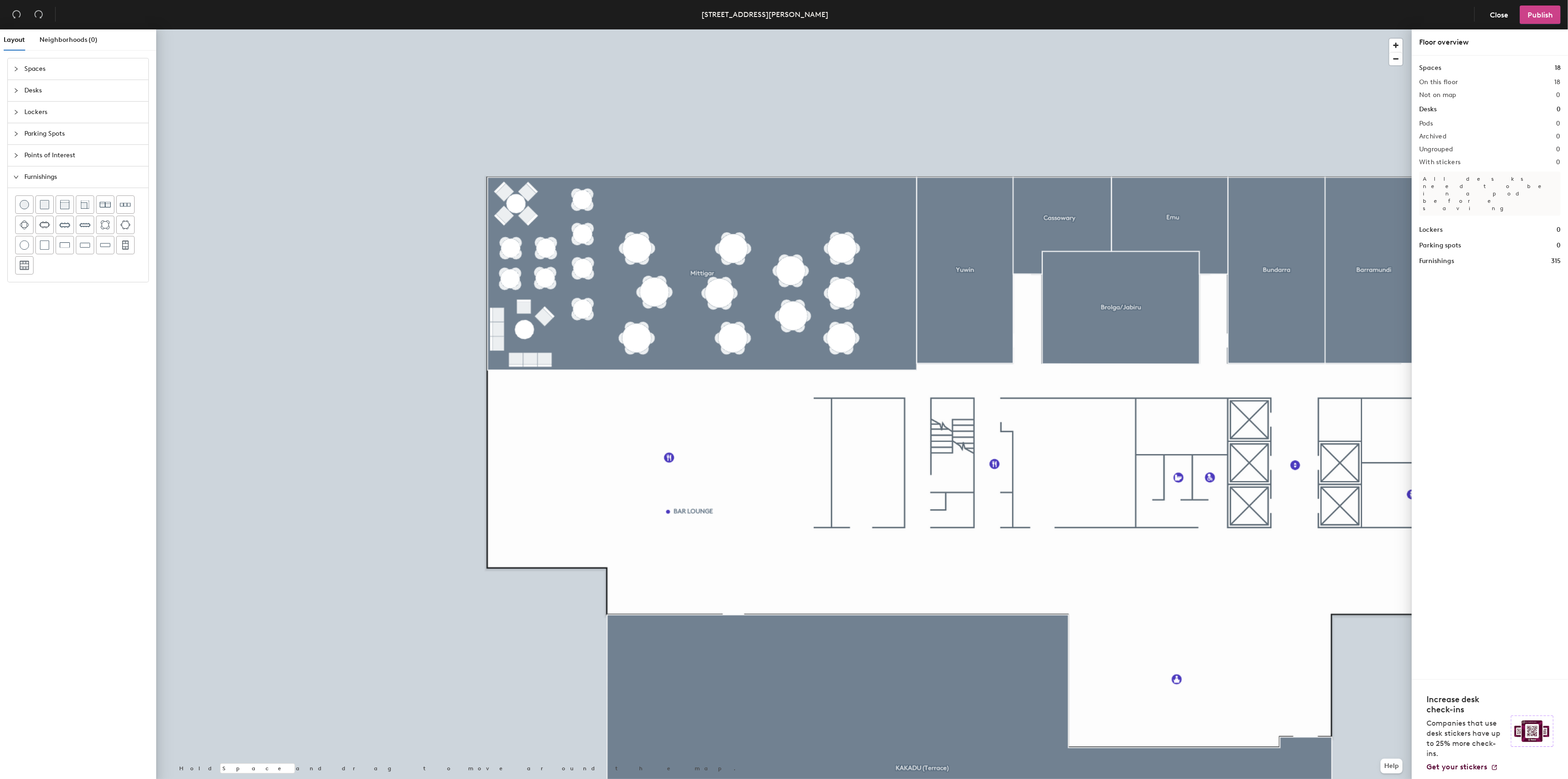
click at [1537, 19] on button "Publish" at bounding box center [1540, 15] width 41 height 18
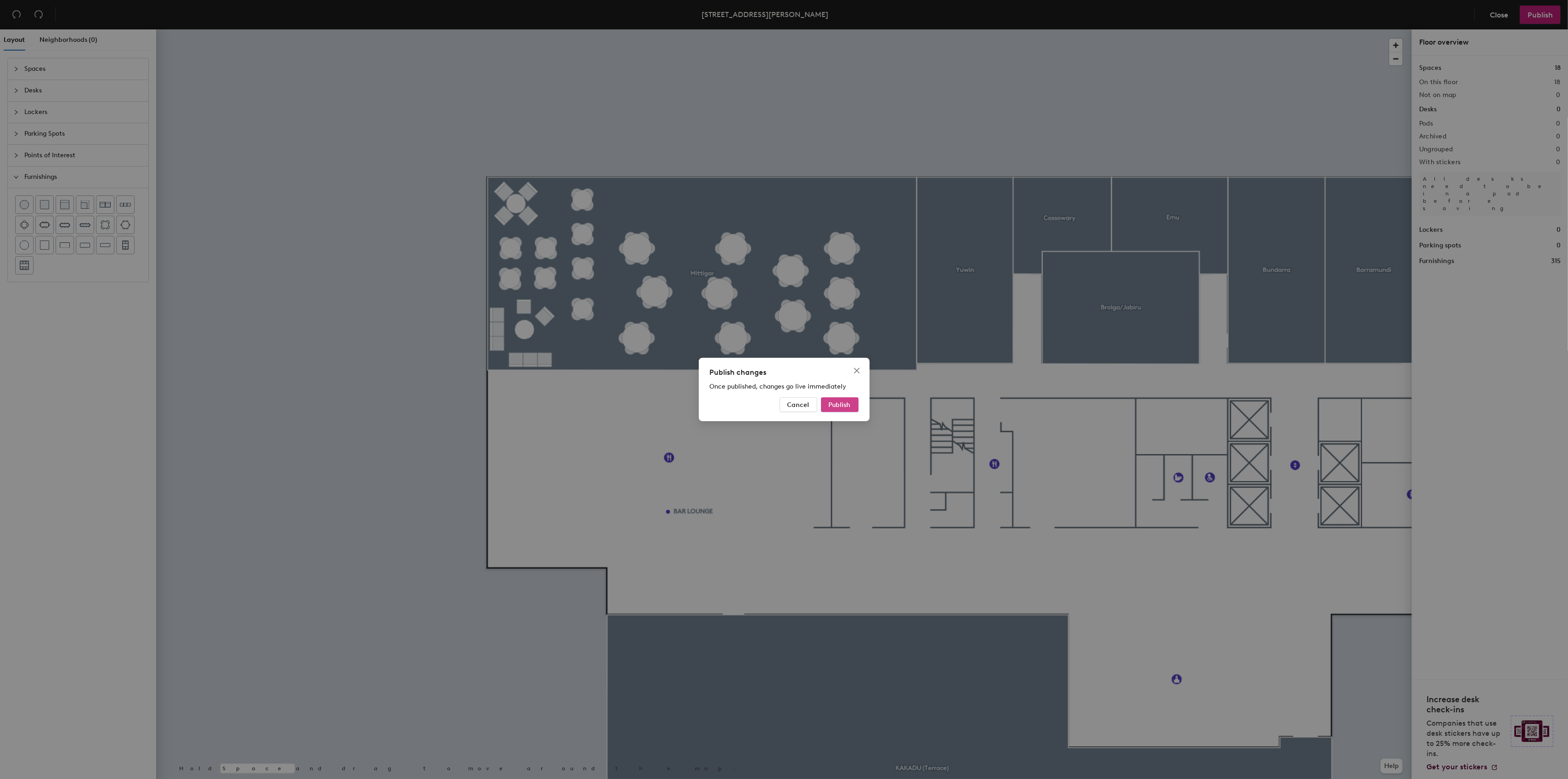
click at [835, 408] on span "Publish" at bounding box center [840, 404] width 22 height 8
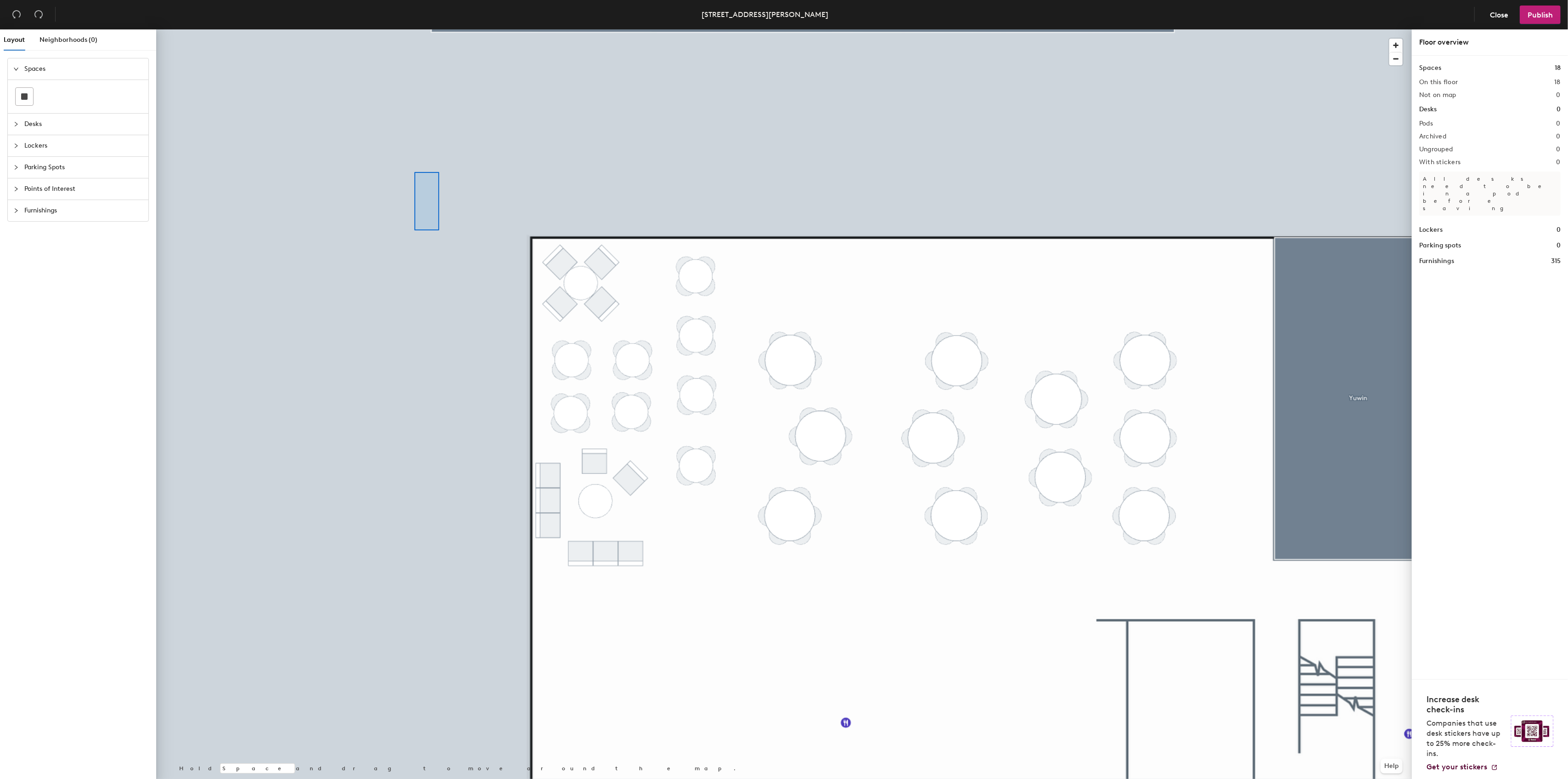
click at [415, 29] on div at bounding box center [784, 29] width 1256 height 0
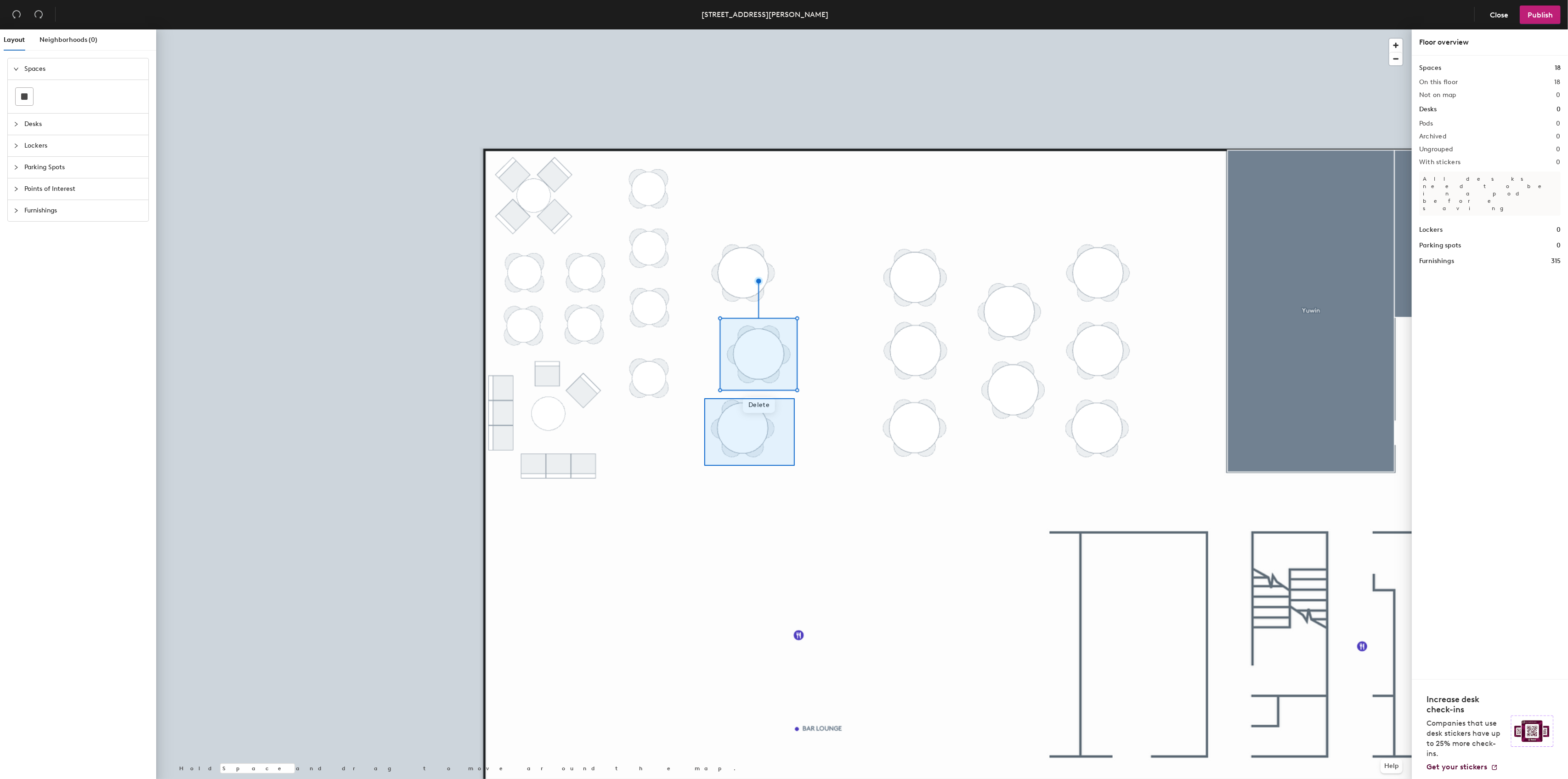
click at [704, 29] on div at bounding box center [784, 29] width 1256 height 0
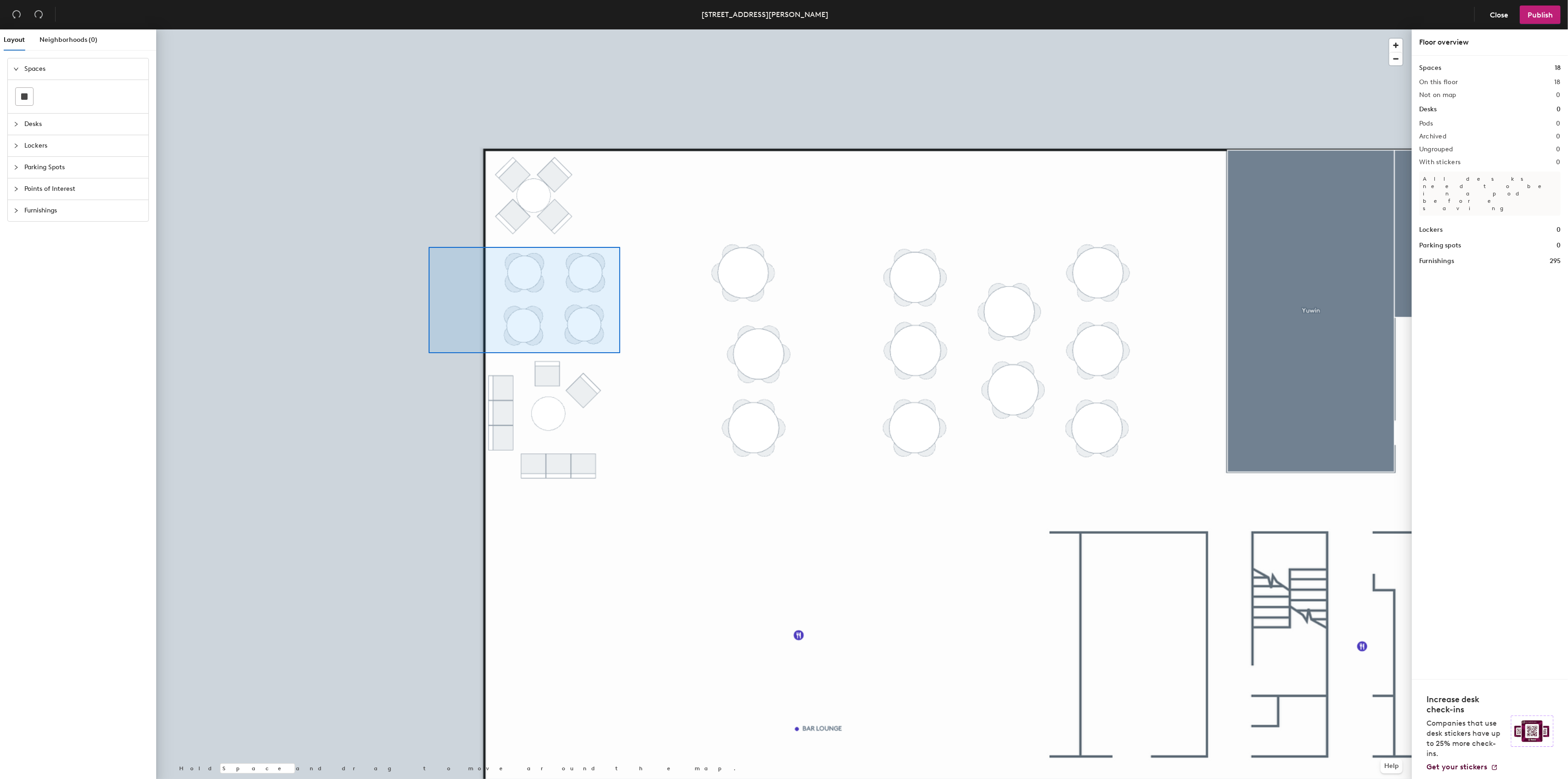
click at [429, 29] on div at bounding box center [784, 29] width 1256 height 0
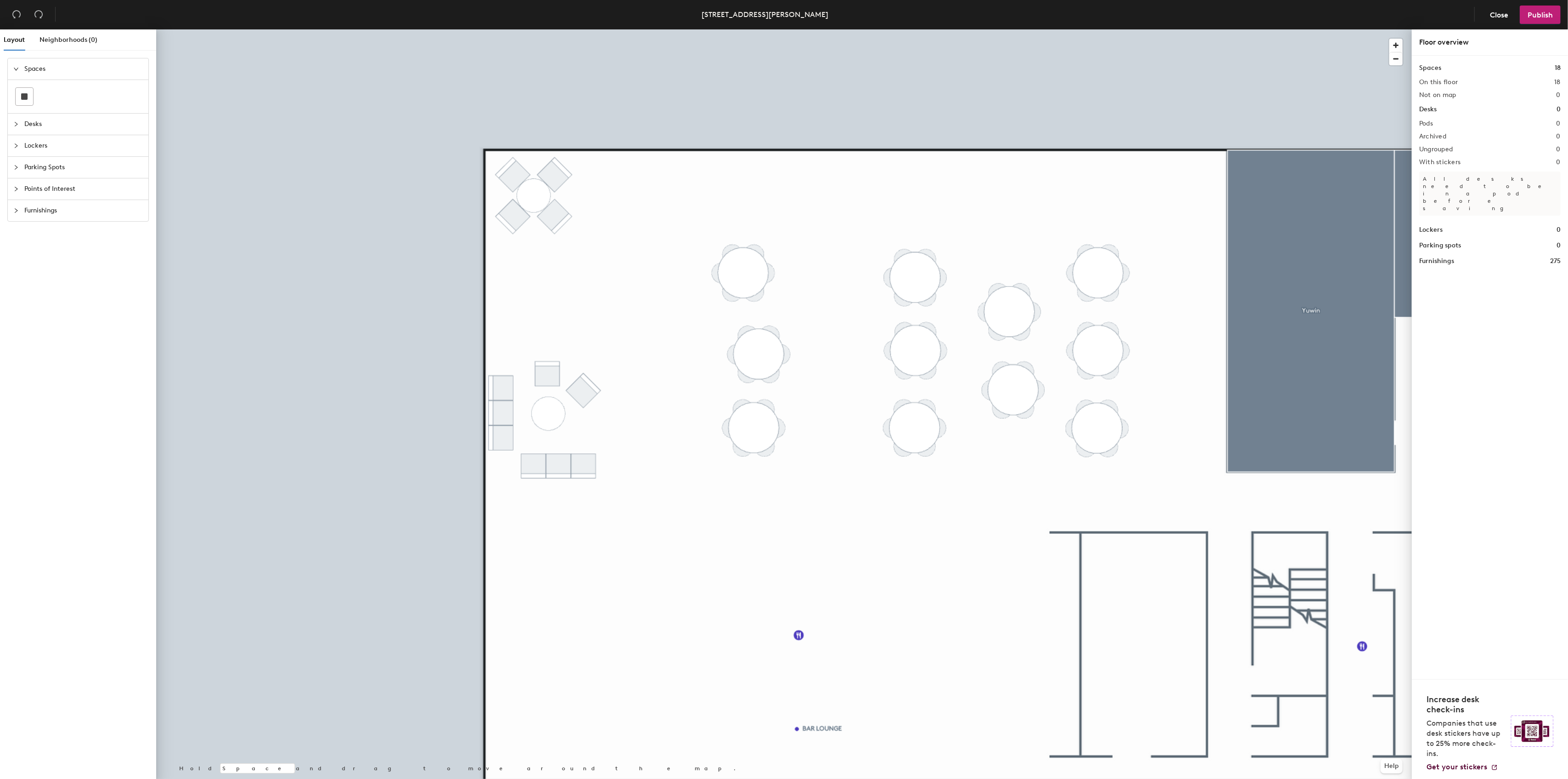
click at [37, 208] on span "Furnishings" at bounding box center [83, 210] width 119 height 21
click at [611, 197] on div "Layout Neighborhoods (0) Spaces Desks Lockers Parking Spots Points of Interest …" at bounding box center [784, 406] width 1568 height 753
drag, startPoint x: 105, startPoint y: 231, endPoint x: 587, endPoint y: 179, distance: 484.8
click at [587, 29] on div at bounding box center [784, 29] width 1256 height 0
click at [706, 480] on div "Layout Neighborhoods (0) Spaces Desks Lockers Parking Spots Points of Interest …" at bounding box center [784, 406] width 1568 height 753
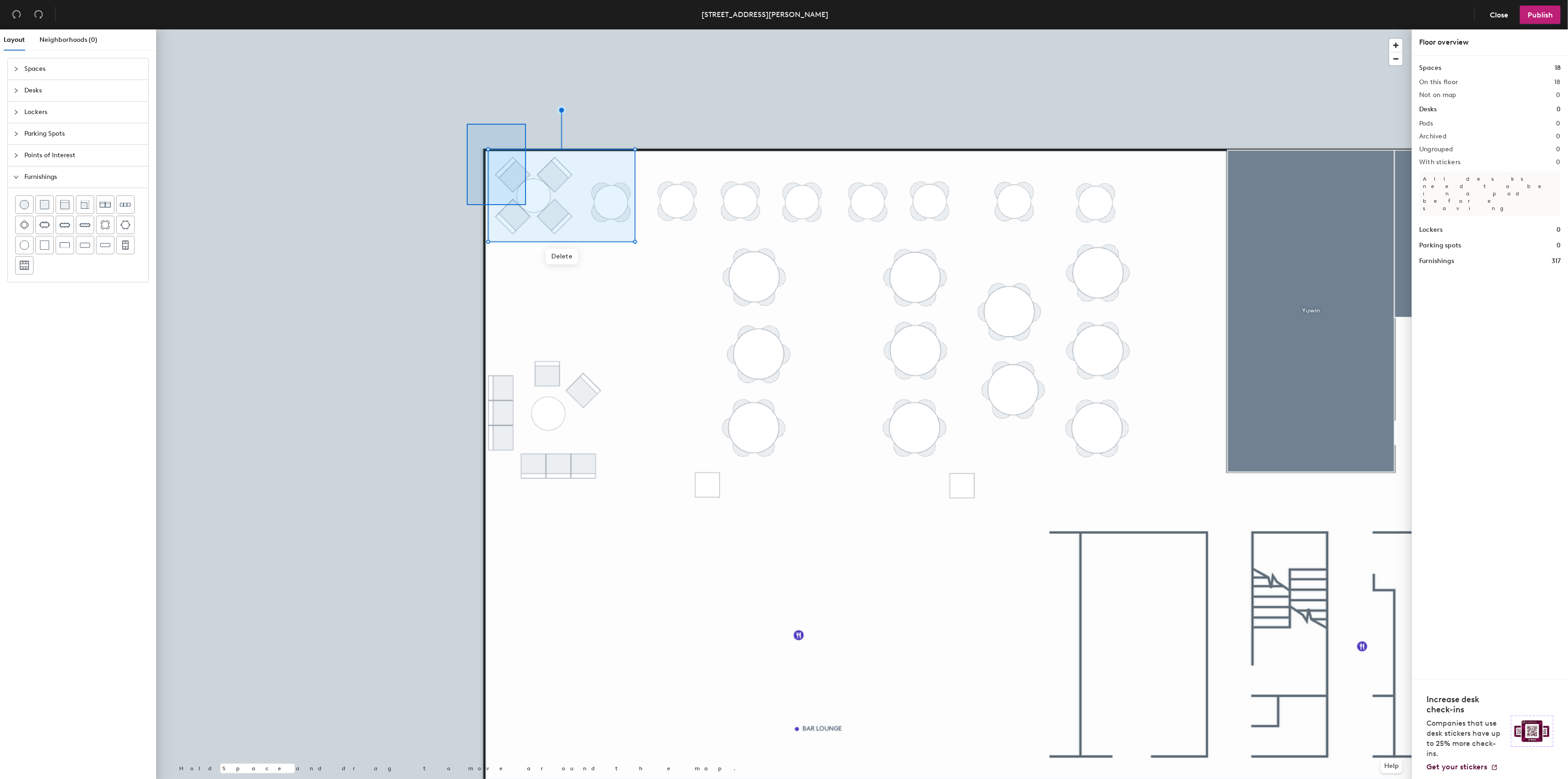
click at [525, 29] on div at bounding box center [784, 29] width 1256 height 0
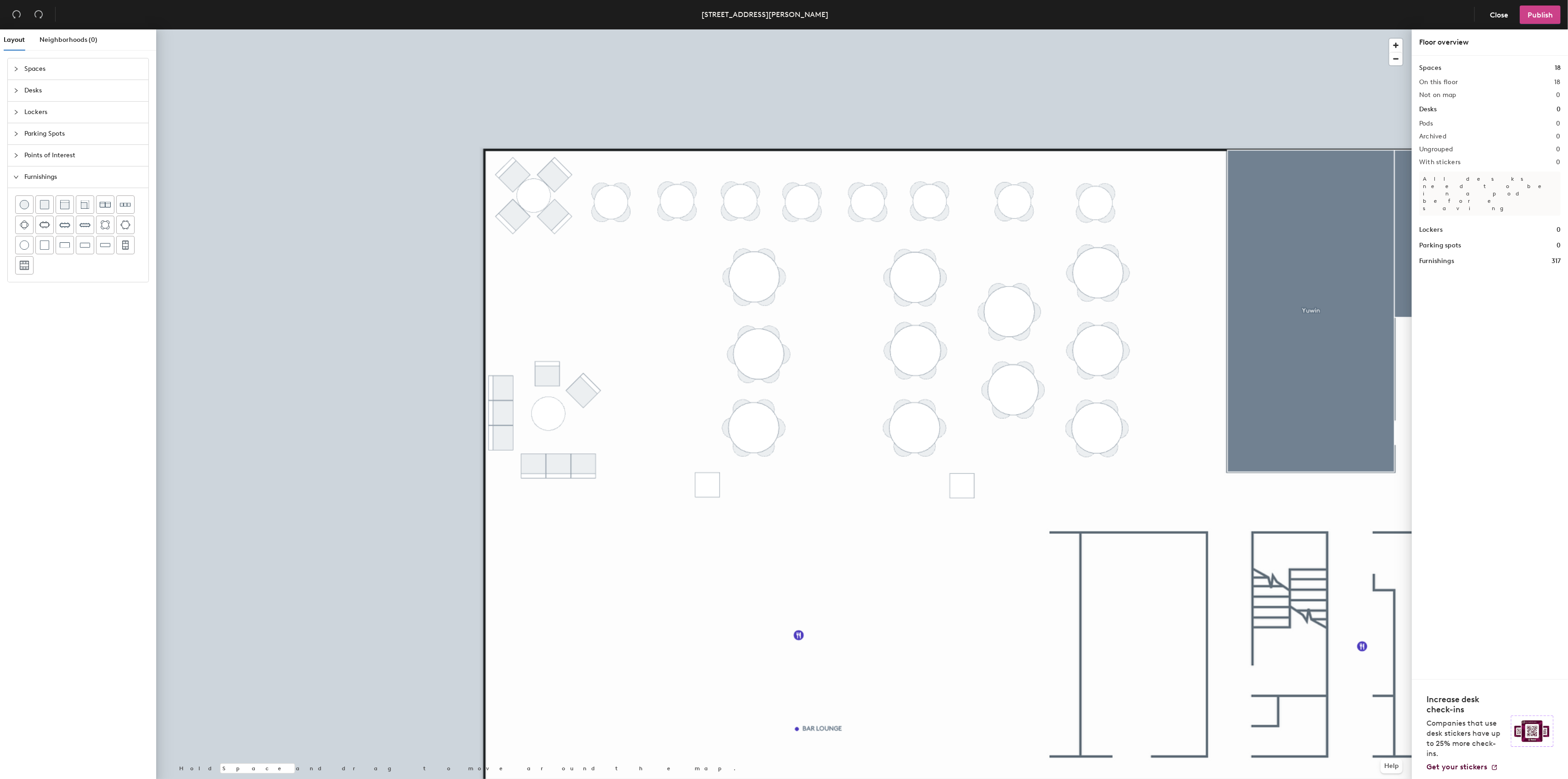
click at [1542, 10] on span "Publish" at bounding box center [1541, 15] width 26 height 9
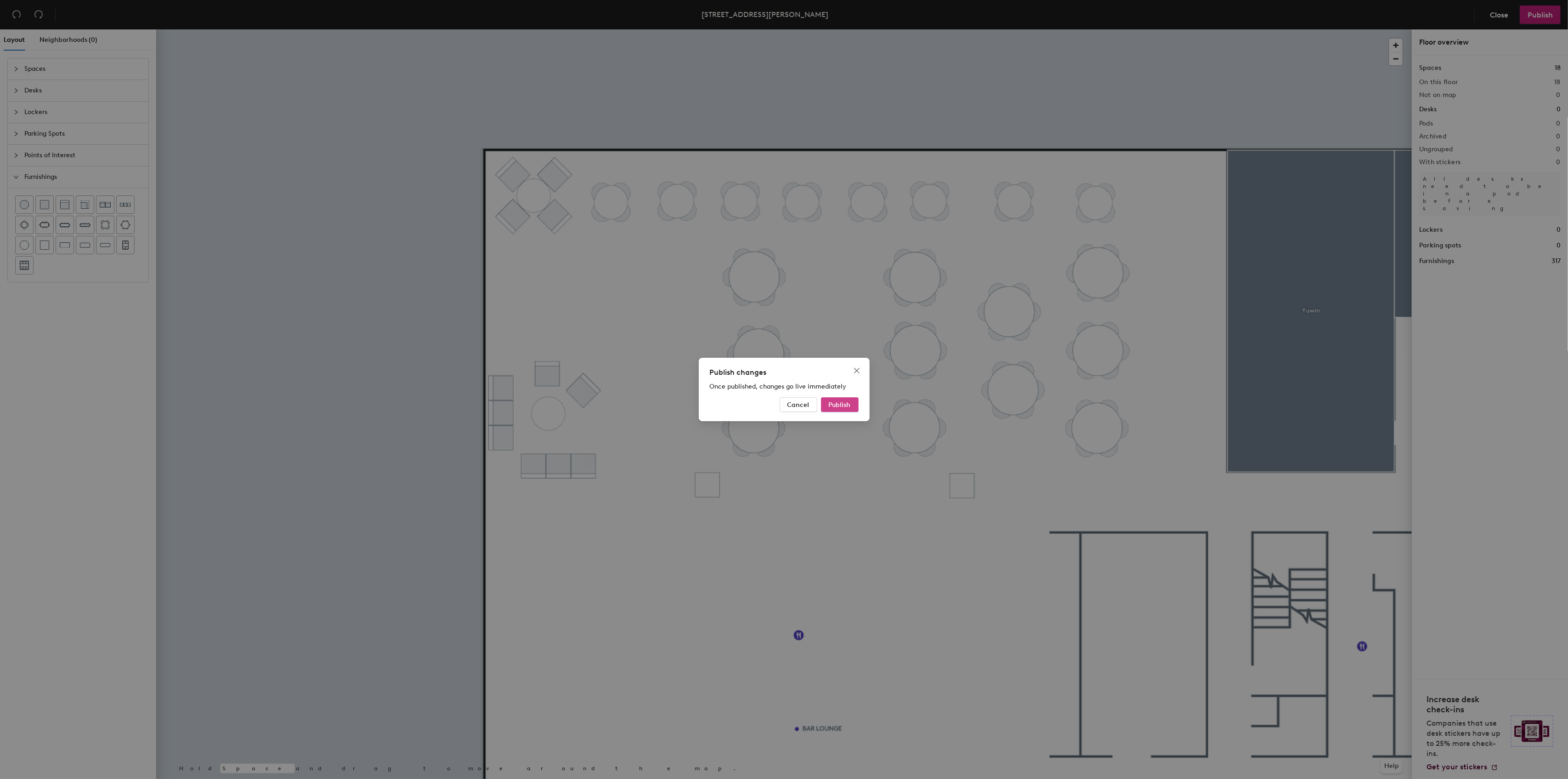
click at [844, 403] on span "Publish" at bounding box center [840, 404] width 22 height 8
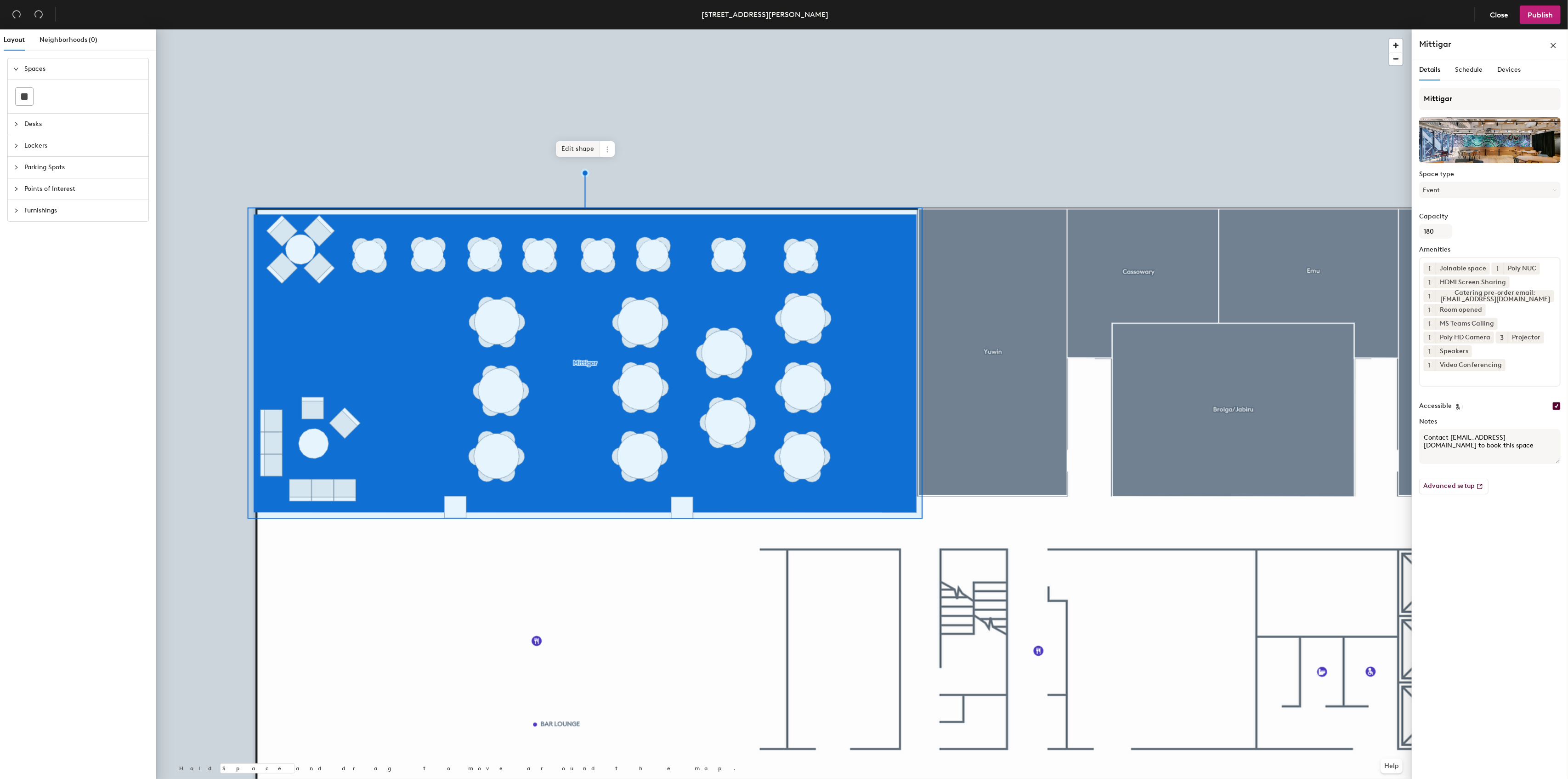
click at [583, 149] on span "Edit shape" at bounding box center [578, 149] width 44 height 16
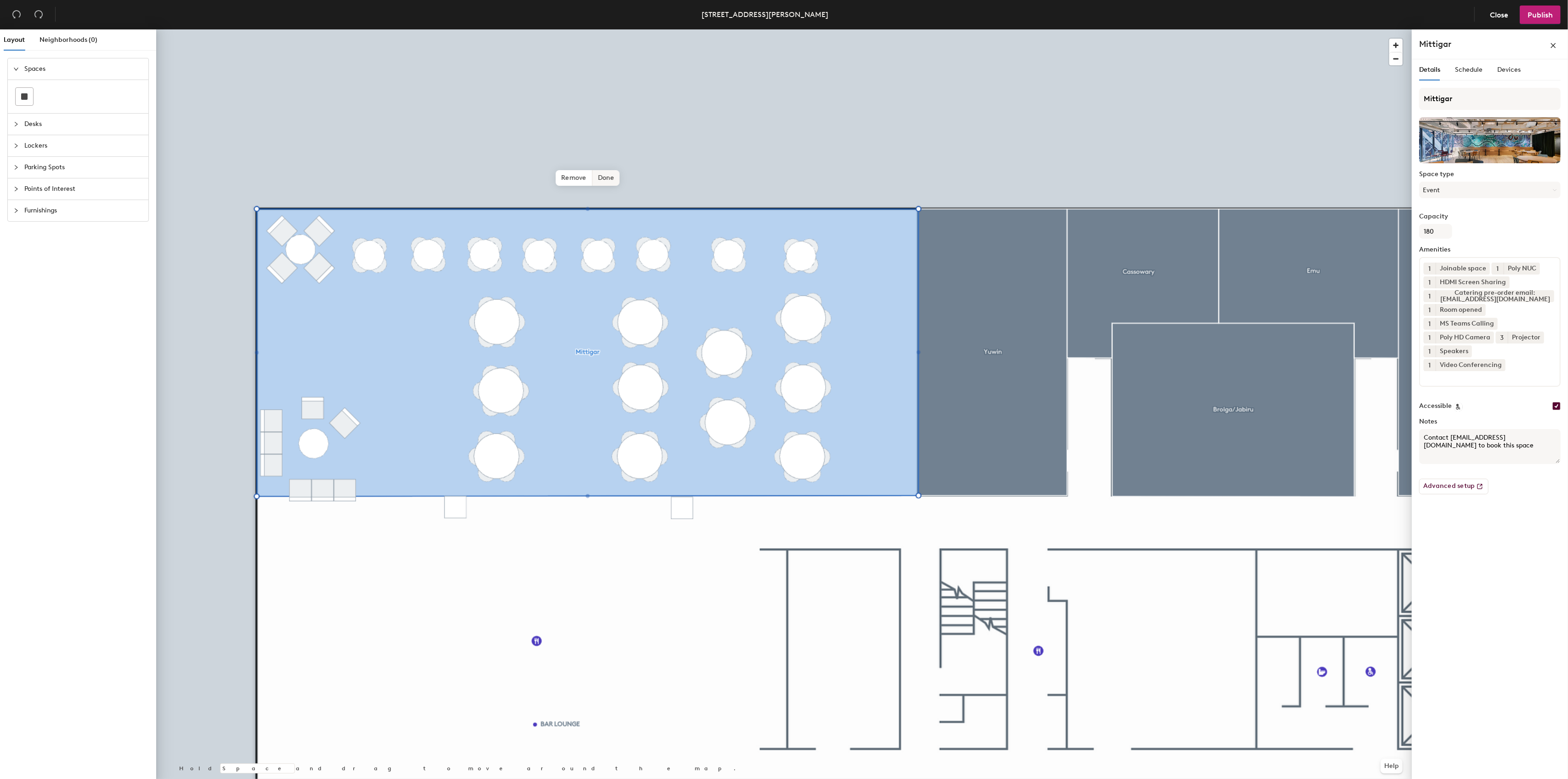
click at [600, 180] on span "Done" at bounding box center [606, 178] width 27 height 16
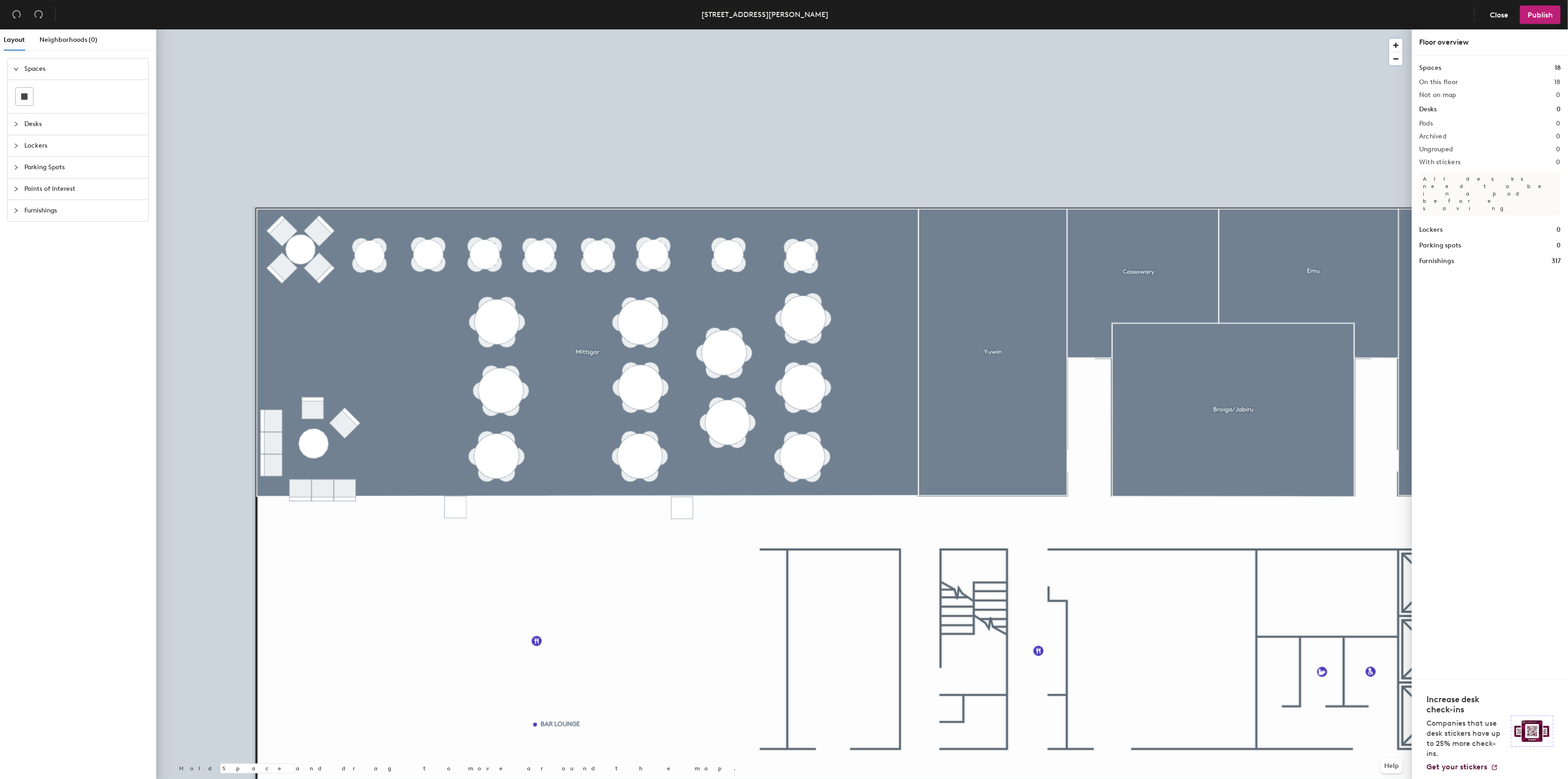
click at [1354, 29] on div at bounding box center [784, 29] width 1256 height 0
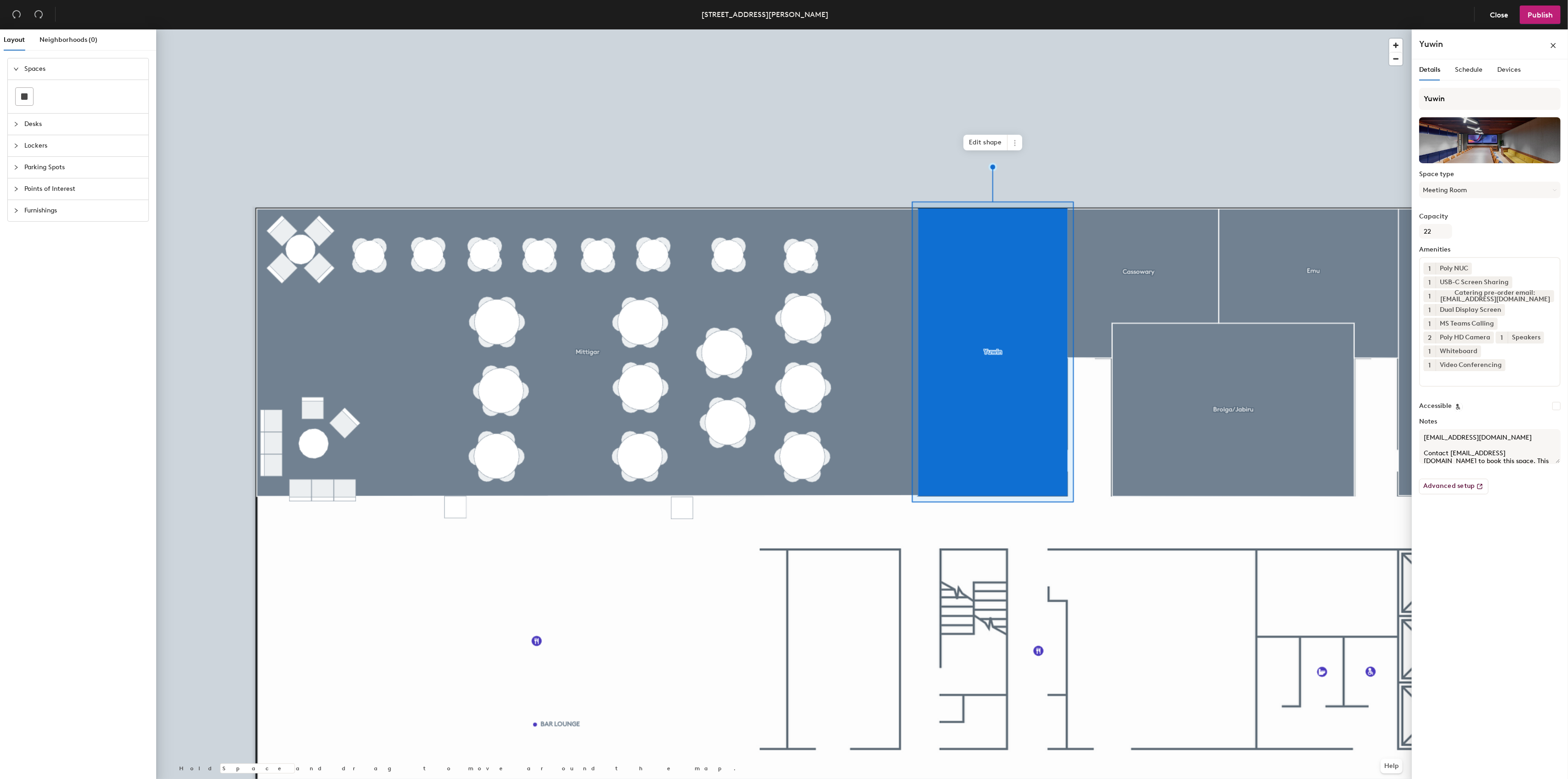
click at [1053, 29] on div at bounding box center [784, 29] width 1256 height 0
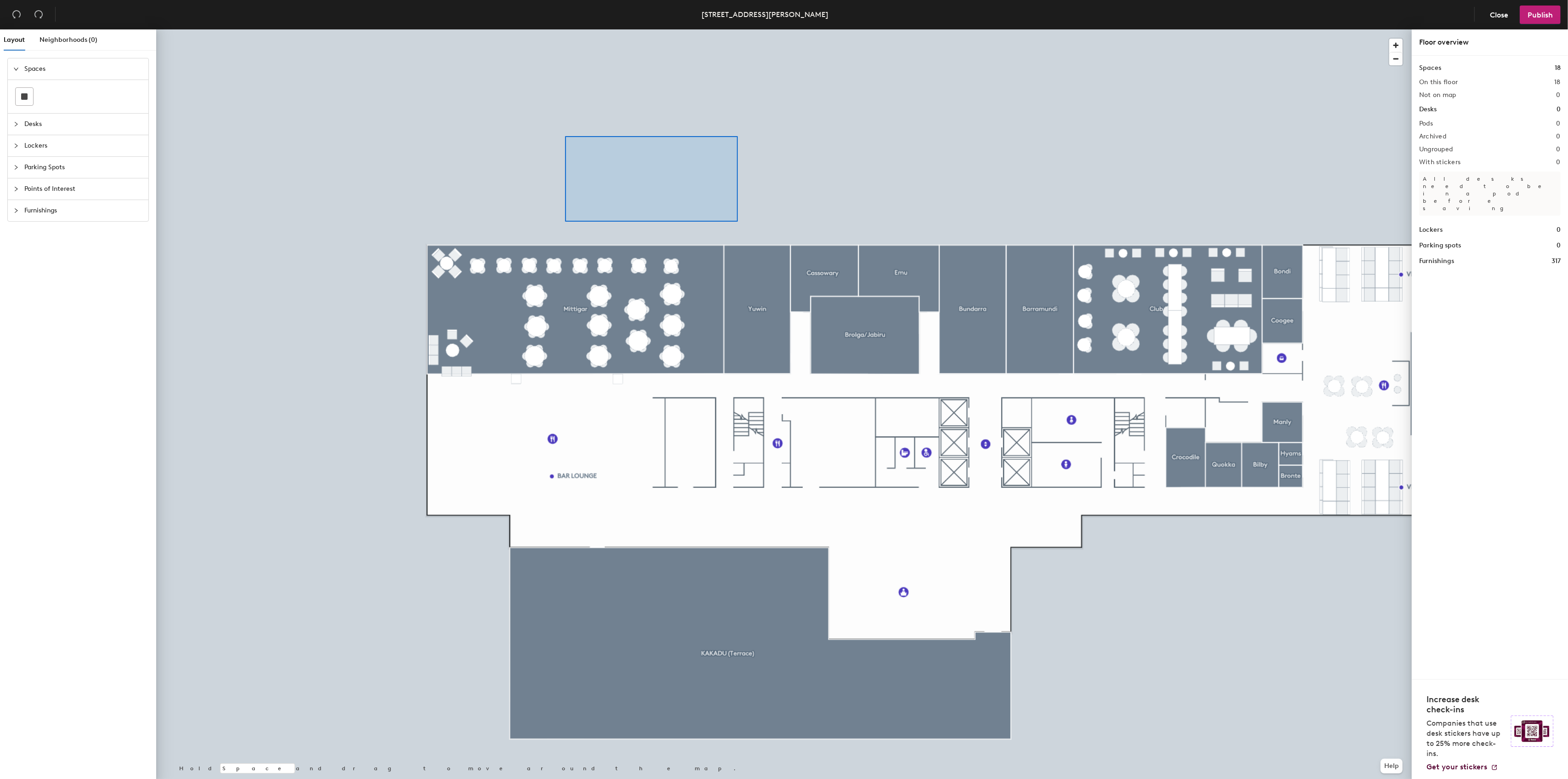
click at [574, 29] on div at bounding box center [784, 29] width 1256 height 0
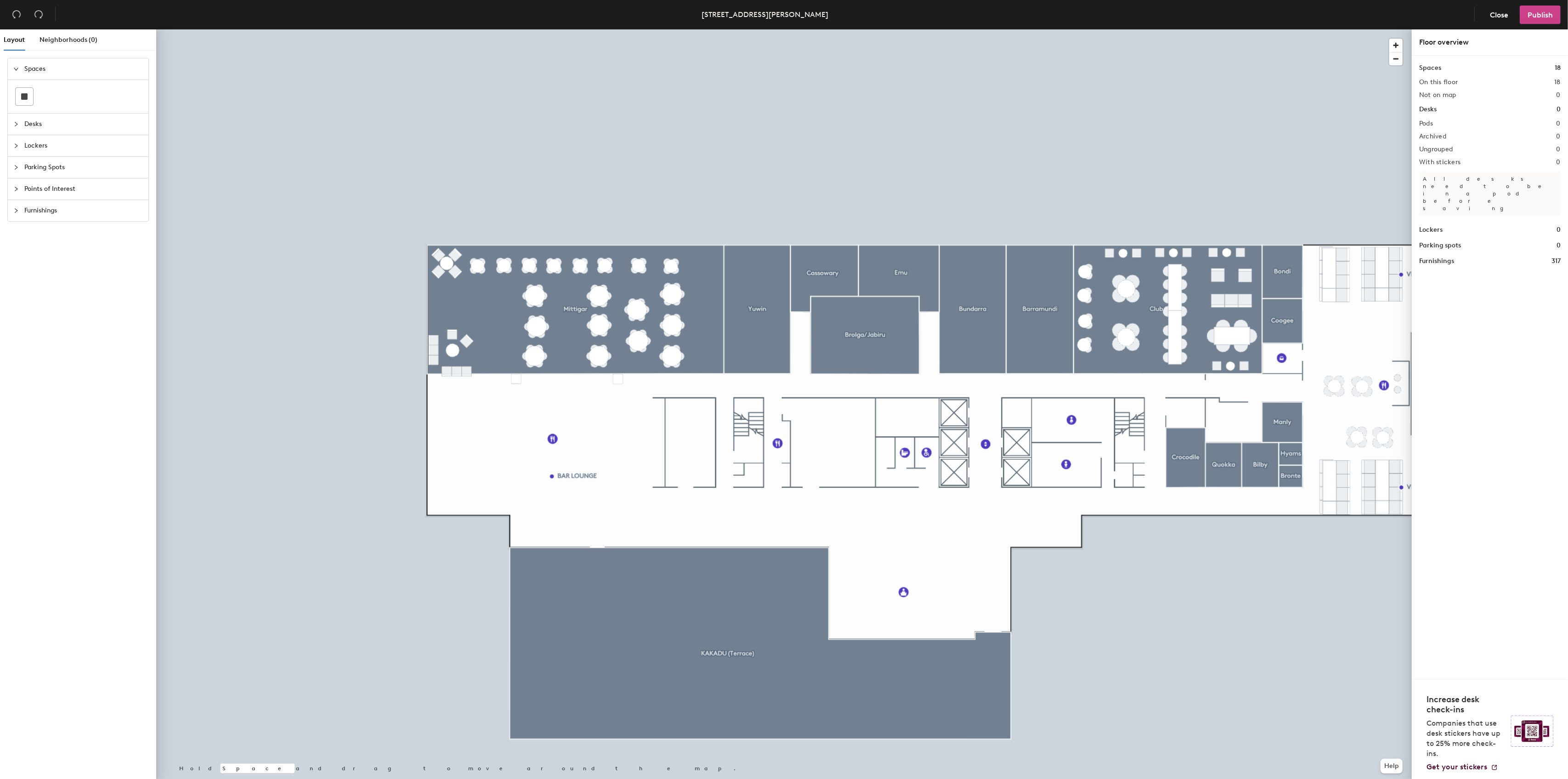
click at [1545, 13] on span "Publish" at bounding box center [1541, 15] width 26 height 9
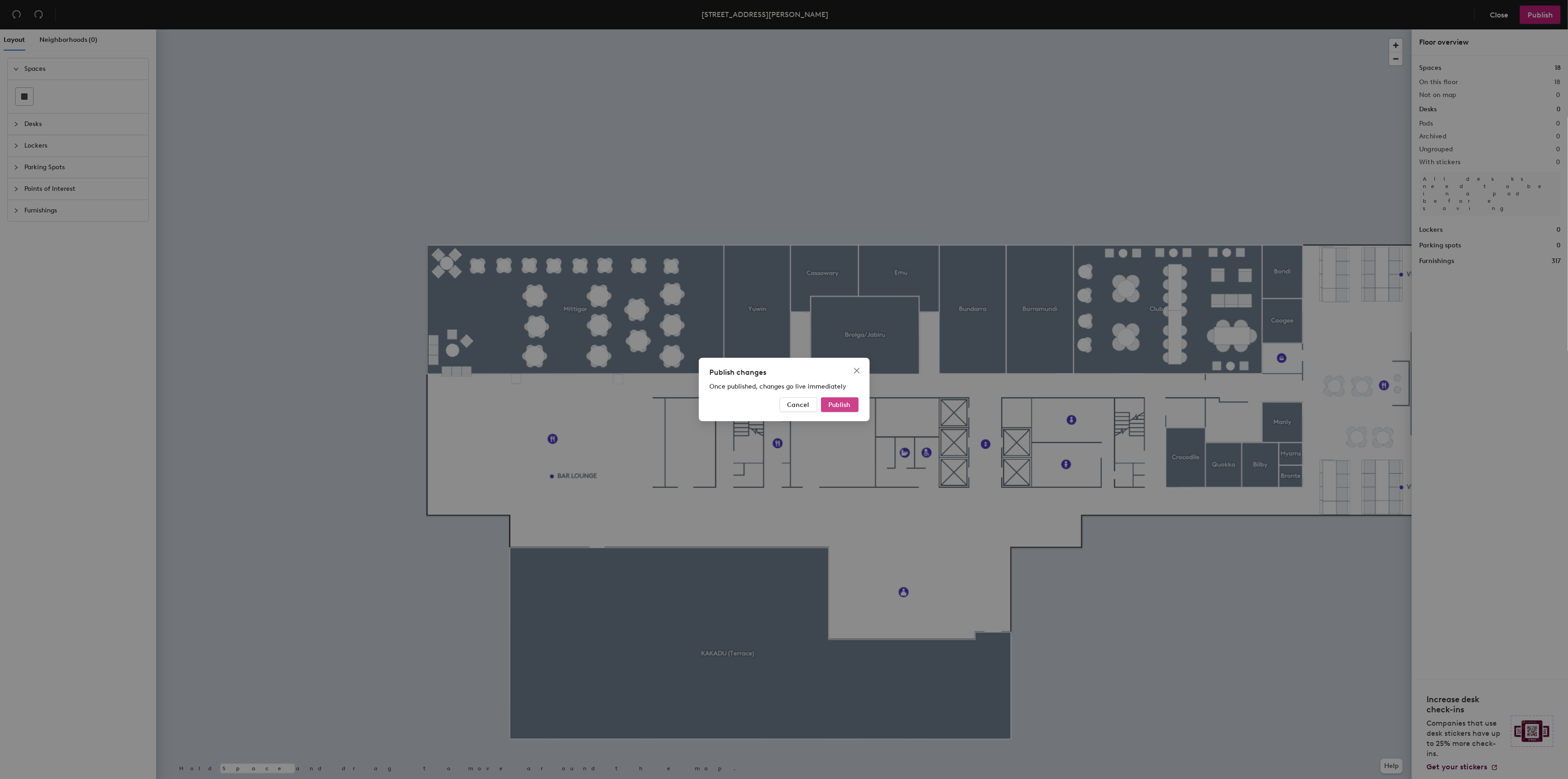
click at [839, 401] on span "Publish" at bounding box center [840, 404] width 22 height 8
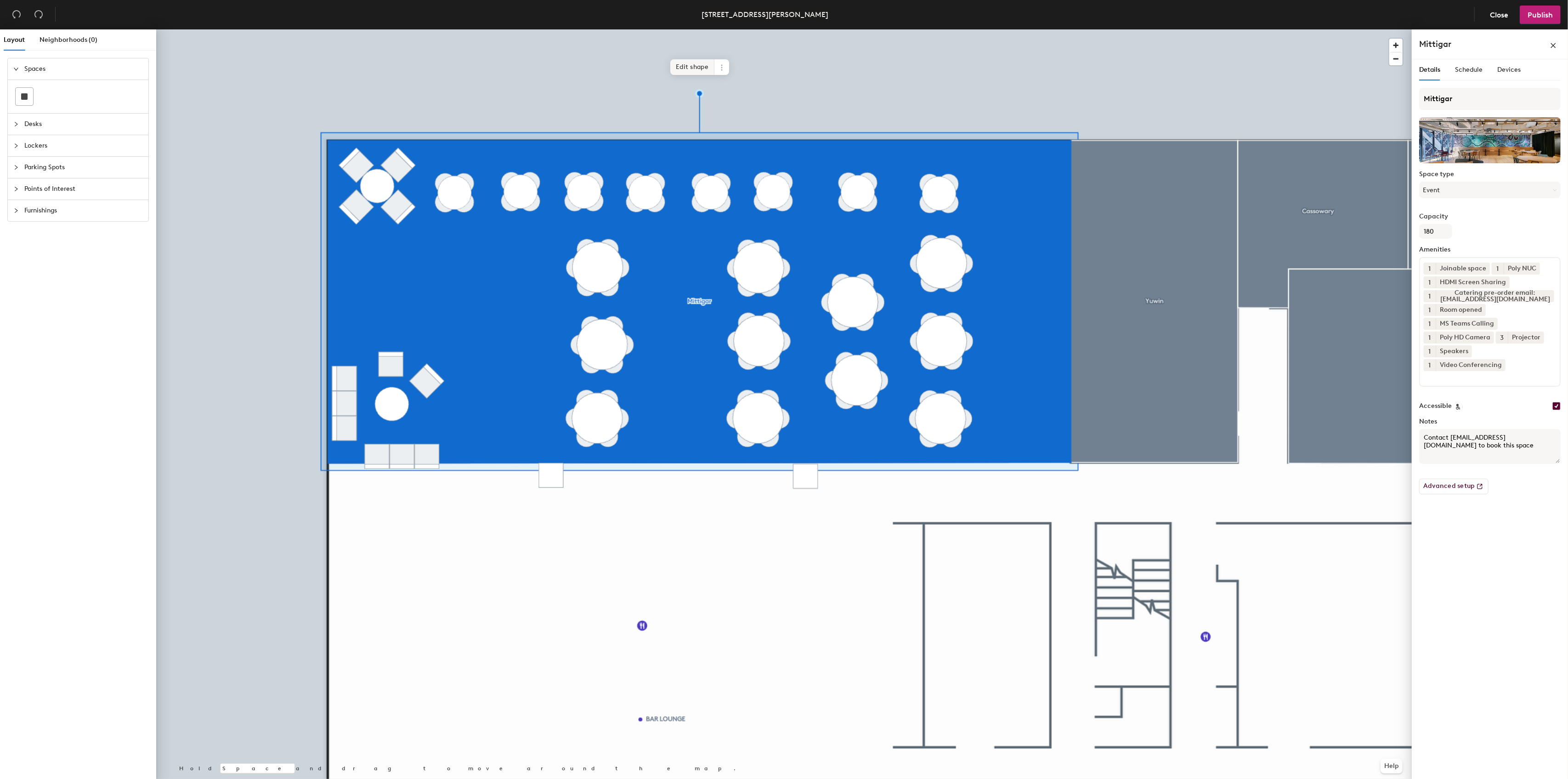
click at [690, 71] on span "Edit shape" at bounding box center [692, 67] width 44 height 16
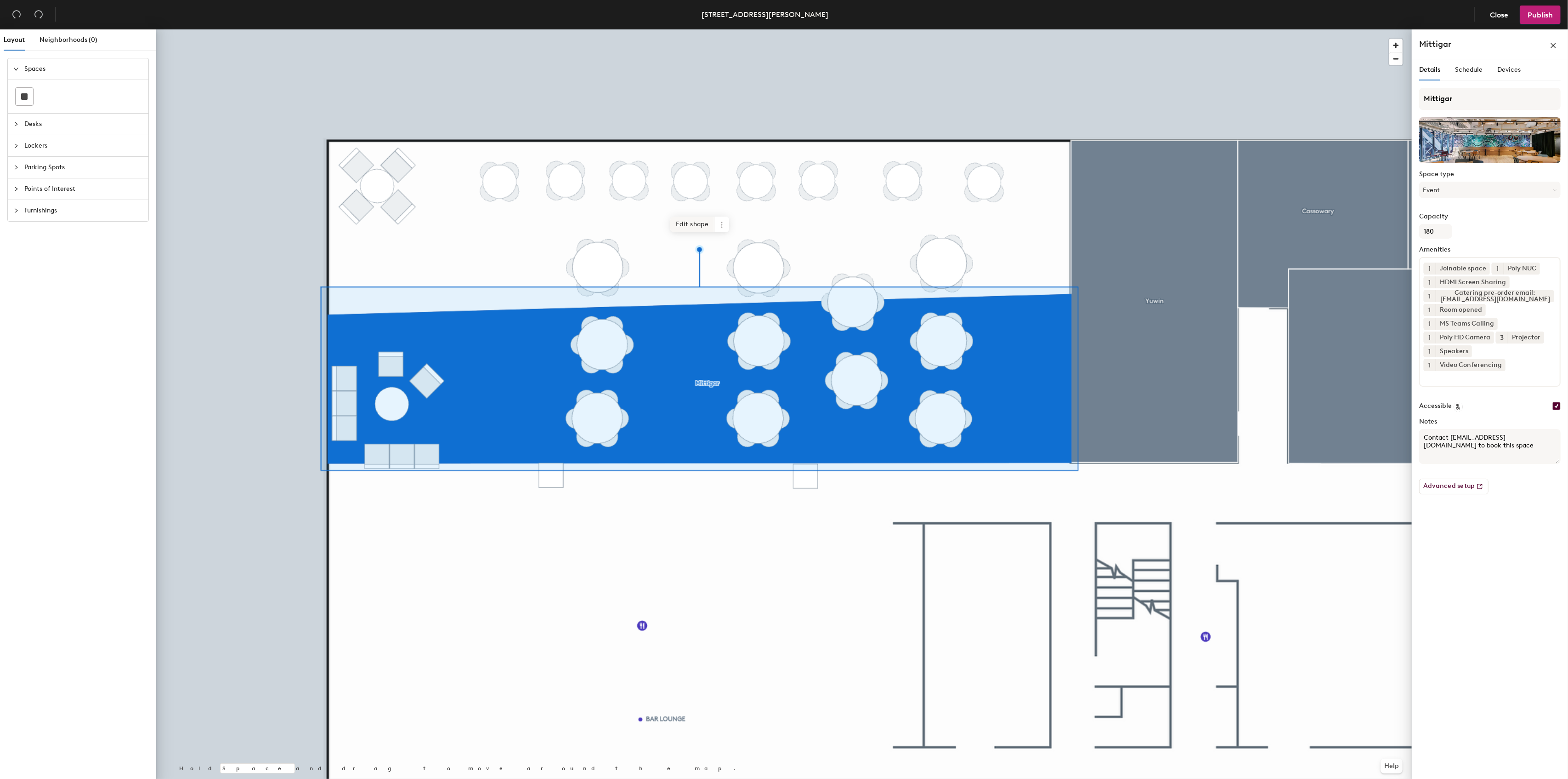
click at [680, 227] on span "Edit shape" at bounding box center [692, 224] width 44 height 16
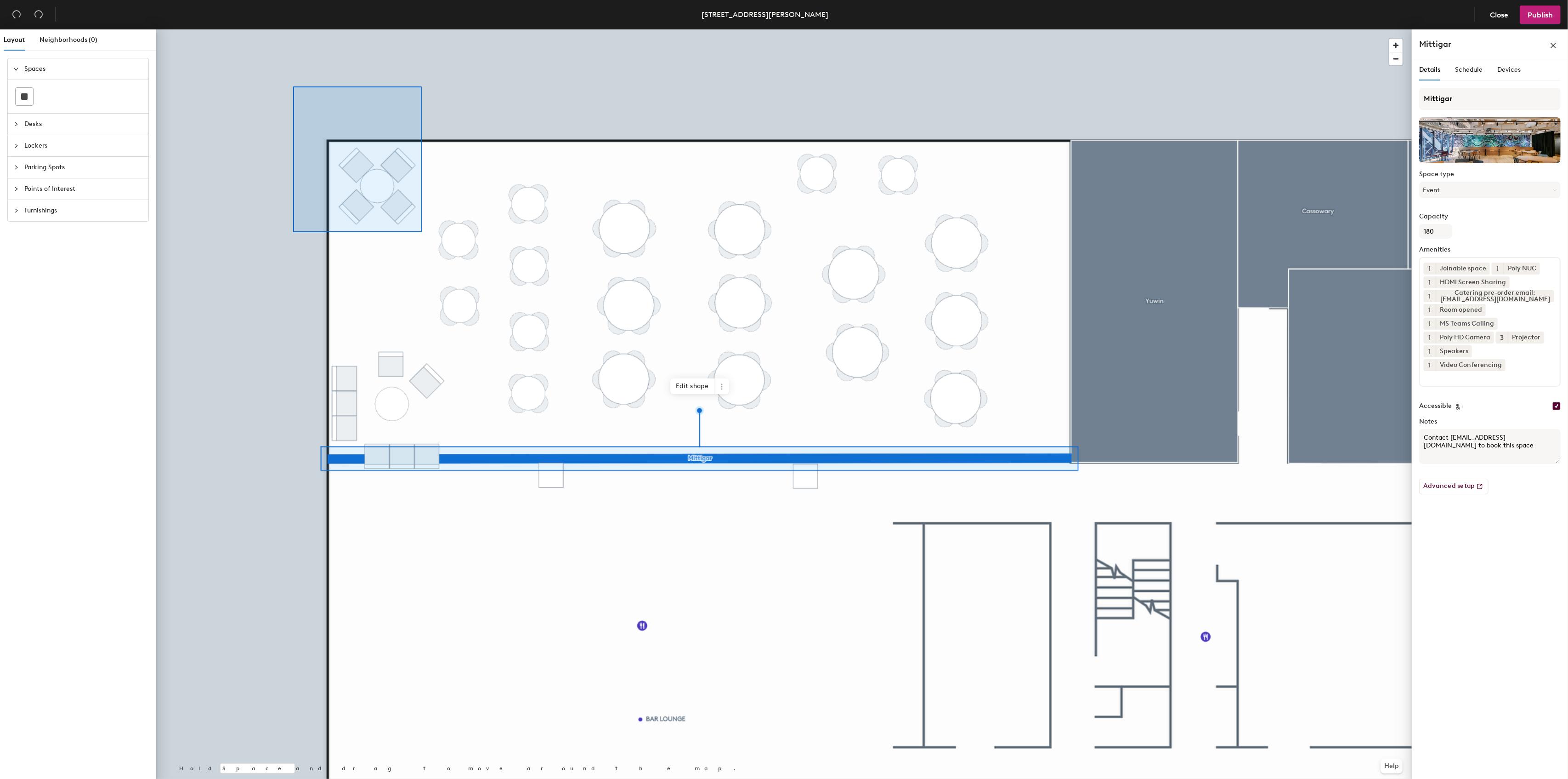
click at [419, 29] on div at bounding box center [784, 29] width 1256 height 0
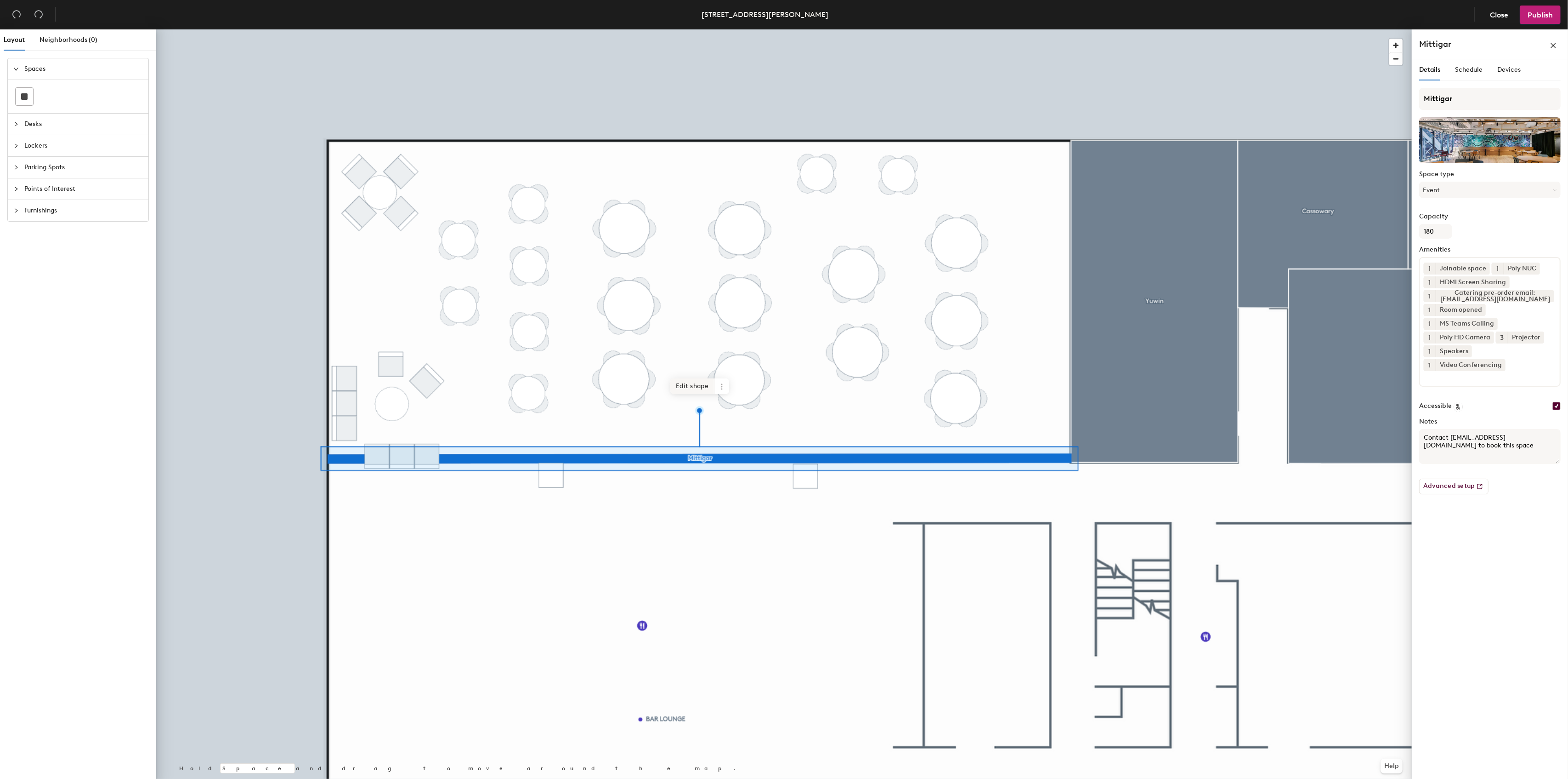
click at [674, 387] on span "Edit shape" at bounding box center [692, 386] width 44 height 16
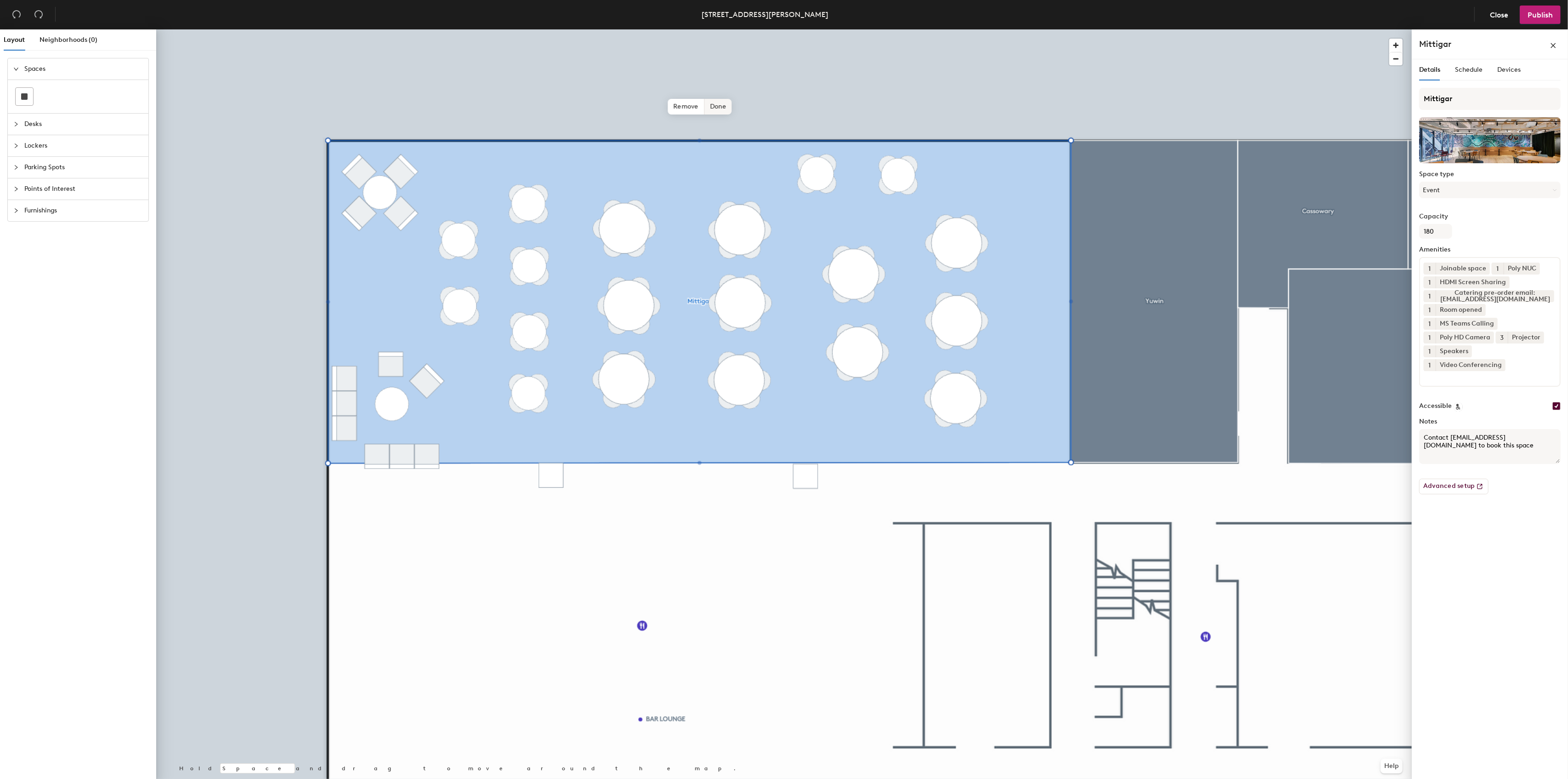
click at [716, 105] on span "Done" at bounding box center [718, 107] width 27 height 16
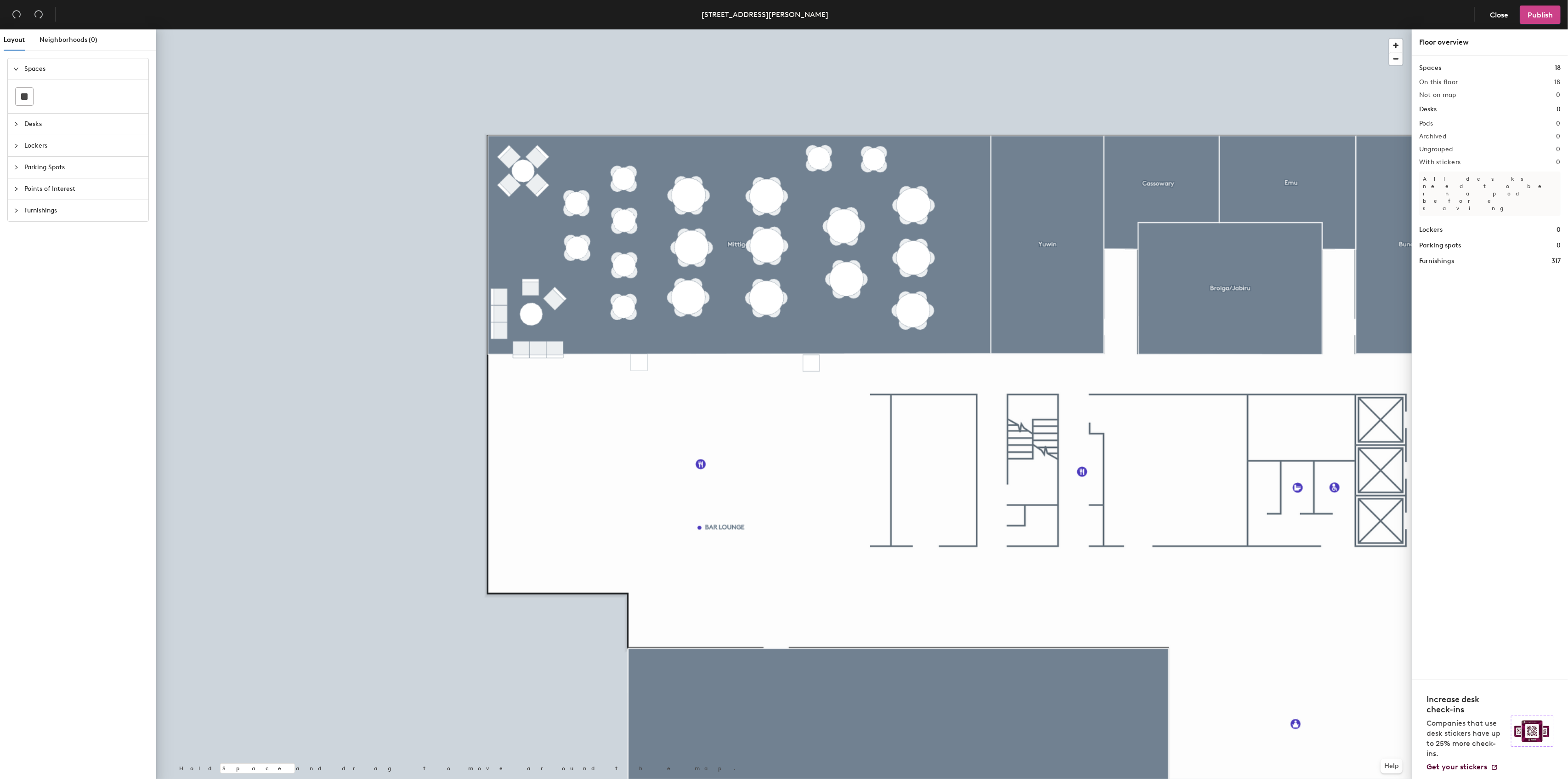
click at [1537, 15] on span "Publish" at bounding box center [1541, 15] width 26 height 9
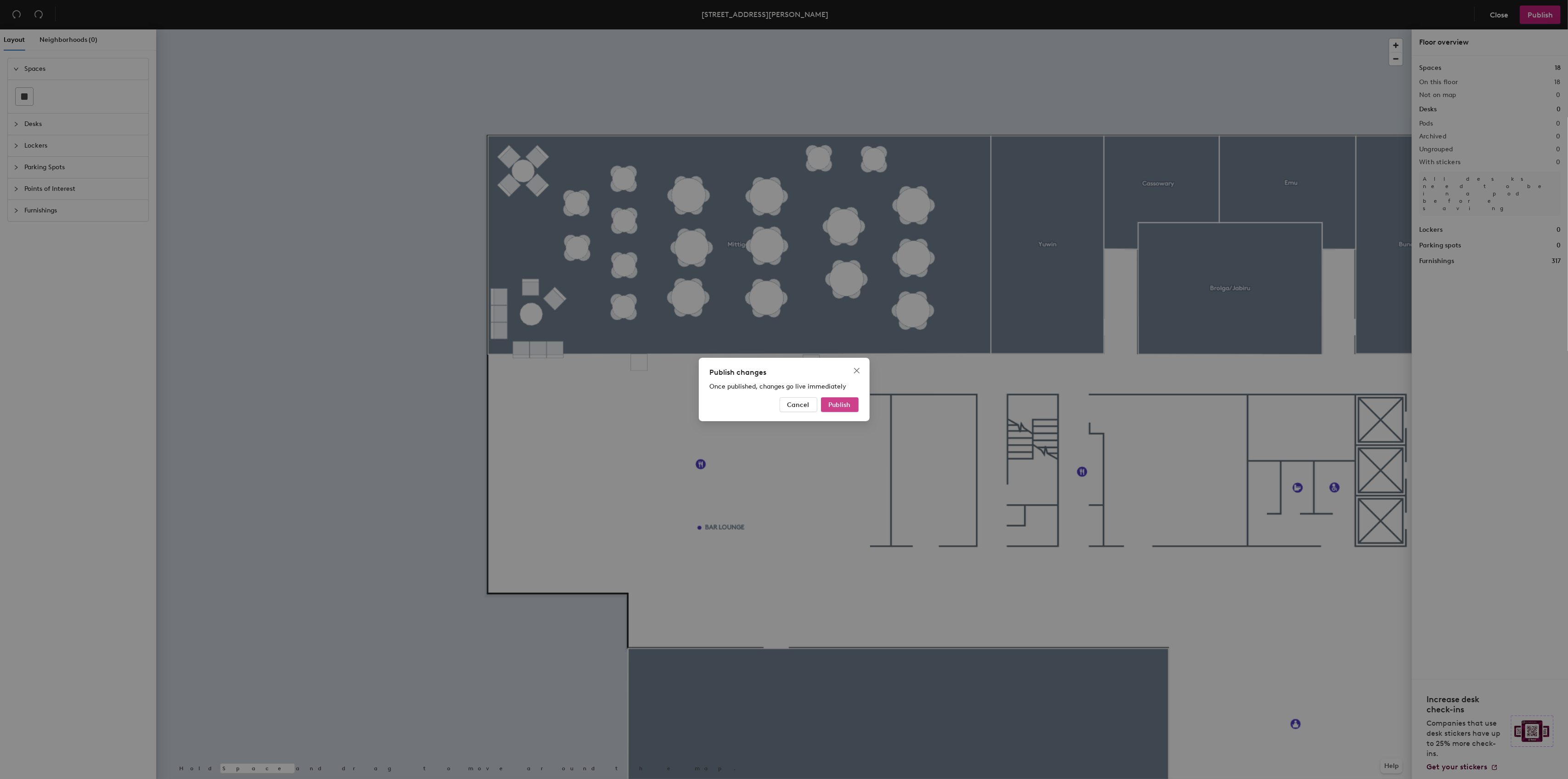
click at [827, 404] on button "Publish" at bounding box center [840, 404] width 38 height 15
